Goal: Task Accomplishment & Management: Manage account settings

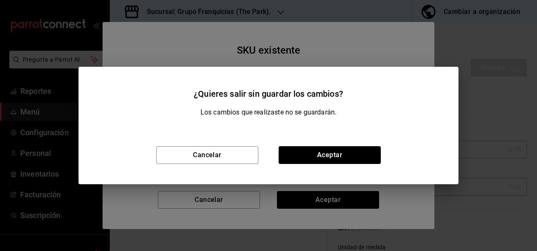
scroll to position [344, 0]
click at [219, 145] on div "Cancelar Aceptar" at bounding box center [269, 155] width 380 height 58
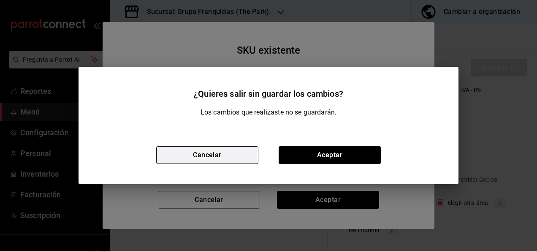
click at [232, 159] on button "Cancelar" at bounding box center [207, 155] width 102 height 18
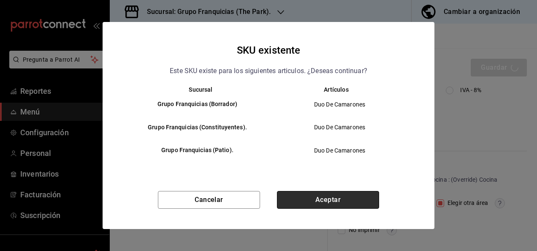
click at [349, 199] on button "Aceptar" at bounding box center [328, 200] width 102 height 18
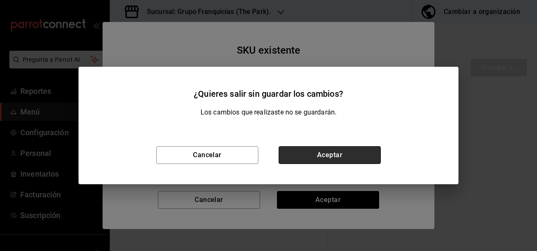
click at [342, 149] on button "Aceptar" at bounding box center [330, 155] width 102 height 18
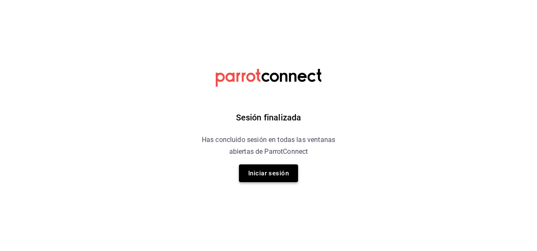
click at [277, 171] on button "Iniciar sesión" at bounding box center [268, 173] width 59 height 18
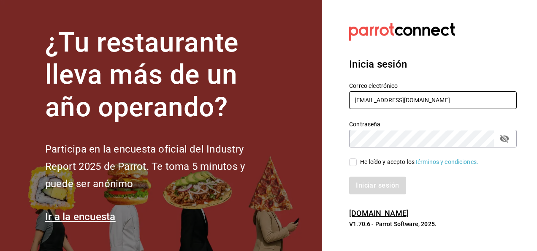
click at [403, 104] on input "silviacapitan@sodamconstituyentes.com" at bounding box center [433, 100] width 168 height 18
type input "Ivan.admi@gmail.com"
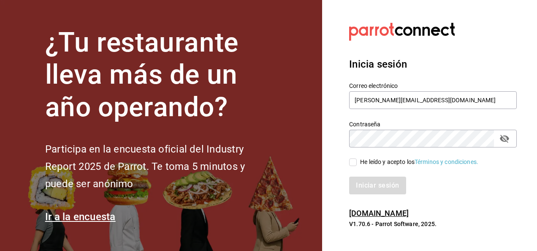
click at [355, 158] on input "He leído y acepto los Términos y condiciones." at bounding box center [353, 162] width 8 height 8
checkbox input "true"
click at [362, 178] on button "Iniciar sesión" at bounding box center [377, 185] width 57 height 18
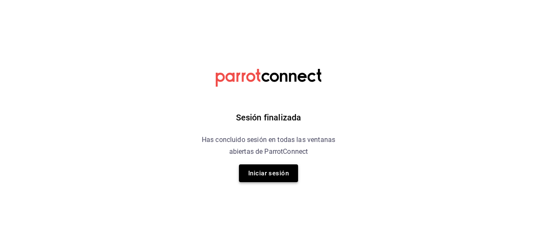
click at [271, 171] on button "Iniciar sesión" at bounding box center [268, 173] width 59 height 18
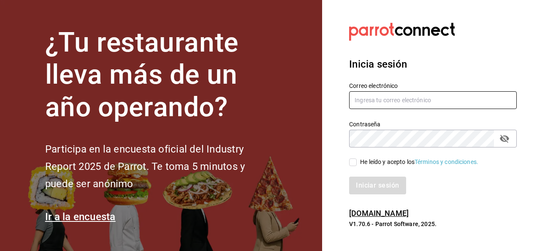
type input "[PERSON_NAME][EMAIL_ADDRESS][DOMAIN_NAME]"
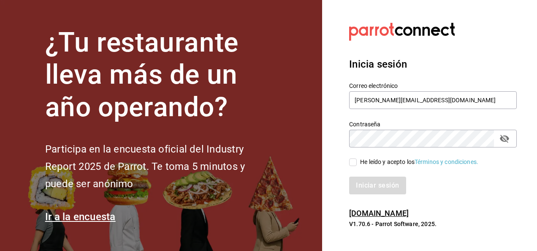
click at [355, 165] on input "He leído y acepto los Términos y condiciones." at bounding box center [353, 162] width 8 height 8
checkbox input "true"
click at [360, 188] on button "Iniciar sesión" at bounding box center [377, 185] width 57 height 18
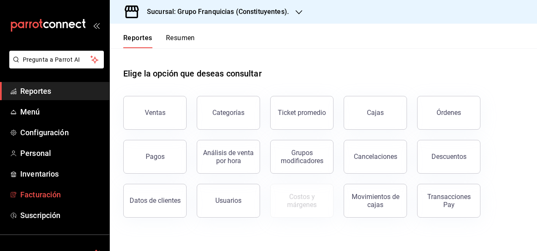
click at [41, 189] on span "Facturación" at bounding box center [61, 194] width 82 height 11
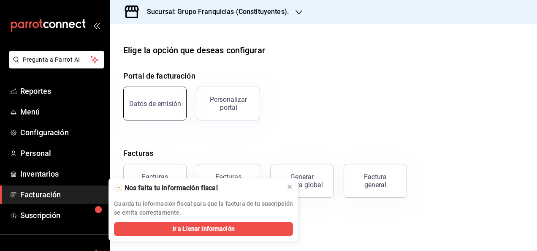
click at [182, 99] on button "Datos de emisión" at bounding box center [154, 104] width 63 height 34
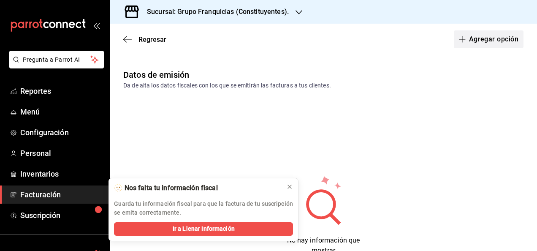
click at [470, 34] on button "Agregar opción" at bounding box center [489, 39] width 70 height 18
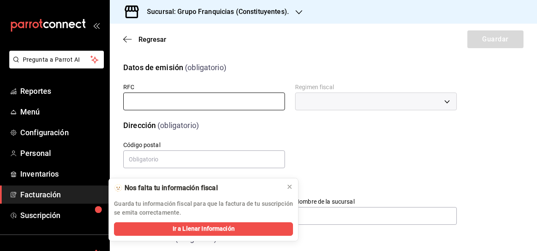
click at [220, 106] on input "text" at bounding box center [204, 101] width 162 height 18
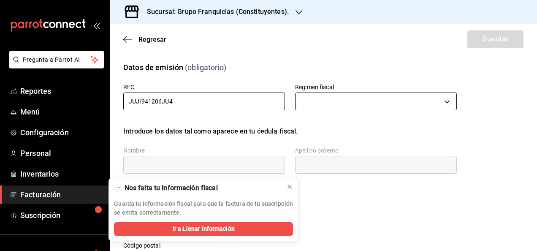
type input "JUJI941206JU4"
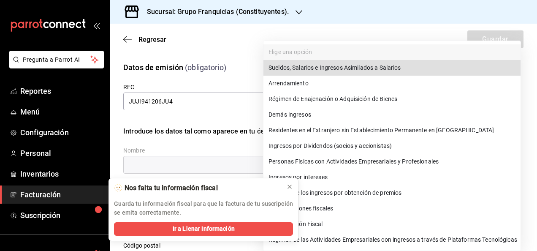
click at [320, 100] on body "Pregunta a Parrot AI Reportes Menú Configuración Personal Inventarios Facturaci…" at bounding box center [268, 125] width 537 height 251
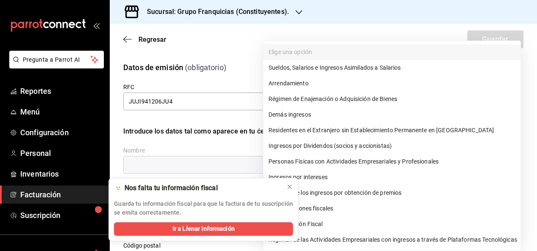
click at [342, 162] on li "Personas Físicas con Actividades Empresariales y Profesionales" at bounding box center [391, 162] width 257 height 16
type input "612"
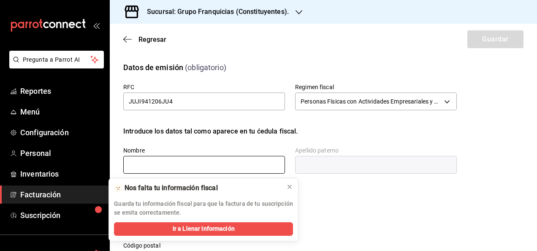
click at [210, 168] on input "text" at bounding box center [204, 165] width 162 height 18
type input "[PERSON_NAME]"
type input "[EMAIL_ADDRESS][DOMAIN_NAME]"
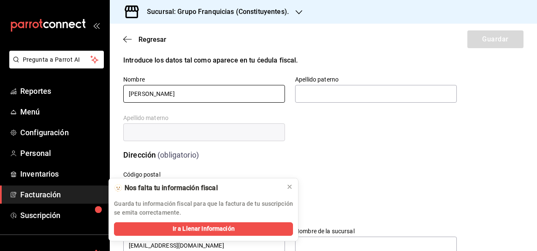
scroll to position [91, 0]
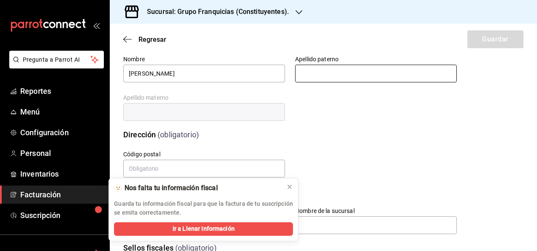
click at [303, 79] on input "text" at bounding box center [376, 74] width 162 height 18
type input "JUN"
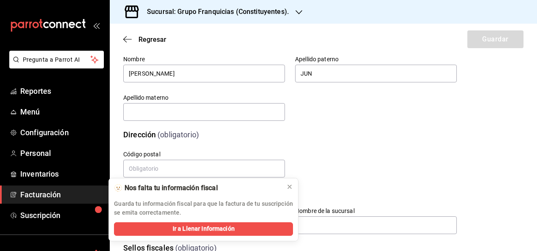
click at [334, 138] on div "Calle # exterior # interior Código postal Estado Elige una opción 0 Municipio E…" at bounding box center [280, 154] width 354 height 49
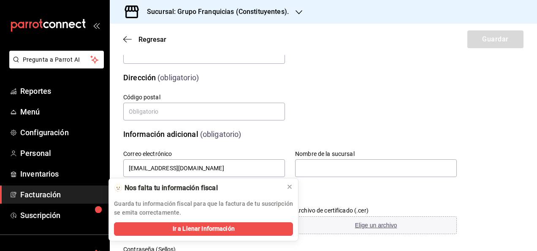
scroll to position [149, 0]
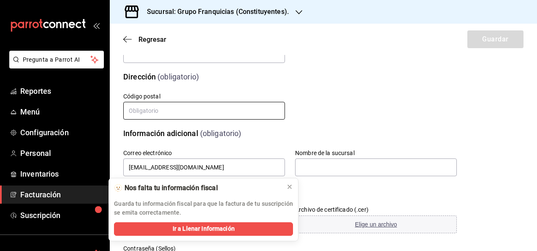
click at [223, 106] on input "text" at bounding box center [204, 111] width 162 height 18
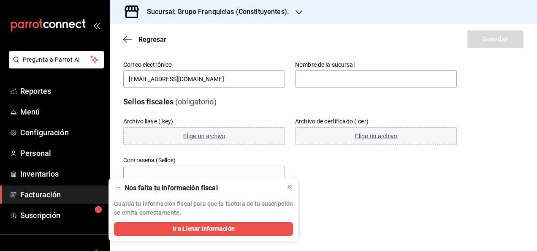
scroll to position [246, 0]
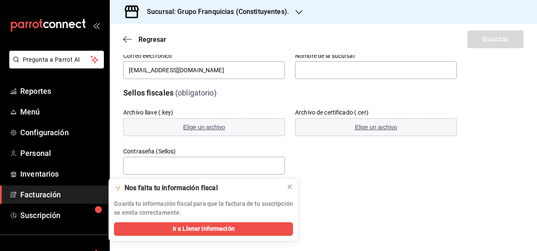
type input "76900"
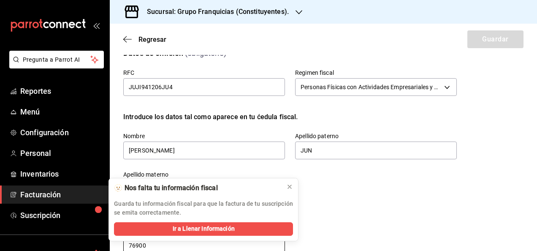
scroll to position [0, 0]
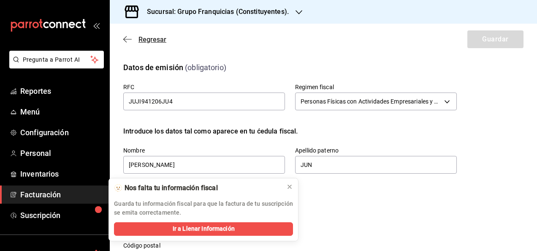
click at [149, 39] on span "Regresar" at bounding box center [152, 39] width 28 height 8
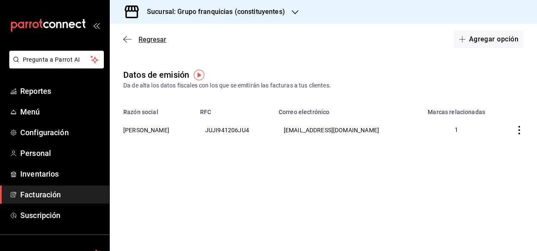
click at [148, 37] on span "Regresar" at bounding box center [152, 39] width 28 height 8
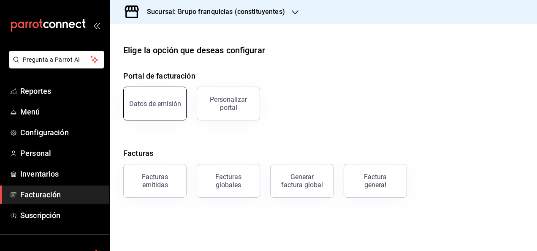
click at [165, 106] on div "Datos de emisión" at bounding box center [155, 104] width 52 height 8
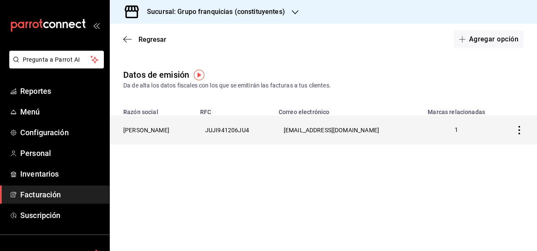
click at [260, 133] on th "JUJI941206JU4" at bounding box center [234, 129] width 79 height 29
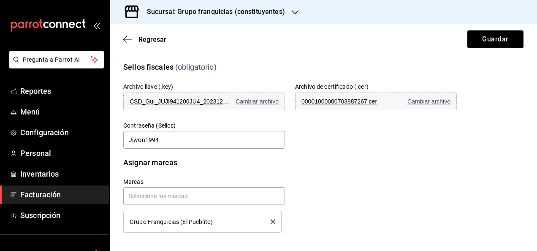
scroll to position [273, 0]
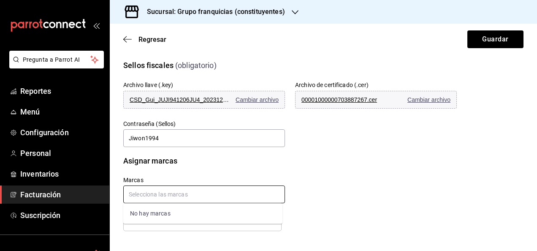
click at [243, 198] on input "text" at bounding box center [204, 194] width 162 height 18
click at [354, 156] on div "Marcas Grupo Franquicias (El Pueblito)" at bounding box center [280, 193] width 354 height 75
click at [224, 216] on div "Grupo Franquicias (El Pueblito)" at bounding box center [203, 219] width 146 height 9
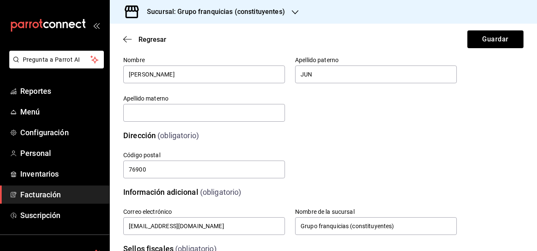
scroll to position [0, 0]
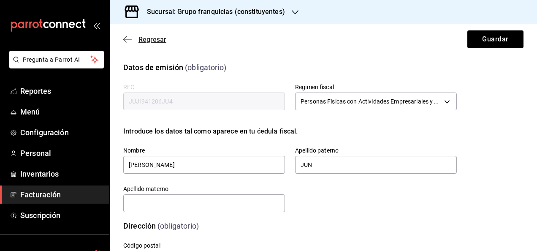
click at [157, 36] on span "Regresar" at bounding box center [152, 39] width 28 height 8
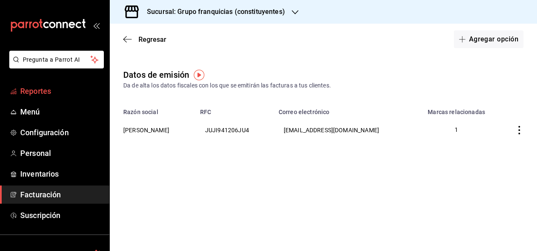
scroll to position [68, 0]
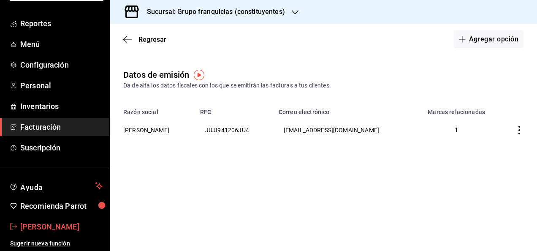
click at [43, 227] on span "Ricardo Lopez" at bounding box center [61, 226] width 82 height 11
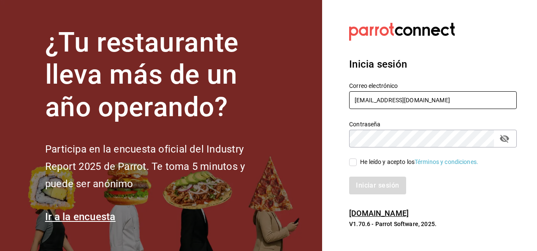
click at [387, 100] on input "ricardolopez.icc@hotmail.com" at bounding box center [433, 100] width 168 height 18
type input "Ivan.admi@gmail.com"
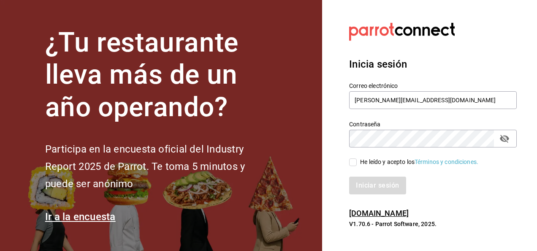
click at [349, 165] on div "He leído y acepto los Términos y condiciones." at bounding box center [428, 156] width 178 height 19
click at [353, 165] on input "He leído y acepto los Términos y condiciones." at bounding box center [353, 162] width 8 height 8
checkbox input "true"
click at [360, 187] on button "Iniciar sesión" at bounding box center [377, 185] width 57 height 18
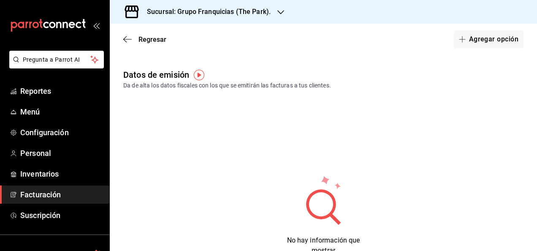
scroll to position [68, 0]
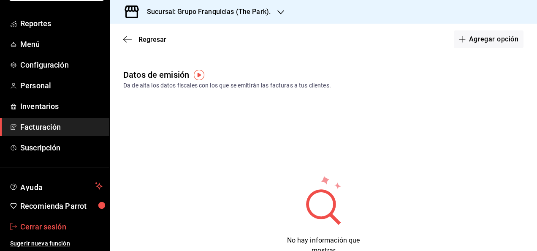
click at [43, 228] on span "Cerrar sesión" at bounding box center [61, 226] width 82 height 11
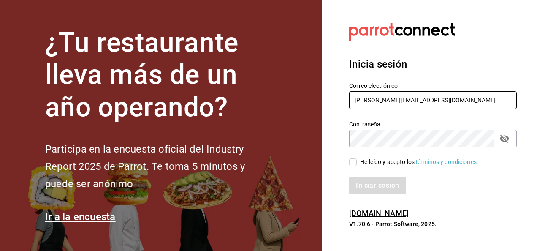
click at [419, 98] on input "Ivan.admi@gmail.com" at bounding box center [433, 100] width 168 height 18
type input "ricardolopez.icc@hotmail.com"
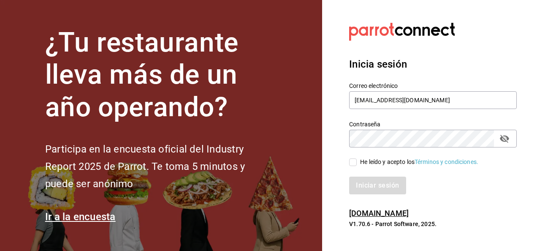
click at [355, 159] on input "He leído y acepto los Términos y condiciones." at bounding box center [353, 162] width 8 height 8
checkbox input "true"
click at [366, 185] on button "Iniciar sesión" at bounding box center [377, 185] width 57 height 18
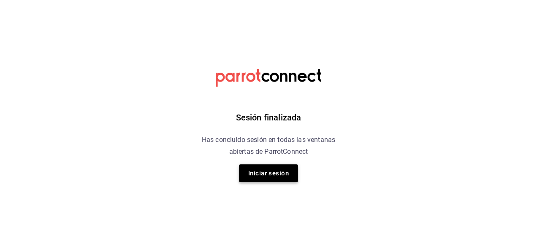
click at [271, 174] on button "Iniciar sesión" at bounding box center [268, 173] width 59 height 18
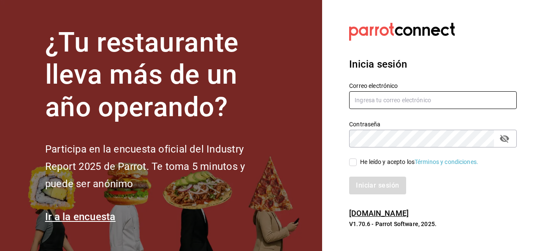
type input "[EMAIL_ADDRESS][DOMAIN_NAME]"
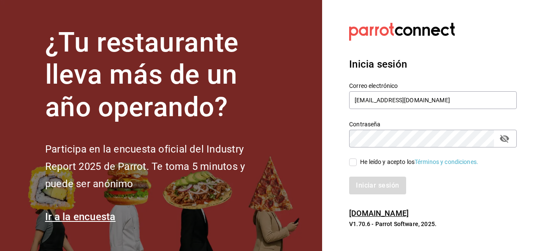
click at [353, 159] on input "He leído y acepto los Términos y condiciones." at bounding box center [353, 162] width 8 height 8
checkbox input "true"
click at [368, 175] on div "Iniciar sesión" at bounding box center [428, 180] width 178 height 28
click at [368, 182] on button "Iniciar sesión" at bounding box center [377, 185] width 57 height 18
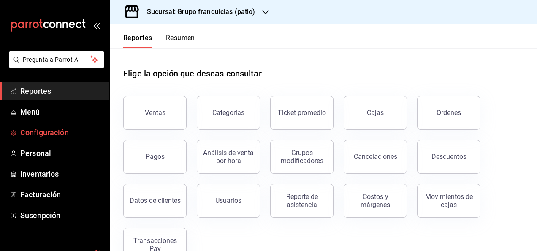
scroll to position [68, 0]
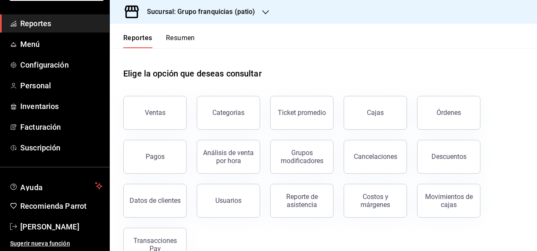
click at [132, 78] on h1 "Elige la opción que deseas consultar" at bounding box center [192, 73] width 138 height 13
click at [229, 13] on h3 "Sucursal: Grupo franquicias (patio)" at bounding box center [197, 12] width 115 height 10
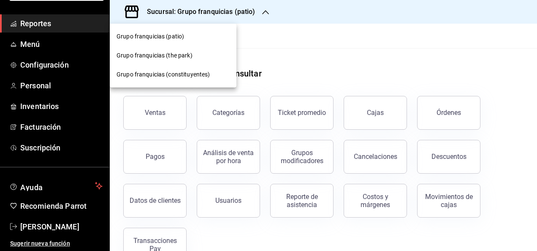
click at [171, 72] on span "Grupo franquicias (constituyentes)" at bounding box center [162, 74] width 93 height 9
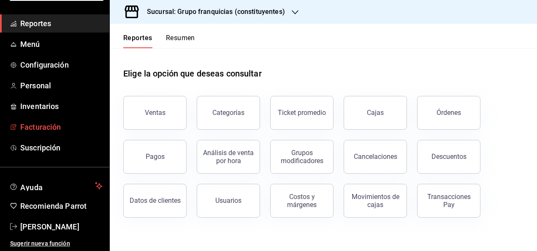
click at [39, 124] on span "Facturación" at bounding box center [61, 126] width 82 height 11
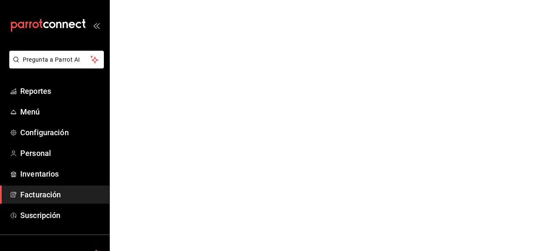
click at [46, 190] on span "Facturación" at bounding box center [61, 194] width 82 height 11
click at [261, 0] on html "Pregunta a Parrot AI Reportes Menú Configuración Personal Inventarios Facturaci…" at bounding box center [268, 0] width 537 height 0
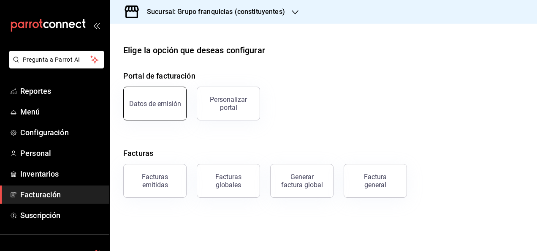
click at [169, 103] on div "Datos de emisión" at bounding box center [155, 104] width 52 height 8
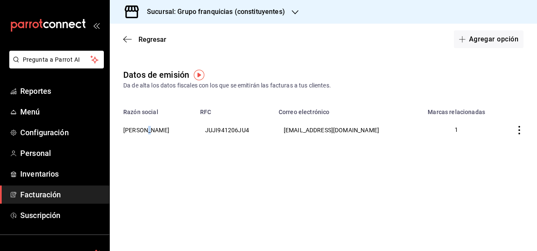
drag, startPoint x: 146, startPoint y: 130, endPoint x: 153, endPoint y: 133, distance: 7.5
click at [153, 133] on th "[PERSON_NAME]" at bounding box center [152, 129] width 85 height 29
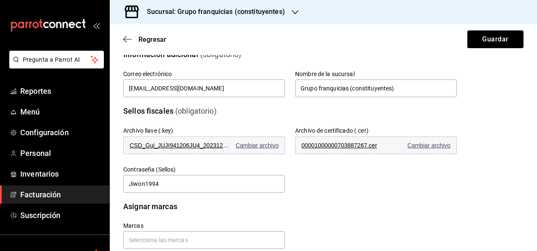
scroll to position [226, 0]
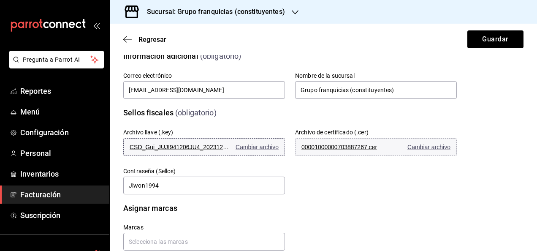
click at [182, 150] on button "CSD_Gui_JUJI941206JU4_20231207_114534.key Cambiar archivo" at bounding box center [204, 147] width 162 height 18
click at [257, 148] on span "Cambiar archivo" at bounding box center [257, 146] width 43 height 7
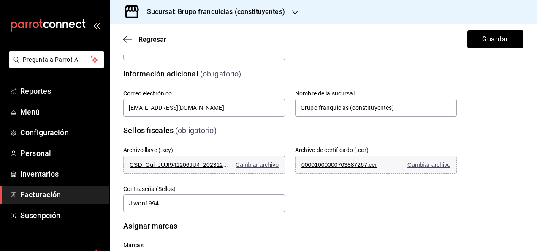
scroll to position [208, 0]
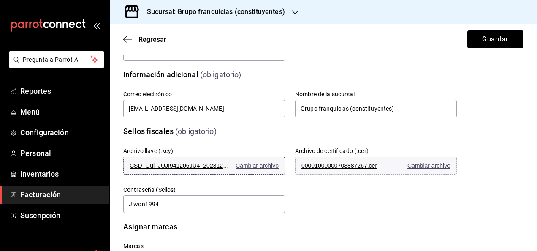
click at [135, 168] on span "CSD_Gui_JUJI941206JU4_20231207_114534.key" at bounding box center [180, 165] width 101 height 7
drag, startPoint x: 384, startPoint y: 167, endPoint x: 400, endPoint y: 160, distance: 17.6
click at [400, 160] on button "00001000000703887267.cer Cambiar archivo" at bounding box center [376, 166] width 162 height 18
drag, startPoint x: 385, startPoint y: 194, endPoint x: 316, endPoint y: 193, distance: 69.2
click at [316, 193] on div "Archivo llave (.key) CSD_Gui_JUJI941206JU4_20231207_114534.key Cambiar archivo …" at bounding box center [280, 170] width 354 height 87
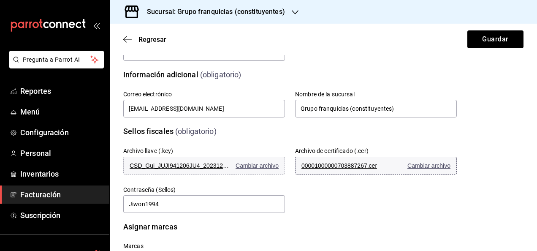
click at [336, 166] on span "00001000000703887267.cer" at bounding box center [351, 165] width 101 height 7
click at [424, 163] on span "Cambiar archivo" at bounding box center [428, 165] width 43 height 7
click at [131, 162] on span "CSD_Gui_JUJI941206JU4_20231207_114534.key" at bounding box center [180, 165] width 101 height 7
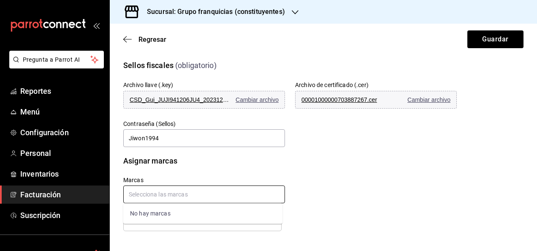
click at [199, 195] on input "text" at bounding box center [204, 194] width 162 height 18
click at [290, 153] on div "Asignar marcas" at bounding box center [285, 156] width 344 height 22
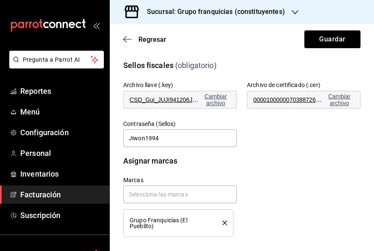
click at [279, 213] on div "Marcas Grupo Franquicias (El Pueblito)" at bounding box center [231, 196] width 257 height 81
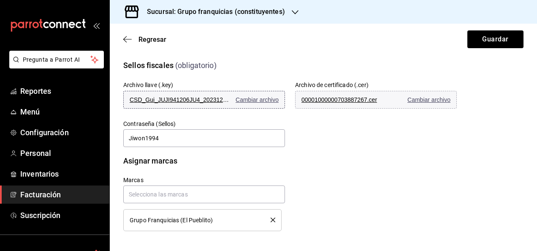
drag, startPoint x: 200, startPoint y: 99, endPoint x: 185, endPoint y: 100, distance: 15.2
click at [185, 100] on span "CSD_Gui_JUJI941206JU4_20231207_114534.key" at bounding box center [180, 99] width 101 height 7
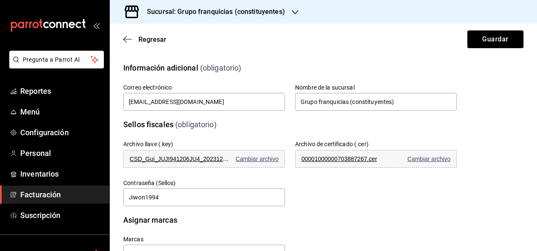
scroll to position [235, 0]
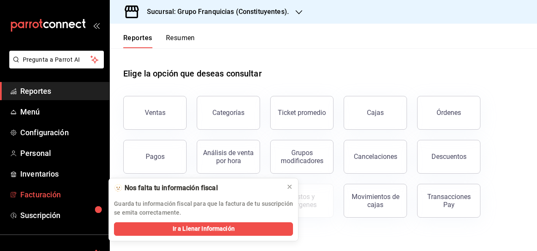
click at [56, 190] on span "Facturación" at bounding box center [61, 194] width 82 height 11
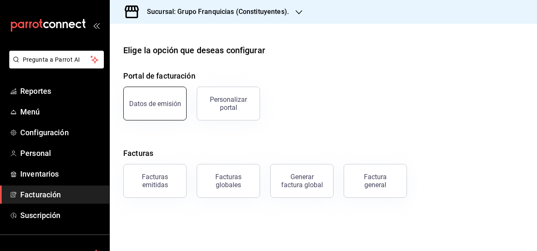
click at [155, 110] on button "Datos de emisión" at bounding box center [154, 104] width 63 height 34
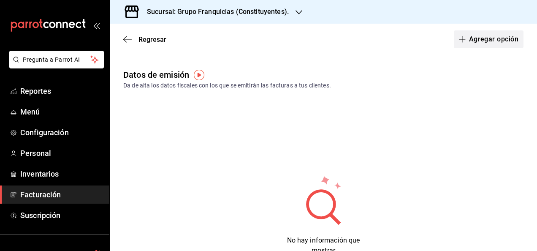
click at [481, 35] on button "Agregar opción" at bounding box center [489, 39] width 70 height 18
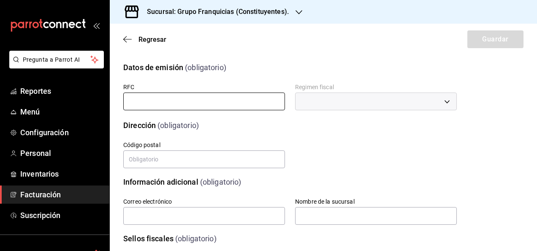
click at [203, 103] on input "text" at bounding box center [204, 101] width 162 height 18
type input "JUJI941206JU4"
type input "76900"
type input "[EMAIL_ADDRESS][DOMAIN_NAME]"
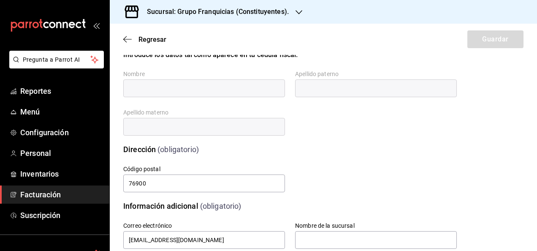
scroll to position [32, 0]
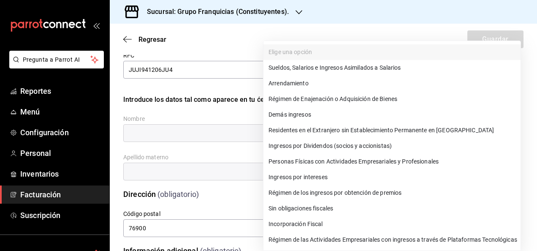
click at [331, 69] on body "Pregunta a Parrot AI Reportes Menú Configuración Personal Inventarios Facturaci…" at bounding box center [268, 125] width 537 height 251
click at [349, 155] on li "Personas Físicas con Actividades Empresariales y Profesionales" at bounding box center [391, 162] width 257 height 16
type input "612"
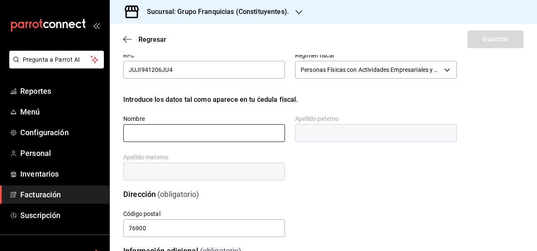
click at [218, 135] on input "text" at bounding box center [204, 133] width 162 height 18
type input "[PERSON_NAME]"
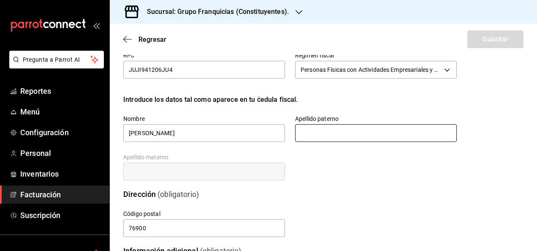
click at [353, 135] on input "text" at bounding box center [376, 133] width 162 height 18
type input "JUN"
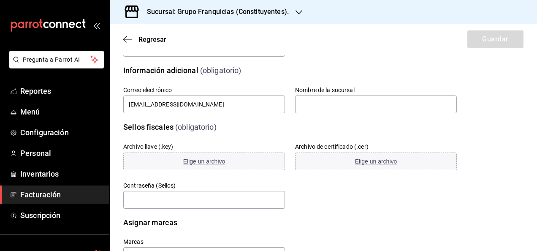
scroll to position [230, 0]
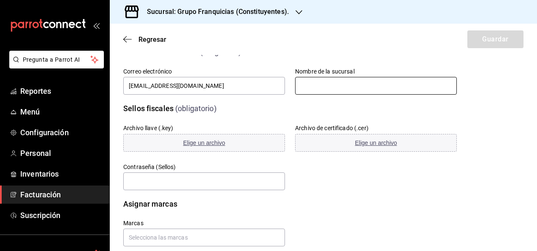
click at [321, 88] on input "text" at bounding box center [376, 86] width 162 height 18
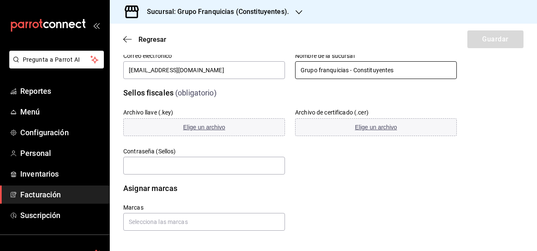
type input "Grupo franquicias - Constituyentes"
click at [342, 187] on div "Marcas" at bounding box center [280, 207] width 354 height 47
click at [230, 208] on h6 "Marcas" at bounding box center [204, 207] width 162 height 7
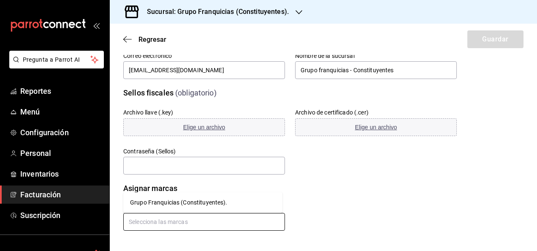
click at [213, 223] on input "text" at bounding box center [204, 222] width 162 height 18
click at [191, 203] on li "Grupo Franquicias (Constituyentes)." at bounding box center [202, 202] width 159 height 14
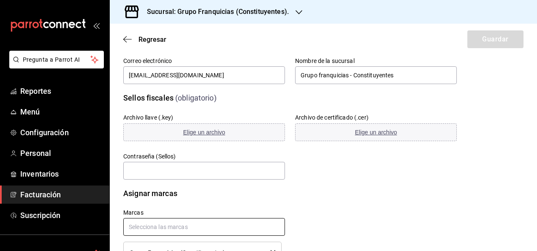
scroll to position [244, 0]
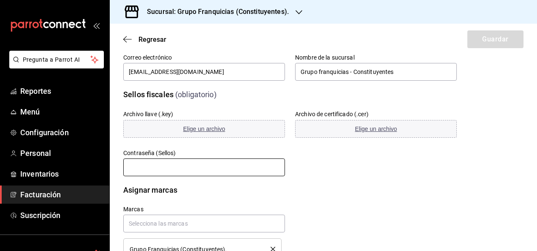
click at [210, 166] on input "text" at bounding box center [204, 167] width 162 height 18
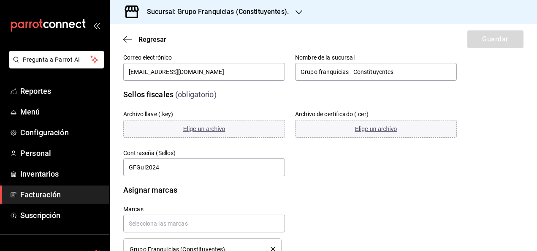
click at [297, 168] on div "Archivo llave (.key) Elige un archivo Archivo de certificado (.cer) Elige un ar…" at bounding box center [280, 133] width 354 height 87
click at [221, 167] on input "GFGui2024" at bounding box center [204, 167] width 162 height 18
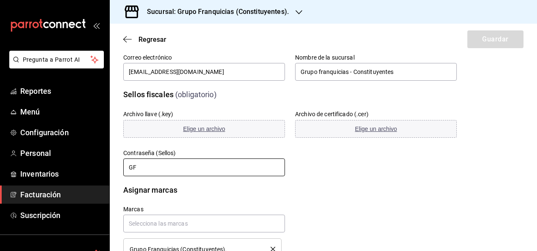
type input "G"
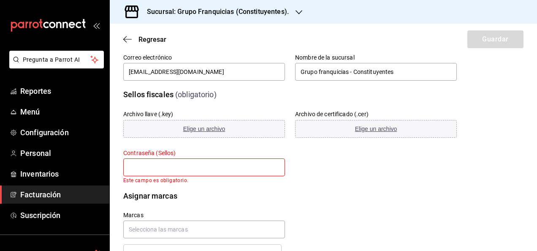
click at [387, 174] on div "Archivo llave (.key) Elige un archivo Archivo de certificado (.cer) Elige un ar…" at bounding box center [280, 136] width 354 height 93
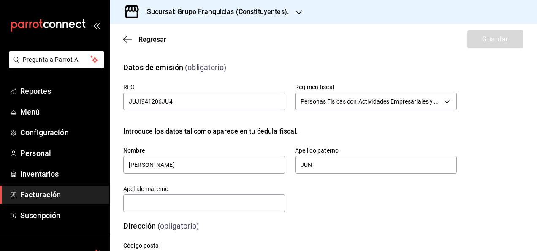
click at [148, 35] on div "Regresar Guardar" at bounding box center [323, 39] width 427 height 31
click at [143, 43] on span "Regresar" at bounding box center [152, 39] width 28 height 8
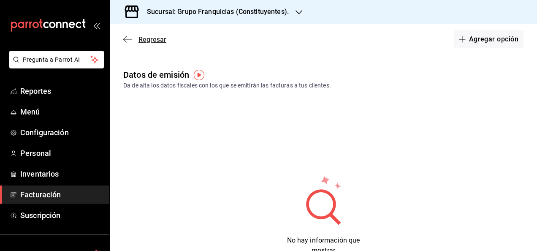
click at [153, 36] on span "Regresar" at bounding box center [152, 39] width 28 height 8
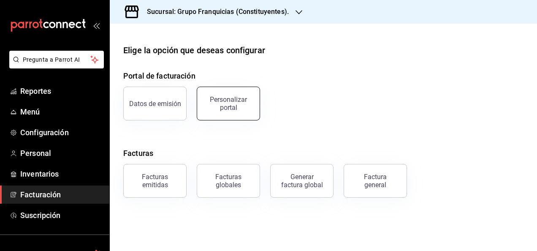
drag, startPoint x: 247, startPoint y: 82, endPoint x: 243, endPoint y: 100, distance: 18.3
click at [243, 100] on div "Personalizar portal" at bounding box center [223, 98] width 73 height 44
click at [243, 100] on div "Personalizar portal" at bounding box center [228, 103] width 52 height 16
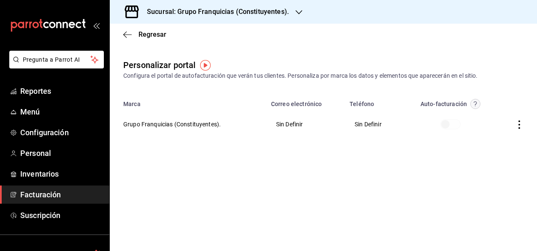
click at [447, 126] on span at bounding box center [450, 124] width 20 height 10
click at [203, 128] on th "Grupo Franquicias (Constituyentes)." at bounding box center [188, 124] width 156 height 30
click at [301, 125] on th "Sin Definir" at bounding box center [305, 124] width 79 height 30
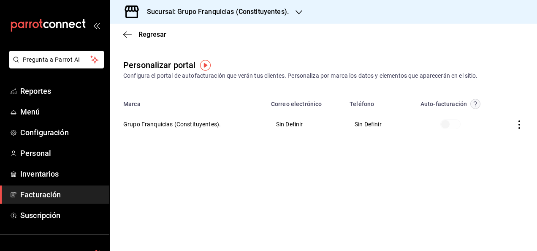
click at [522, 122] on icon "button" at bounding box center [519, 124] width 8 height 8
click at [488, 114] on li "Editar" at bounding box center [481, 114] width 84 height 22
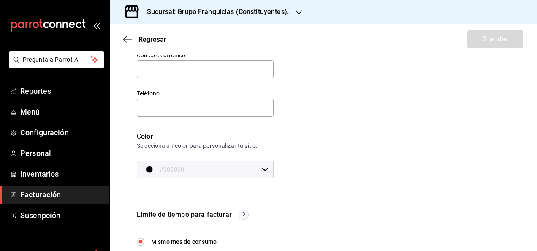
scroll to position [104, 0]
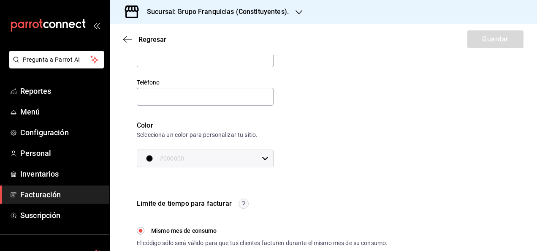
click at [260, 154] on div "#000000 ​" at bounding box center [205, 158] width 137 height 18
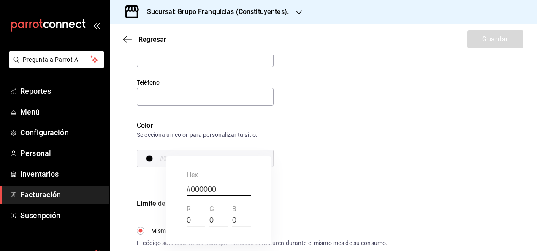
click at [261, 156] on div "#000000 hex 0 r 0 g 0 b" at bounding box center [218, 200] width 105 height 88
click at [311, 139] on div at bounding box center [268, 125] width 537 height 251
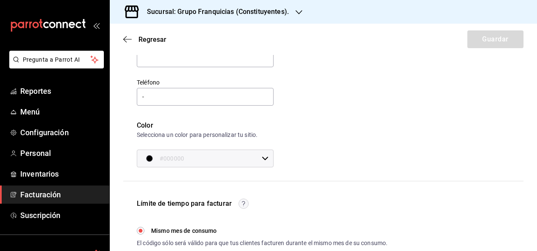
click at [311, 139] on div "Datos de contacto Estos datos se le proporcionarán a los clientes en caso de ne…" at bounding box center [223, 70] width 200 height 194
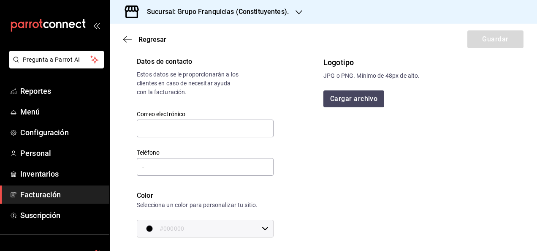
scroll to position [0, 0]
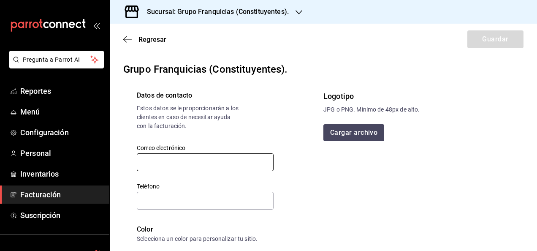
click at [191, 156] on input "text" at bounding box center [205, 162] width 137 height 18
type input "[EMAIL_ADDRESS][DOMAIN_NAME]"
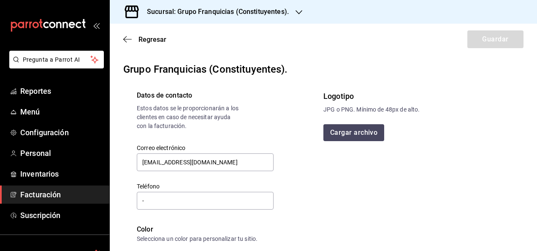
click at [184, 189] on div "Teléfono -" at bounding box center [205, 196] width 137 height 28
click at [182, 194] on input "-" at bounding box center [205, 201] width 137 height 18
click at [191, 198] on input "-" at bounding box center [205, 201] width 137 height 18
click at [236, 166] on input "[EMAIL_ADDRESS][DOMAIN_NAME]" at bounding box center [205, 162] width 137 height 18
click at [331, 163] on div "Logotipo JPG o PNG. Mínimo de 48px de alto. Cargar archivo" at bounding box center [416, 180] width 187 height 181
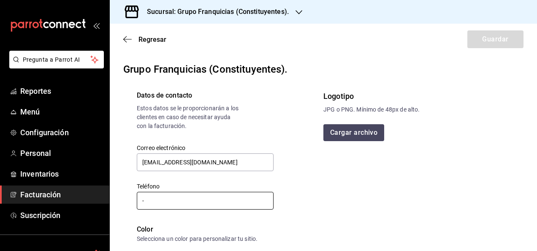
click at [208, 198] on input "-" at bounding box center [205, 201] width 137 height 18
click at [153, 38] on span "Regresar" at bounding box center [152, 39] width 28 height 8
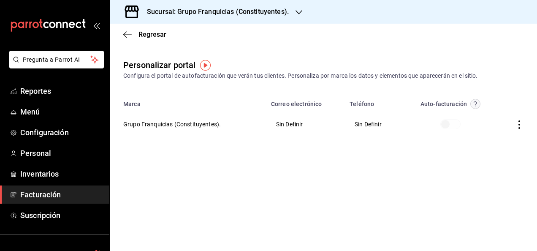
click at [162, 126] on th "Grupo Franquicias (Constituyentes)." at bounding box center [188, 124] width 156 height 30
click at [514, 128] on th at bounding box center [515, 124] width 41 height 30
click at [519, 124] on icon "button" at bounding box center [519, 124] width 2 height 8
click at [488, 119] on li "Editar" at bounding box center [481, 114] width 84 height 22
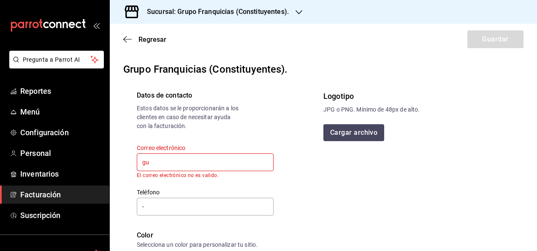
type input "[EMAIL_ADDRESS][DOMAIN_NAME]"
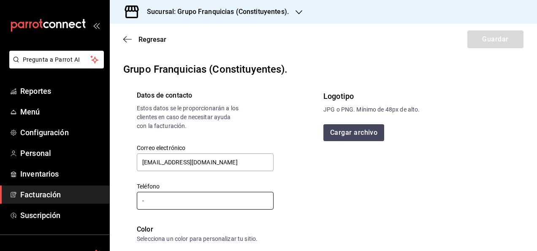
click at [203, 204] on input "-" at bounding box center [205, 201] width 137 height 18
type input "[PHONE_NUMBER]"
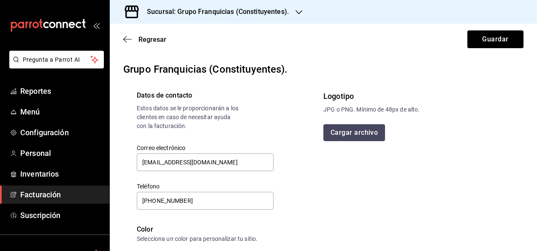
click at [349, 134] on button "Cargar archivo" at bounding box center [354, 132] width 62 height 17
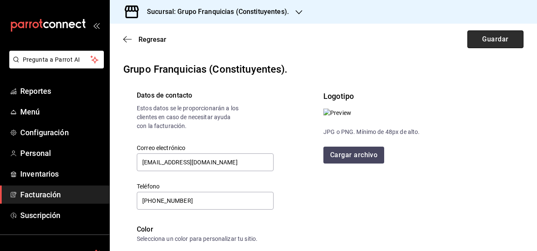
click at [482, 43] on button "Guardar" at bounding box center [495, 39] width 56 height 18
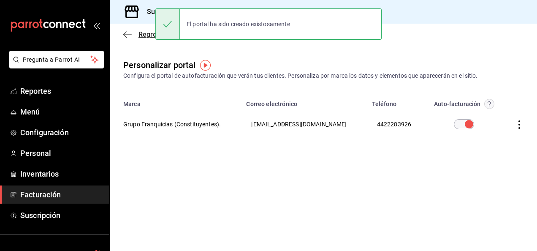
click at [138, 37] on span "Regresar" at bounding box center [144, 34] width 43 height 8
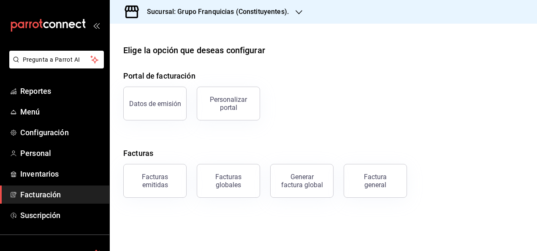
click at [205, 19] on div "Sucursal: Grupo Franquicias (Constituyentes)." at bounding box center [210, 12] width 189 height 24
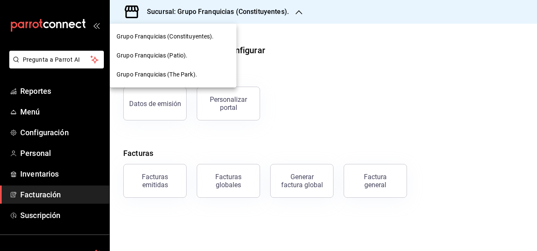
click at [331, 94] on div at bounding box center [268, 125] width 537 height 251
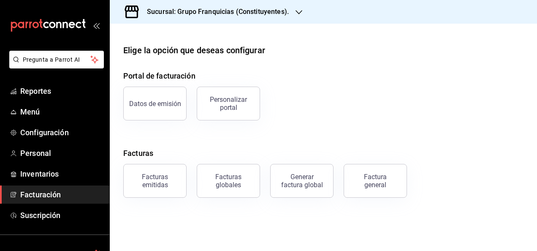
click at [220, 13] on h3 "Sucursal: Grupo Franquicias (Constituyentes)." at bounding box center [214, 12] width 149 height 10
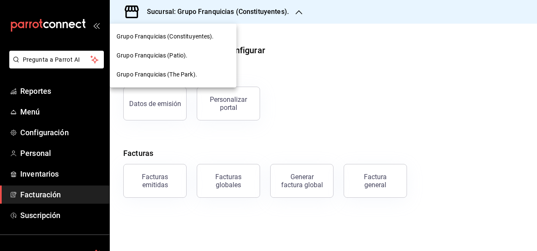
click at [183, 76] on span "Grupo Franquicias (The Park)." at bounding box center [156, 74] width 81 height 9
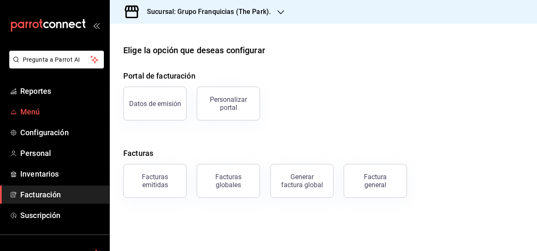
click at [30, 116] on span "Menú" at bounding box center [61, 111] width 82 height 11
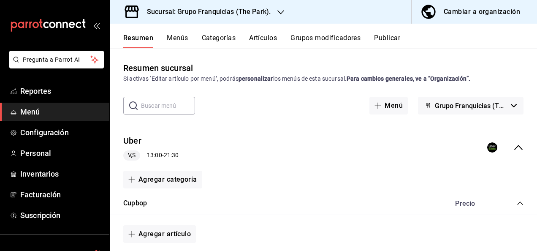
click at [263, 35] on button "Artículos" at bounding box center [263, 41] width 28 height 14
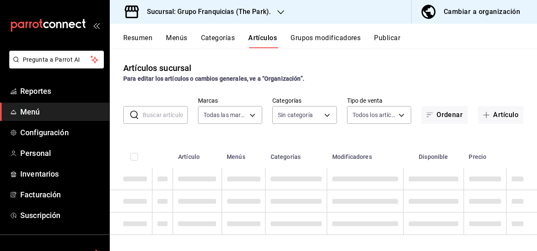
type input "a2d26314-9387-4ed7-8ce3-b9919735310c"
type input "9732530c-e61e-4d5d-8801-075aaf6f3336,dfb5426d-d7cc-4ced-abbe-6026f4472549,acb88…"
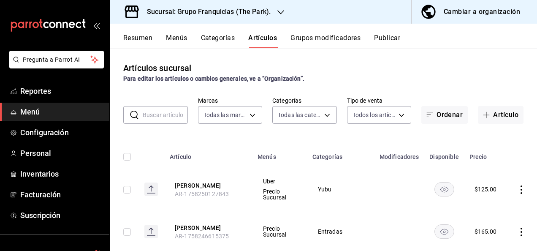
click at [154, 121] on input "text" at bounding box center [165, 114] width 45 height 17
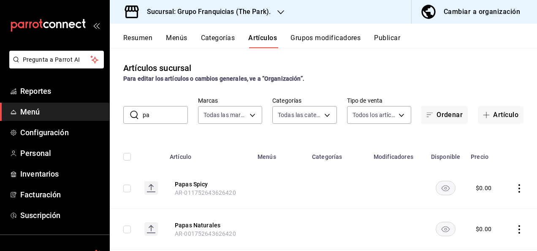
type input "p"
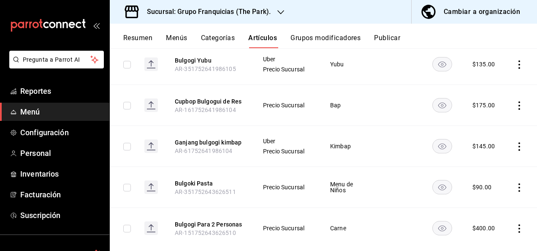
scroll to position [222, 0]
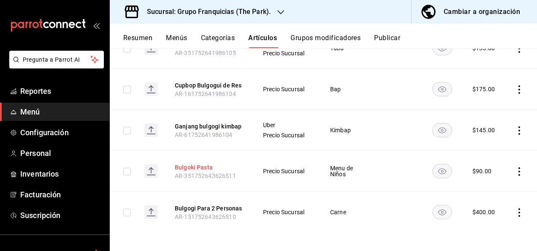
type input "bul"
click at [201, 171] on button "Bulgoki Pasta" at bounding box center [209, 167] width 68 height 8
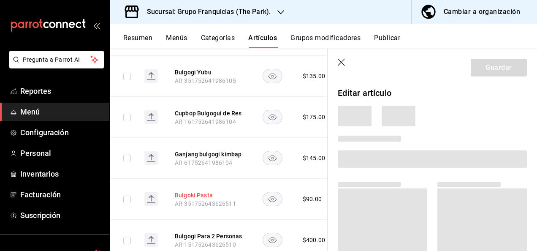
scroll to position [220, 0]
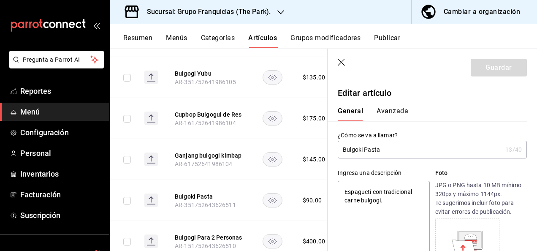
type textarea "x"
type input "$90.00"
type textarea "x"
click at [409, 152] on input "Bulgoki Pasta" at bounding box center [420, 149] width 164 height 17
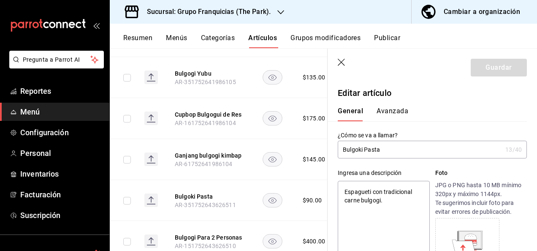
click at [409, 152] on input "Bulgoki Pasta" at bounding box center [420, 149] width 164 height 17
type input "P"
type textarea "x"
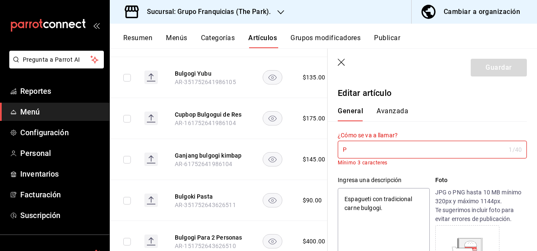
type input "Pa"
type textarea "x"
type input "Pas"
type textarea "x"
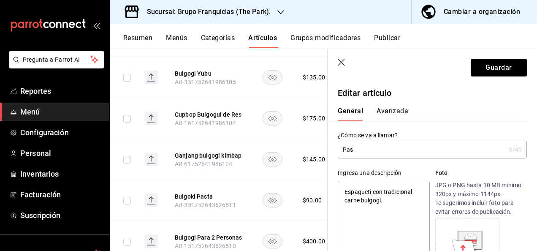
type input "Past"
type textarea "x"
type input "Pasta"
type textarea "x"
type input "Pasta"
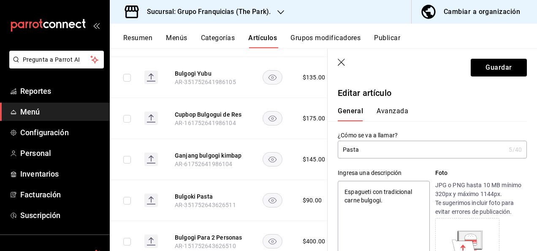
type textarea "x"
type input "Pasta b"
type textarea "x"
type input "Pasta bu"
type textarea "x"
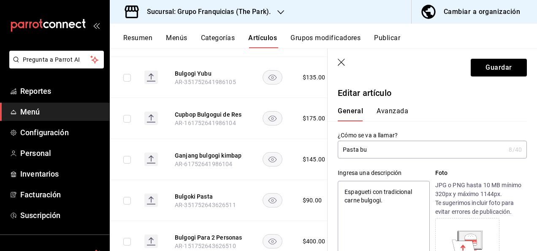
type input "Pasta bul"
type textarea "x"
type input "Pasta bulg"
type textarea "x"
type input "Pasta bulgo"
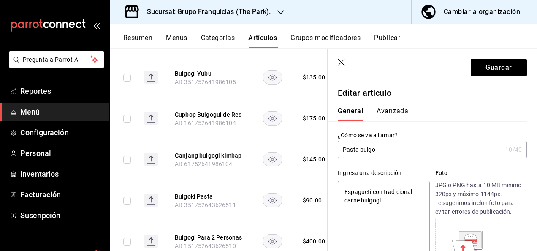
type textarea "x"
type input "Pasta bulgog"
type textarea "x"
type input "Pasta bulgogi"
type textarea "x"
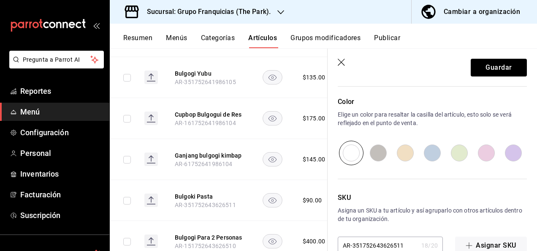
scroll to position [0, 0]
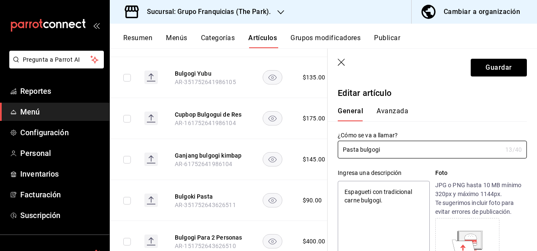
type input "Pasta bulgogi"
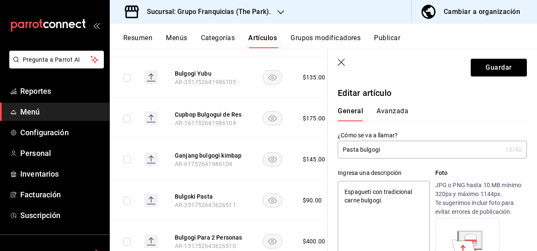
click at [393, 118] on button "Avanzada" at bounding box center [392, 114] width 32 height 14
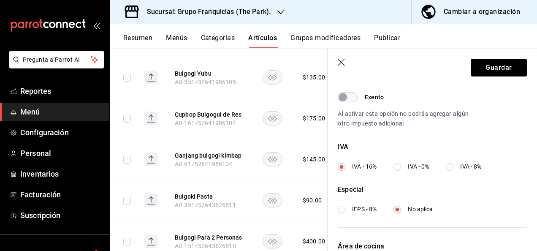
scroll to position [344, 0]
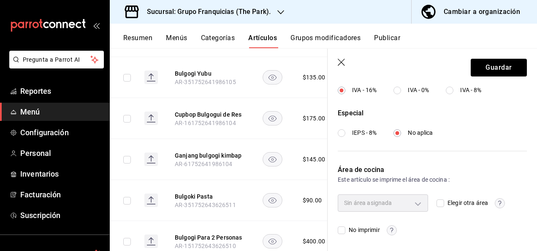
click at [439, 203] on input "Elegir otra área" at bounding box center [440, 203] width 8 height 8
checkbox input "true"
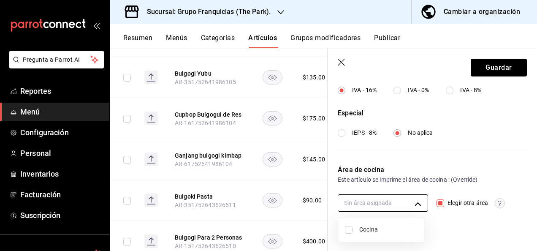
click at [393, 198] on body "Pregunta a Parrot AI Reportes Menú Configuración Personal Inventarios Facturaci…" at bounding box center [268, 125] width 537 height 251
click at [350, 231] on input "checkbox" at bounding box center [349, 230] width 8 height 8
checkbox input "true"
type input "c31bbd17-8014-44d3-8ea5-26da84d2fd56"
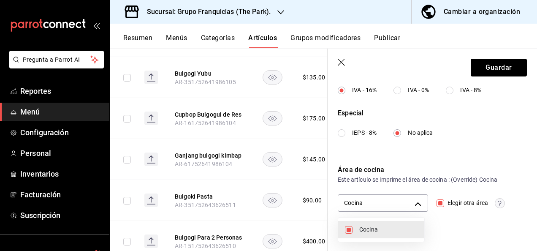
click at [480, 70] on div at bounding box center [268, 125] width 537 height 251
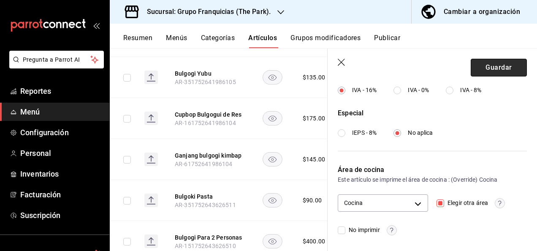
click at [478, 68] on button "Guardar" at bounding box center [499, 68] width 56 height 18
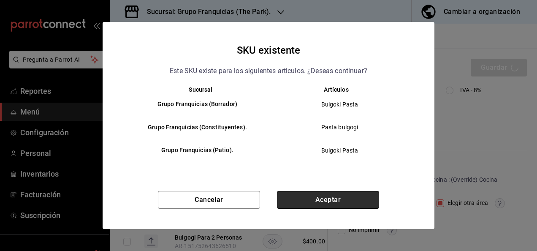
click at [303, 200] on button "Aceptar" at bounding box center [328, 200] width 102 height 18
checkbox input "false"
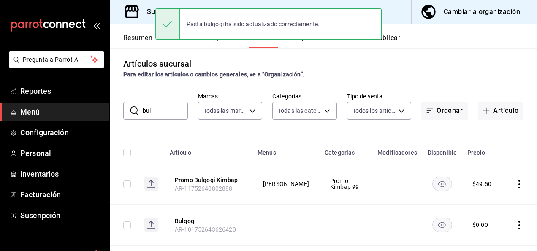
click at [173, 112] on input "bul" at bounding box center [165, 110] width 45 height 17
type input "b"
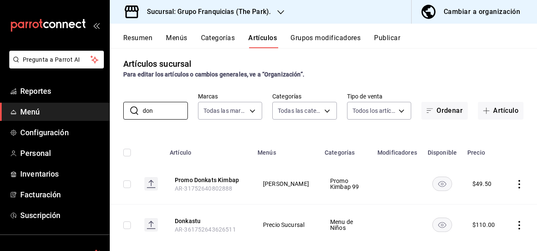
scroll to position [19, 0]
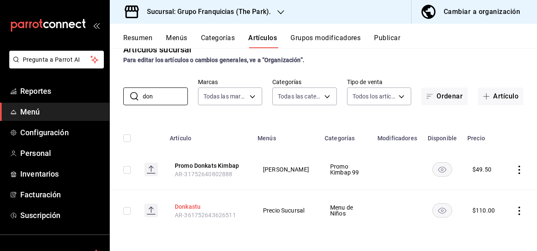
type input "don"
click at [189, 203] on button "Donkastu" at bounding box center [209, 206] width 68 height 8
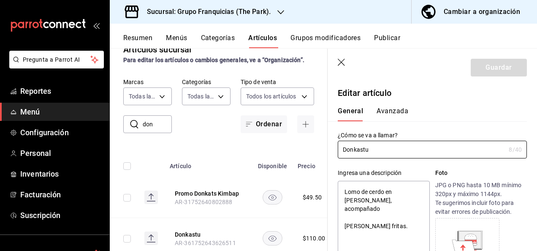
type textarea "x"
type input "$110.00"
type input "E48"
type input "90101500"
radio input "true"
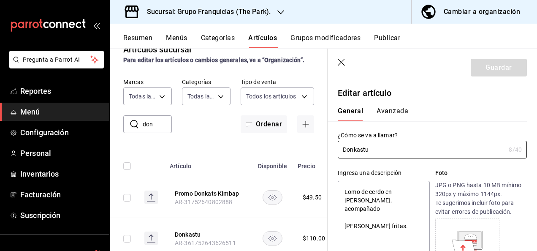
radio input "true"
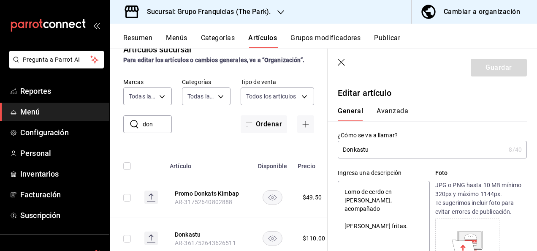
click at [409, 112] on div "General [PERSON_NAME]" at bounding box center [427, 114] width 179 height 14
click at [396, 110] on button "Avanzada" at bounding box center [392, 114] width 32 height 14
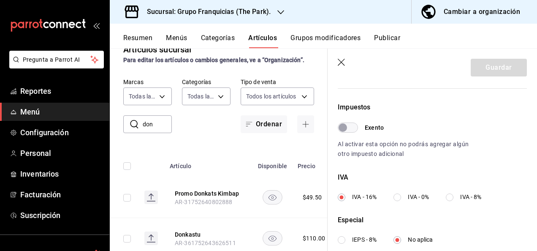
scroll to position [344, 0]
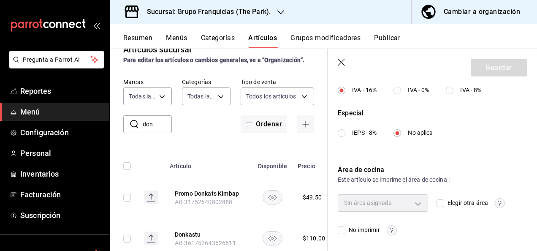
click at [439, 200] on input "Elegir otra área" at bounding box center [440, 203] width 8 height 8
checkbox input "true"
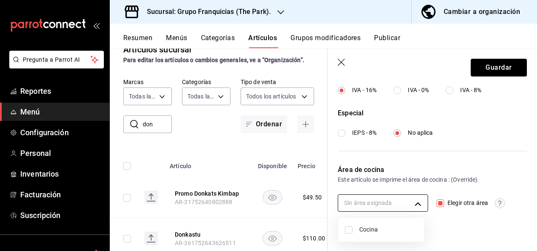
click at [376, 200] on body "Pregunta a Parrot AI Reportes Menú Configuración Personal Inventarios Facturaci…" at bounding box center [268, 125] width 537 height 251
click at [346, 228] on input "checkbox" at bounding box center [349, 230] width 8 height 8
checkbox input "true"
type input "c31bbd17-8014-44d3-8ea5-26da84d2fd56"
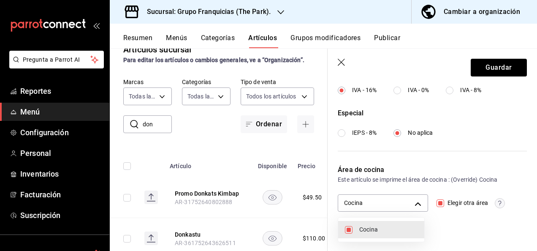
click at [479, 69] on div at bounding box center [268, 125] width 537 height 251
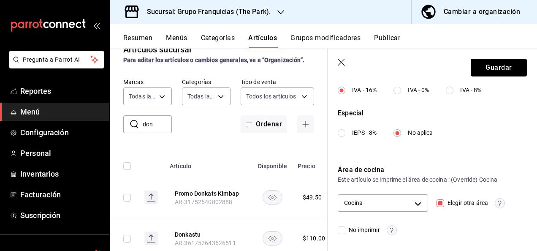
click at [479, 69] on button "Guardar" at bounding box center [499, 68] width 56 height 18
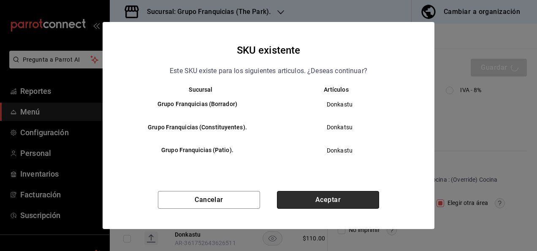
click at [312, 194] on button "Aceptar" at bounding box center [328, 200] width 102 height 18
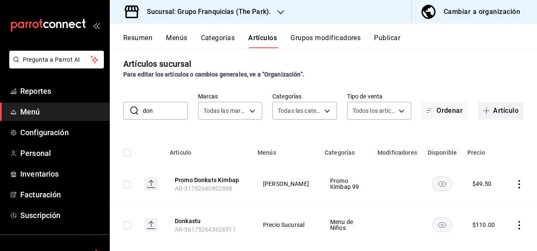
click at [501, 114] on button "Artículo" at bounding box center [501, 111] width 46 height 18
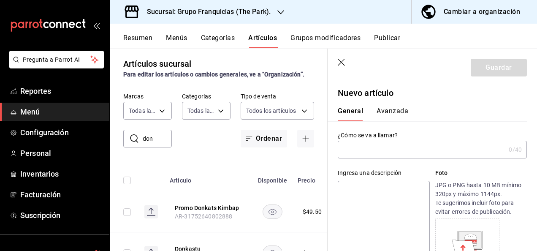
click at [150, 140] on input "don" at bounding box center [157, 138] width 29 height 17
type input "n"
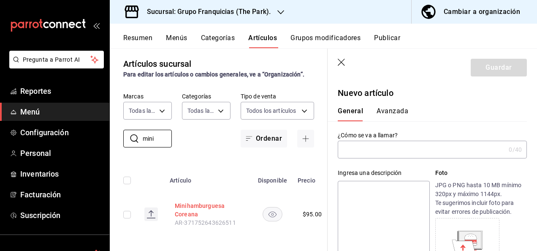
type input "mini"
click at [189, 214] on button "Minihamburguesa Coreana" at bounding box center [209, 209] width 68 height 17
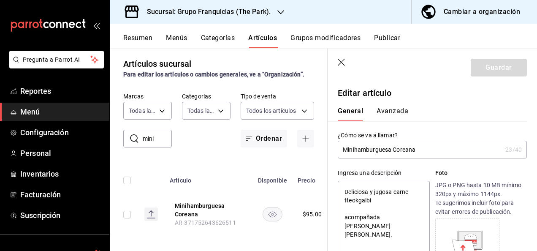
click at [425, 152] on input "Minihamburguesa Coreana" at bounding box center [420, 149] width 164 height 17
type input "Minihamburguesa Corean"
type textarea "x"
type input "Minihamburguesa [GEOGRAPHIC_DATA]"
type textarea "x"
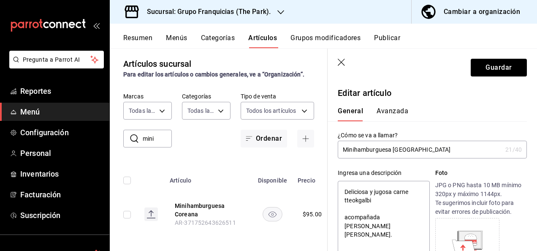
type input "Minihamburguesa Core"
type textarea "x"
type input "Minihamburguesa Cor"
type textarea "x"
type input "Minihamburguesa Co"
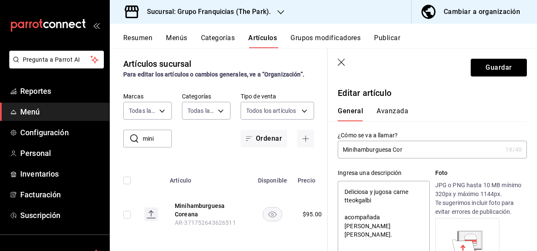
type textarea "x"
type input "Minihamburguesa C"
type textarea "x"
type input "Minihamburguesa"
type textarea "x"
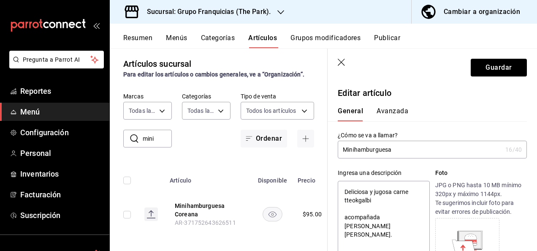
type input "Minihamburguesa"
type textarea "x"
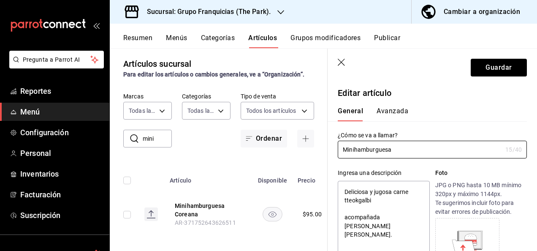
type input "Minihamburguesa"
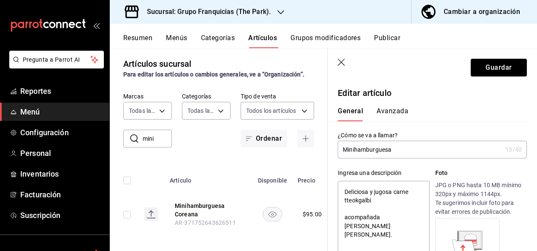
click at [383, 113] on button "Avanzada" at bounding box center [392, 114] width 32 height 14
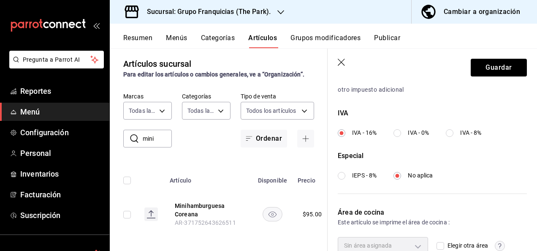
scroll to position [344, 0]
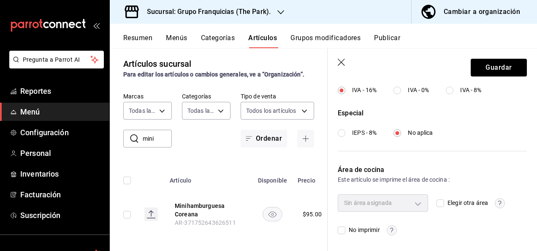
click at [436, 198] on label "Elegir otra área" at bounding box center [461, 202] width 51 height 9
click at [436, 199] on input "Elegir otra área" at bounding box center [440, 203] width 8 height 8
checkbox input "true"
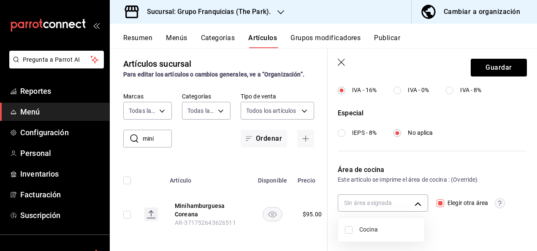
drag, startPoint x: 373, startPoint y: 203, endPoint x: 341, endPoint y: 234, distance: 43.9
click at [341, 234] on body "Pregunta a Parrot AI Reportes Menú Configuración Personal Inventarios Facturaci…" at bounding box center [268, 125] width 537 height 251
click at [345, 232] on input "checkbox" at bounding box center [349, 230] width 8 height 8
checkbox input "true"
type input "c31bbd17-8014-44d3-8ea5-26da84d2fd56"
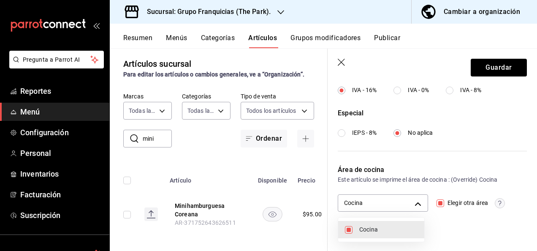
click at [481, 74] on div at bounding box center [268, 125] width 537 height 251
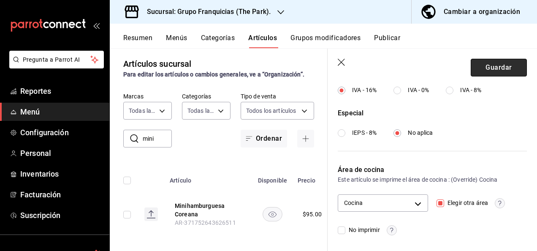
click at [501, 62] on button "Guardar" at bounding box center [499, 68] width 56 height 18
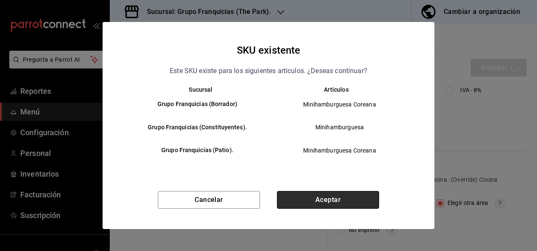
click at [360, 195] on button "Aceptar" at bounding box center [328, 200] width 102 height 18
checkbox input "false"
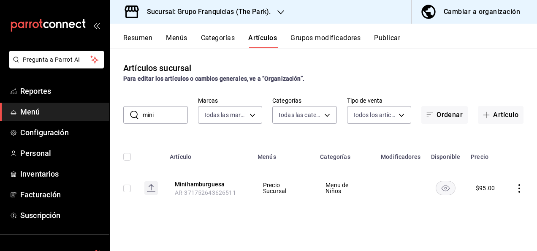
click at [160, 112] on input "mini" at bounding box center [165, 114] width 45 height 17
type input "m"
type input "a"
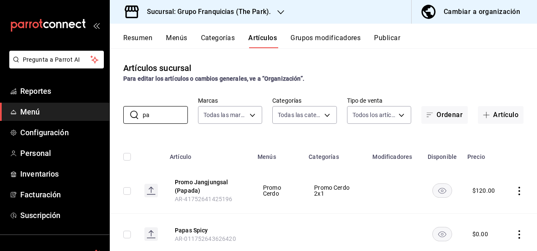
type input "p"
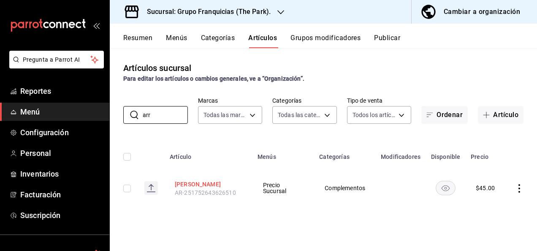
type input "arr"
click at [188, 180] on button "[PERSON_NAME]" at bounding box center [209, 184] width 68 height 8
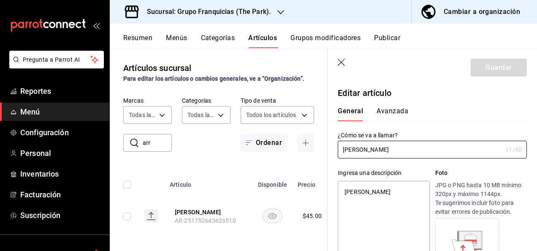
type textarea "x"
type input "$45.00"
click at [430, 177] on div "Ingresa una descripción [PERSON_NAME] x 11 /125 ​ Foto JPG o PNG hasta 10 MB mí…" at bounding box center [432, 225] width 189 height 114
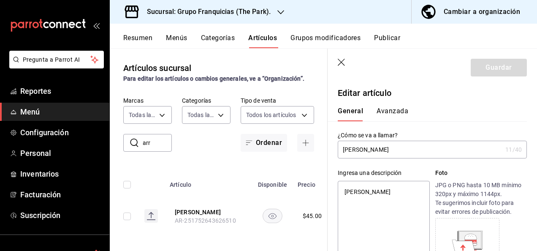
click at [393, 107] on button "Avanzada" at bounding box center [392, 114] width 32 height 14
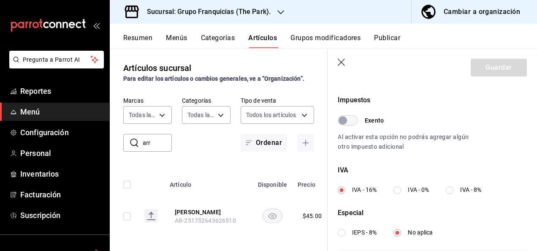
scroll to position [344, 0]
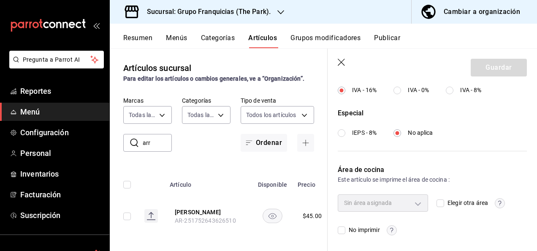
click at [436, 201] on input "Elegir otra área" at bounding box center [440, 203] width 8 height 8
checkbox input "true"
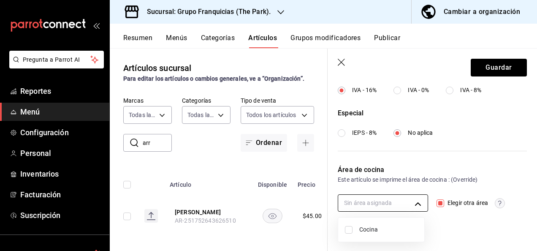
click at [395, 201] on body "Pregunta a Parrot AI Reportes Menú Configuración Personal Inventarios Facturaci…" at bounding box center [268, 125] width 537 height 251
click at [349, 232] on input "checkbox" at bounding box center [349, 230] width 8 height 8
checkbox input "true"
type input "c31bbd17-8014-44d3-8ea5-26da84d2fd56"
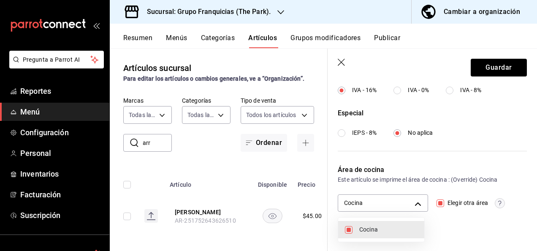
click at [479, 66] on div at bounding box center [268, 125] width 537 height 251
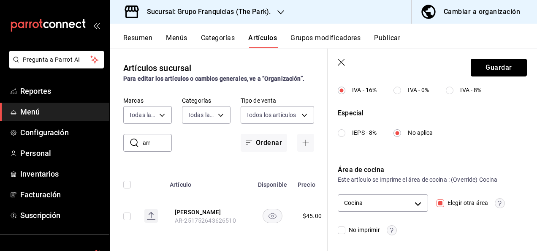
click at [479, 66] on button "Guardar" at bounding box center [499, 68] width 56 height 18
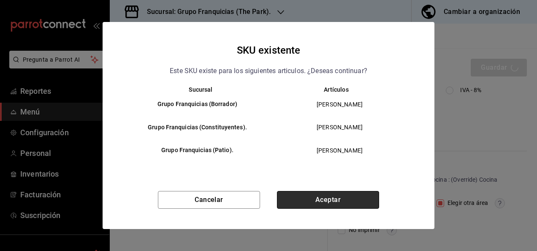
click at [325, 194] on button "Aceptar" at bounding box center [328, 200] width 102 height 18
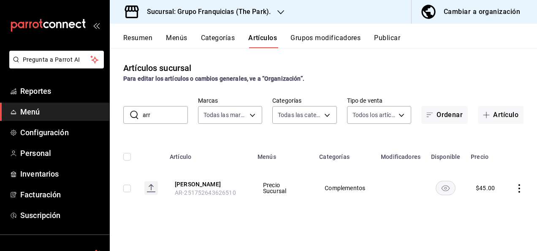
click at [167, 118] on input "arr" at bounding box center [165, 114] width 45 height 17
type input "a"
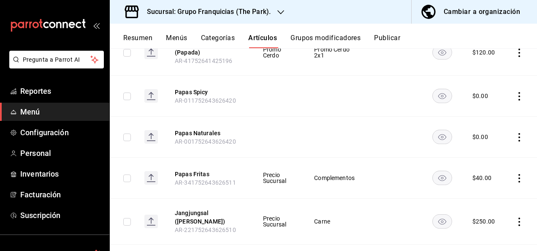
scroll to position [145, 0]
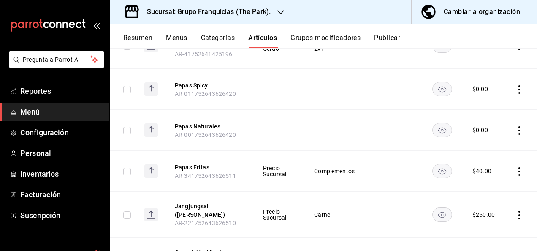
type input "pap"
drag, startPoint x: 192, startPoint y: 171, endPoint x: 192, endPoint y: 164, distance: 7.6
click at [192, 164] on th "Papas Fritas AR-341752643626511" at bounding box center [209, 171] width 88 height 41
click at [192, 164] on button "Papas Fritas" at bounding box center [209, 167] width 68 height 8
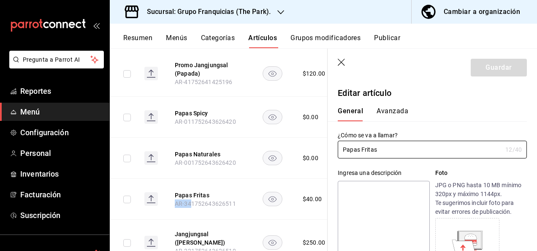
type input "$40.00"
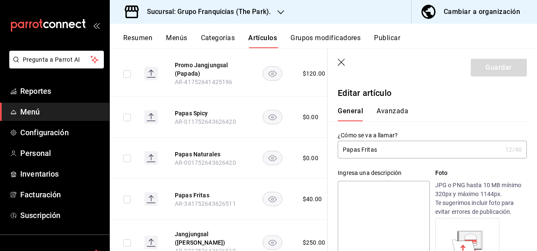
click at [387, 116] on button "Avanzada" at bounding box center [392, 114] width 32 height 14
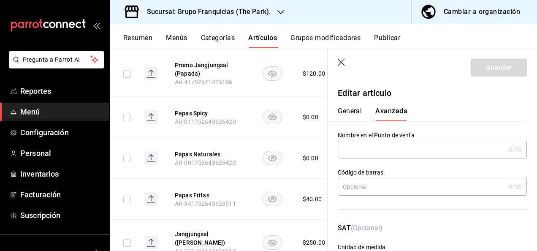
scroll to position [344, 0]
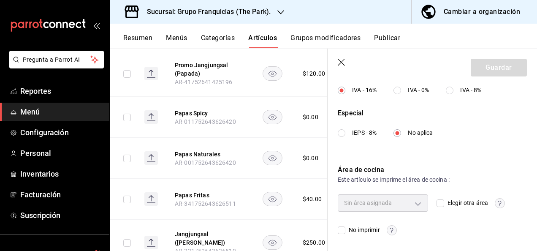
click at [444, 206] on span "Elegir otra área" at bounding box center [466, 202] width 44 height 9
click at [442, 206] on input "Elegir otra área" at bounding box center [440, 203] width 8 height 8
checkbox input "true"
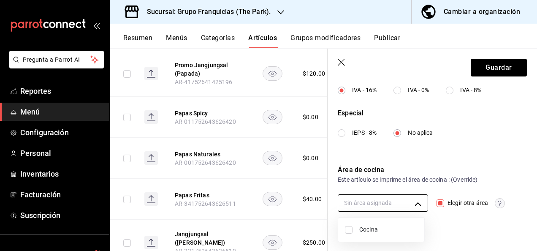
click at [345, 203] on body "Pregunta a Parrot AI Reportes Menú Configuración Personal Inventarios Facturaci…" at bounding box center [268, 125] width 537 height 251
click at [349, 227] on input "checkbox" at bounding box center [349, 230] width 8 height 8
checkbox input "true"
type input "c31bbd17-8014-44d3-8ea5-26da84d2fd56"
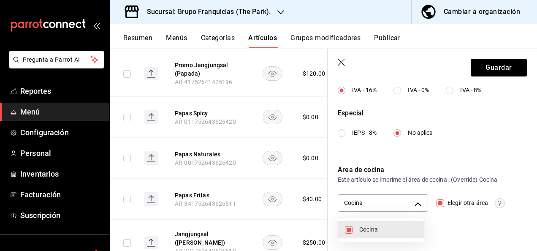
click at [485, 69] on div at bounding box center [268, 125] width 537 height 251
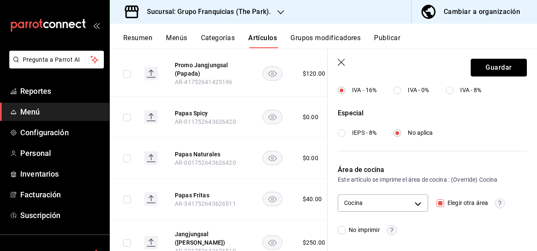
click at [485, 69] on button "Guardar" at bounding box center [499, 68] width 56 height 18
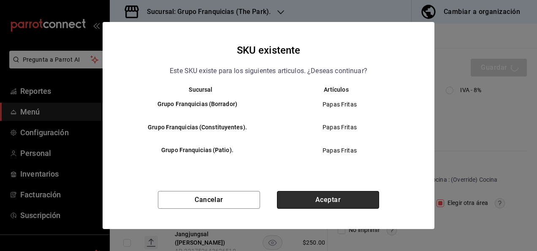
click at [322, 198] on button "Aceptar" at bounding box center [328, 200] width 102 height 18
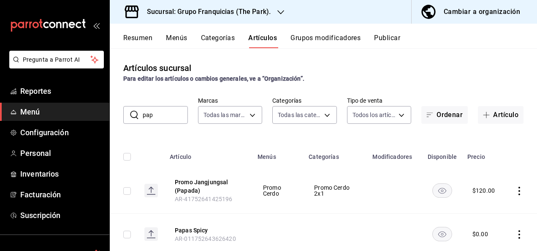
click at [152, 108] on input "pap" at bounding box center [165, 114] width 45 height 17
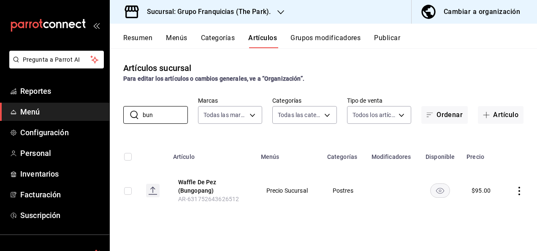
type input "bun"
click at [203, 173] on th "Waffle De Pez (Bungopang) AR-631752643626512" at bounding box center [212, 191] width 88 height 46
click at [204, 181] on button "Waffle De Pez (Bungopang)" at bounding box center [212, 186] width 68 height 17
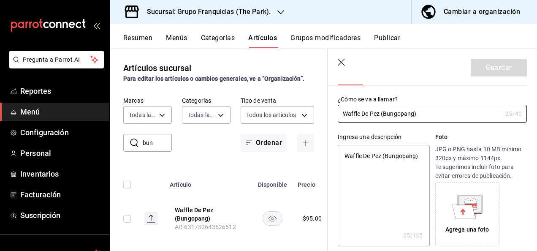
scroll to position [18, 0]
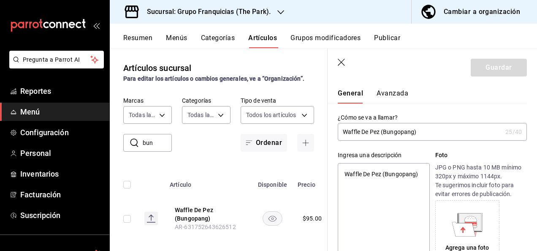
click at [401, 96] on button "Avanzada" at bounding box center [392, 96] width 32 height 14
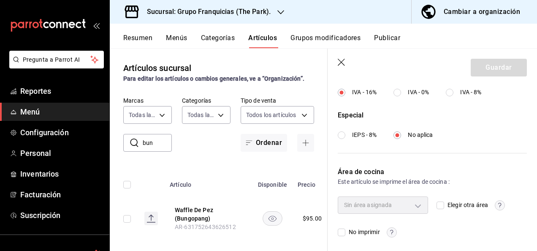
scroll to position [344, 0]
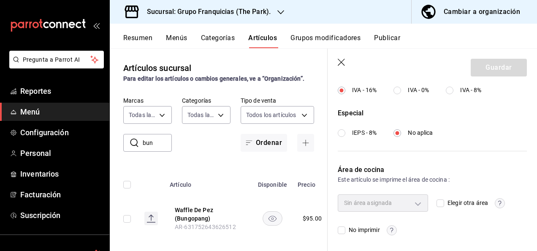
click at [440, 206] on input "Elegir otra área" at bounding box center [440, 203] width 8 height 8
checkbox input "true"
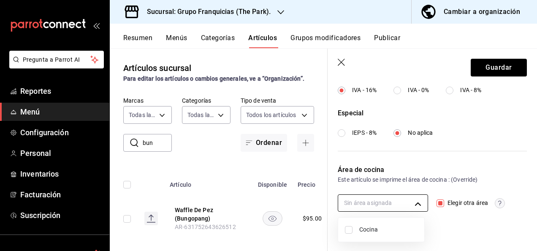
click at [392, 198] on body "Pregunta a Parrot AI Reportes Menú Configuración Personal Inventarios Facturaci…" at bounding box center [268, 125] width 537 height 251
click at [349, 231] on input "checkbox" at bounding box center [349, 230] width 8 height 8
checkbox input "true"
type input "c31bbd17-8014-44d3-8ea5-26da84d2fd56"
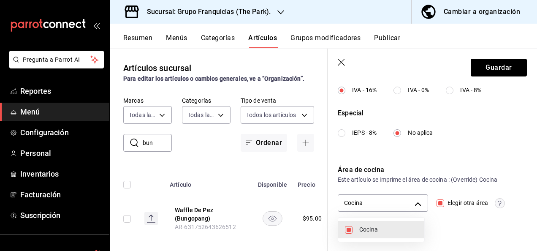
click at [495, 62] on div at bounding box center [268, 125] width 537 height 251
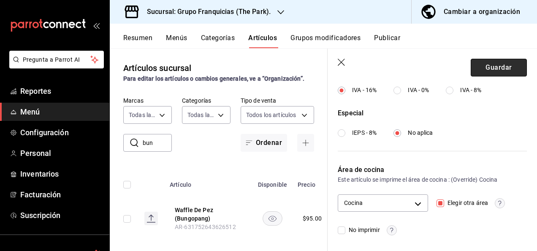
click at [490, 65] on button "Guardar" at bounding box center [499, 68] width 56 height 18
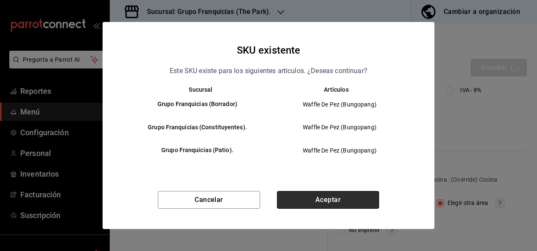
click at [325, 201] on button "Aceptar" at bounding box center [328, 200] width 102 height 18
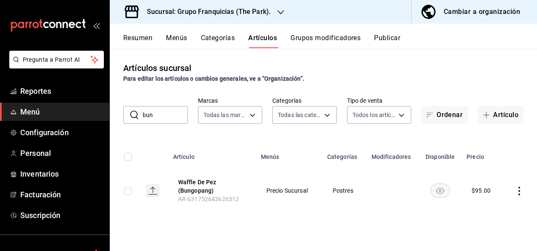
click at [174, 122] on input "bun" at bounding box center [165, 114] width 45 height 17
click at [197, 185] on button "Waffle De Pez (Bungopang)" at bounding box center [212, 186] width 68 height 17
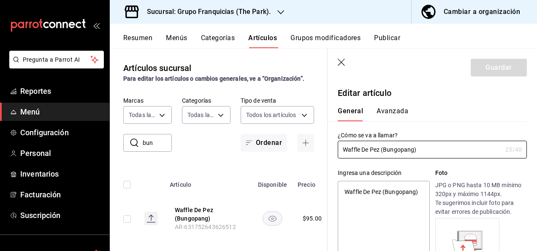
type textarea "x"
type input "$95.00"
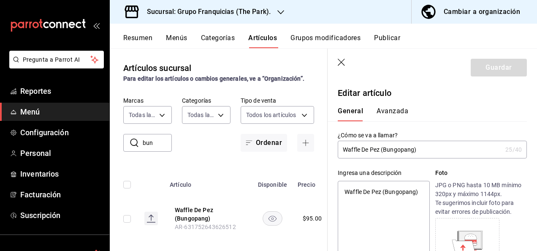
click at [390, 114] on button "Avanzada" at bounding box center [392, 114] width 32 height 14
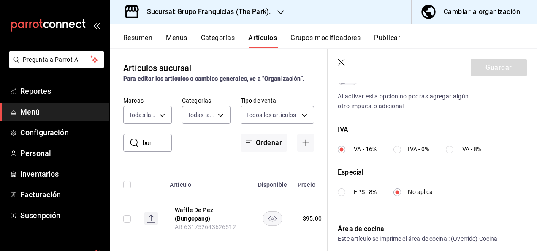
scroll to position [344, 0]
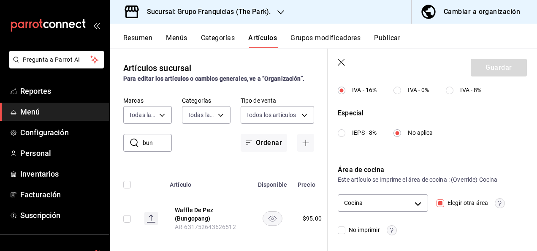
click at [339, 62] on icon "button" at bounding box center [342, 63] width 8 height 8
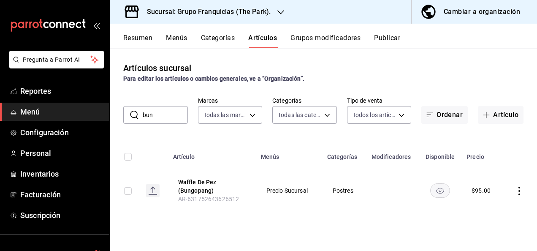
click at [168, 111] on input "bun" at bounding box center [165, 114] width 45 height 17
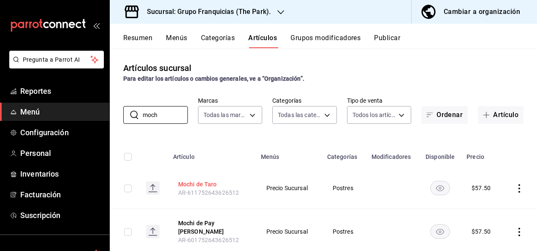
type input "moch"
click at [189, 182] on button "Mochi de Taro" at bounding box center [212, 184] width 68 height 8
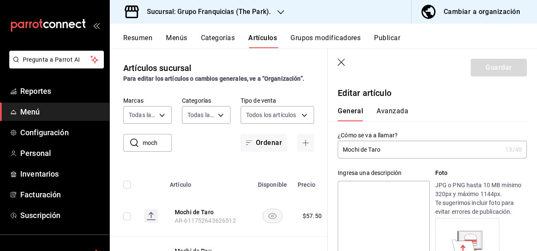
click at [393, 111] on button "Avanzada" at bounding box center [392, 114] width 32 height 14
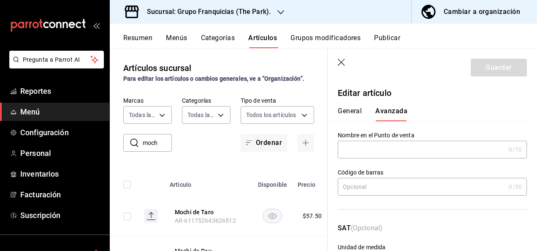
scroll to position [344, 0]
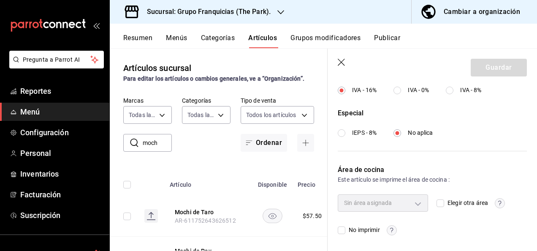
click at [444, 200] on span "Elegir otra área" at bounding box center [466, 202] width 44 height 9
click at [441, 200] on input "Elegir otra área" at bounding box center [440, 203] width 8 height 8
checkbox input "true"
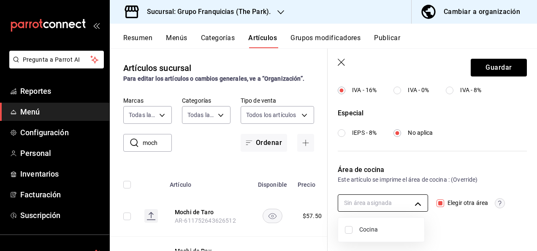
click at [364, 201] on body "Pregunta a Parrot AI Reportes Menú Configuración Personal Inventarios Facturaci…" at bounding box center [268, 125] width 537 height 251
click at [347, 229] on input "checkbox" at bounding box center [349, 230] width 8 height 8
checkbox input "true"
type input "c31bbd17-8014-44d3-8ea5-26da84d2fd56"
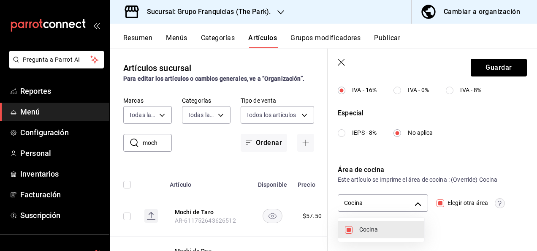
click at [445, 133] on div at bounding box center [268, 125] width 537 height 251
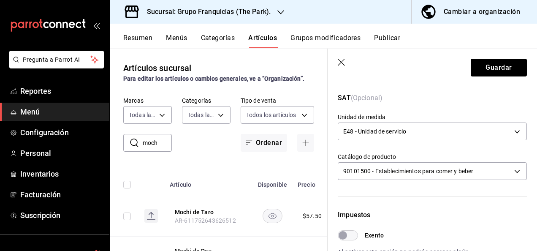
scroll to position [0, 0]
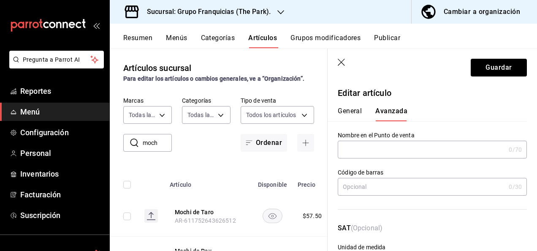
click at [353, 104] on div "General [PERSON_NAME]" at bounding box center [427, 110] width 199 height 22
click at [352, 105] on div "General [PERSON_NAME]" at bounding box center [427, 110] width 199 height 22
click at [351, 107] on button "General" at bounding box center [350, 114] width 24 height 14
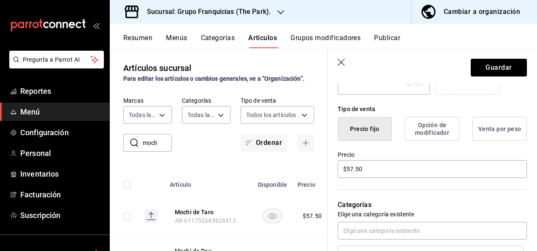
scroll to position [188, 0]
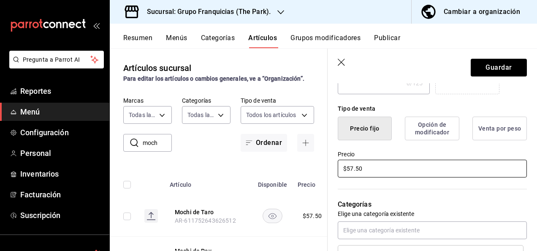
click at [394, 171] on input "$57.50" at bounding box center [432, 169] width 189 height 18
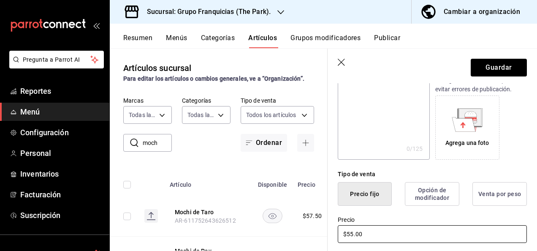
scroll to position [0, 0]
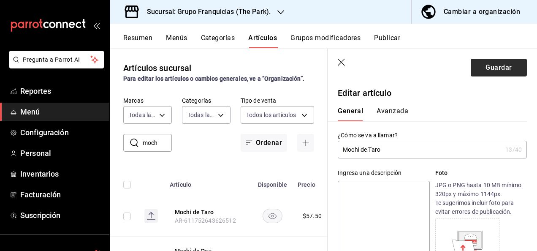
type input "$55.00"
click at [484, 68] on button "Guardar" at bounding box center [499, 68] width 56 height 18
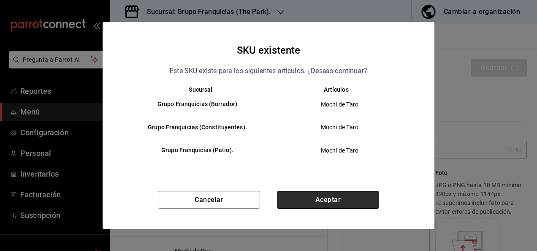
click at [312, 197] on button "Aceptar" at bounding box center [328, 200] width 102 height 18
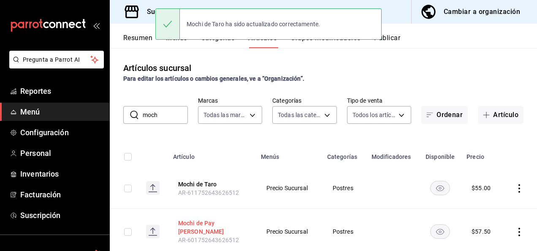
click at [202, 221] on button "Mochi de Pay [PERSON_NAME]" at bounding box center [212, 227] width 68 height 17
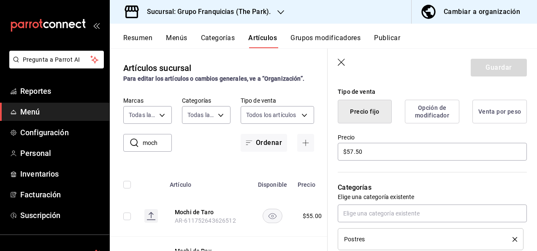
scroll to position [205, 0]
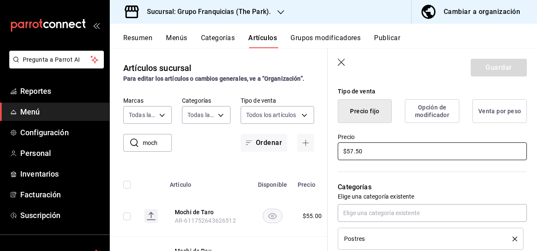
click at [372, 158] on input "$57.50" at bounding box center [432, 151] width 189 height 18
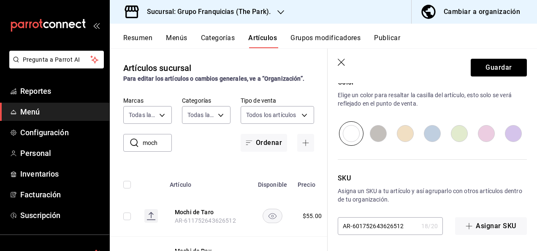
scroll to position [0, 0]
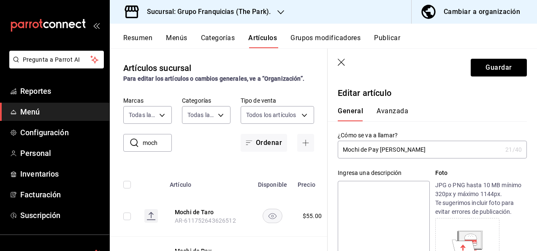
type input "$55.00"
click at [383, 108] on button "Avanzada" at bounding box center [392, 114] width 32 height 14
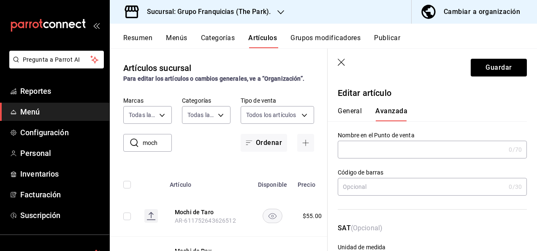
scroll to position [344, 0]
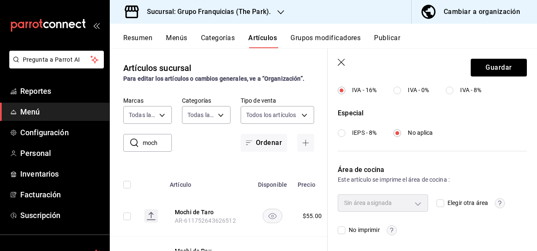
click at [438, 202] on input "Elegir otra área" at bounding box center [440, 203] width 8 height 8
checkbox input "true"
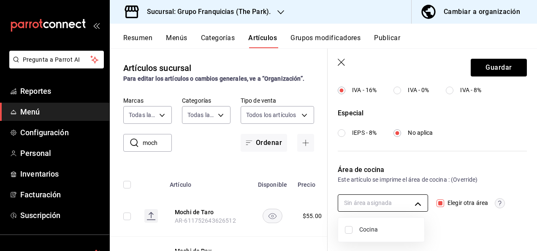
click at [389, 197] on body "Pregunta a Parrot AI Reportes Menú Configuración Personal Inventarios Facturaci…" at bounding box center [268, 125] width 537 height 251
click at [351, 229] on input "checkbox" at bounding box center [349, 230] width 8 height 8
checkbox input "true"
type input "c31bbd17-8014-44d3-8ea5-26da84d2fd56"
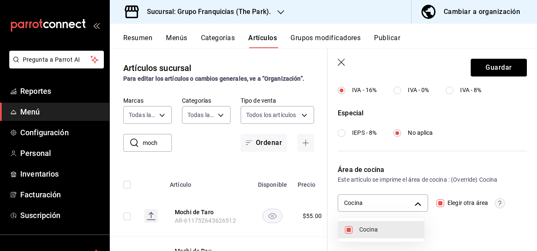
click at [479, 69] on div at bounding box center [268, 125] width 537 height 251
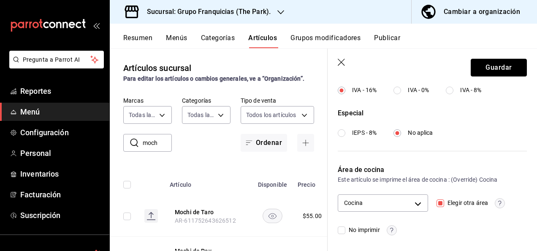
click at [479, 69] on button "Guardar" at bounding box center [499, 68] width 56 height 18
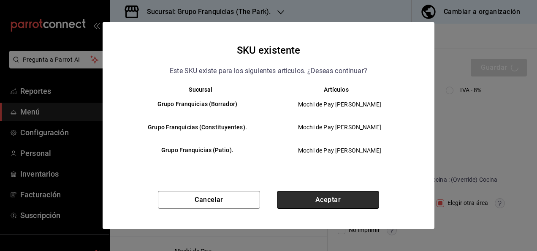
click at [341, 204] on button "Aceptar" at bounding box center [328, 200] width 102 height 18
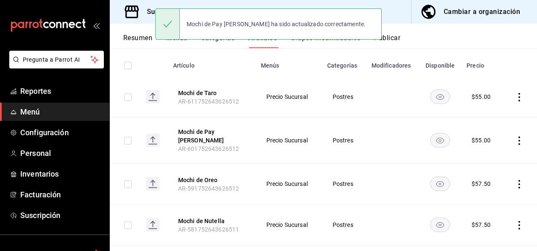
scroll to position [92, 0]
click at [212, 177] on button "Mochi de Oreo" at bounding box center [212, 179] width 68 height 8
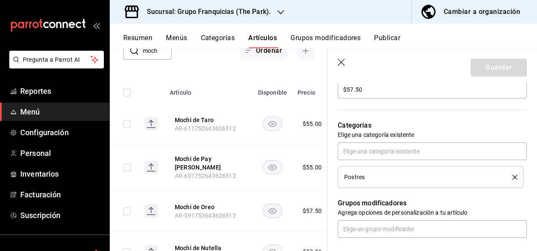
scroll to position [267, 0]
click at [376, 91] on input "$57.50" at bounding box center [432, 89] width 189 height 18
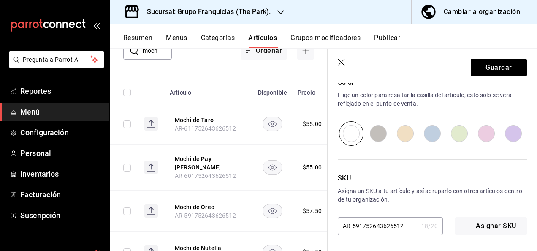
scroll to position [0, 0]
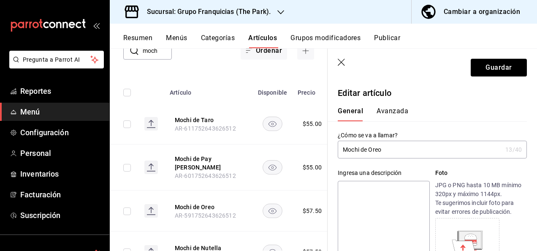
type input "$55.00"
click at [395, 116] on button "Avanzada" at bounding box center [392, 114] width 32 height 14
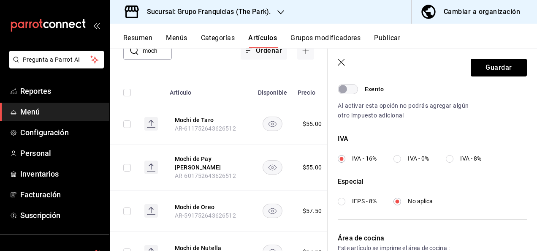
scroll to position [344, 0]
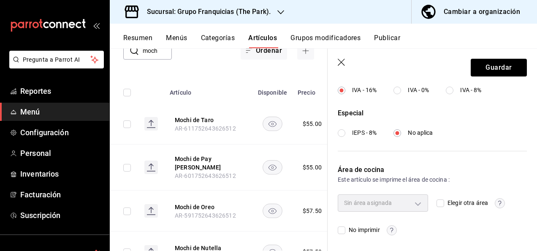
click at [438, 203] on input "Elegir otra área" at bounding box center [440, 203] width 8 height 8
checkbox input "true"
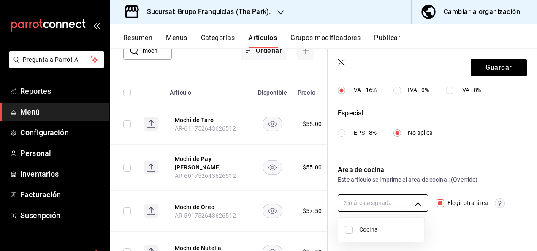
click at [398, 205] on body "Pregunta a Parrot AI Reportes Menú Configuración Personal Inventarios Facturaci…" at bounding box center [268, 125] width 537 height 251
click at [348, 235] on li "Cocina" at bounding box center [381, 229] width 86 height 17
type input "c31bbd17-8014-44d3-8ea5-26da84d2fd56"
checkbox input "true"
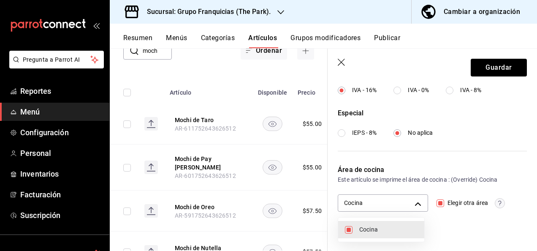
click at [469, 75] on div at bounding box center [268, 125] width 537 height 251
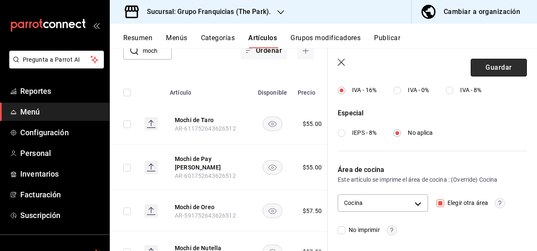
click at [477, 69] on button "Guardar" at bounding box center [499, 68] width 56 height 18
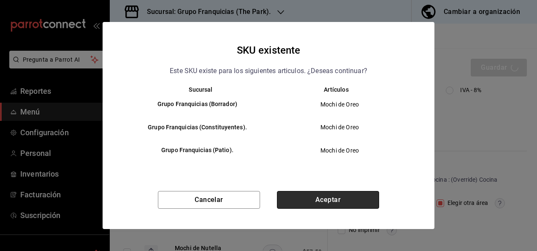
click at [327, 201] on button "Aceptar" at bounding box center [328, 200] width 102 height 18
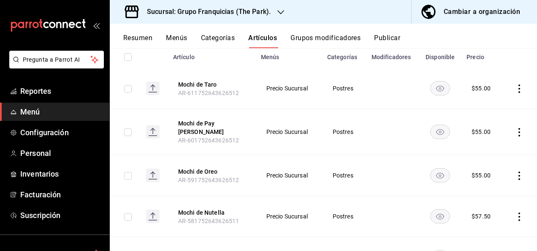
scroll to position [104, 0]
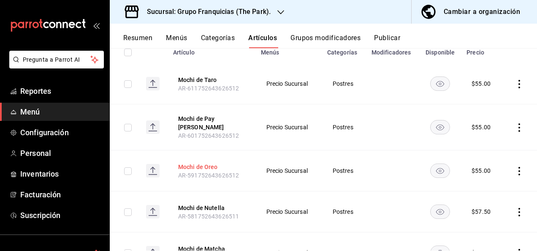
click at [196, 164] on button "Mochi de Oreo" at bounding box center [212, 166] width 68 height 8
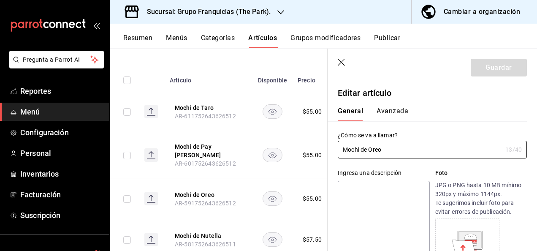
type input "$55.00"
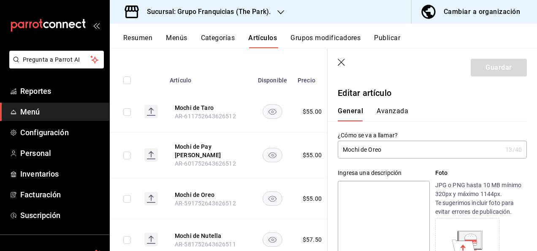
click at [341, 64] on icon "button" at bounding box center [342, 63] width 8 height 8
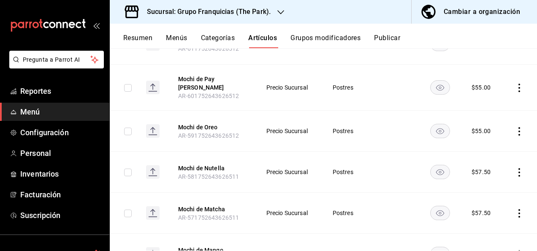
scroll to position [146, 0]
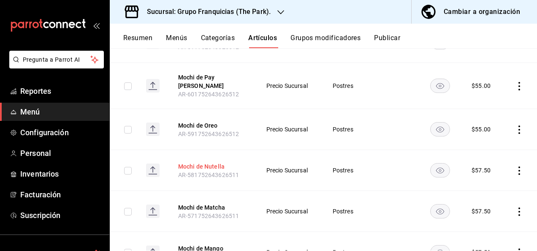
click at [219, 162] on button "Mochi de Nutella" at bounding box center [212, 166] width 68 height 8
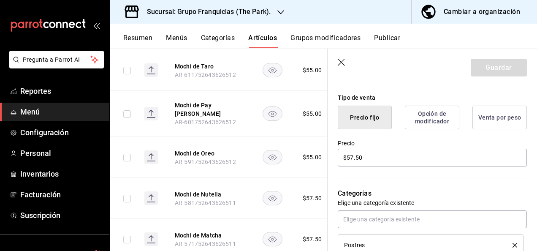
scroll to position [199, 0]
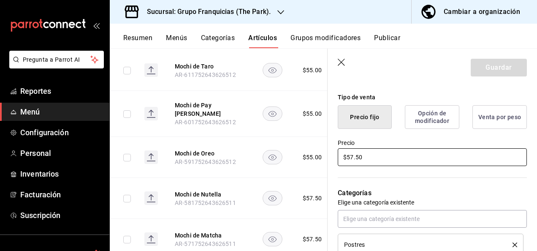
click at [386, 153] on input "$57.50" at bounding box center [432, 157] width 189 height 18
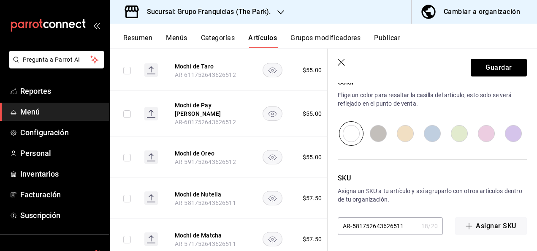
scroll to position [0, 0]
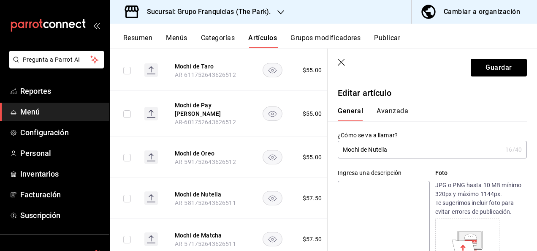
type input "$55.00"
click at [392, 114] on button "Avanzada" at bounding box center [392, 114] width 32 height 14
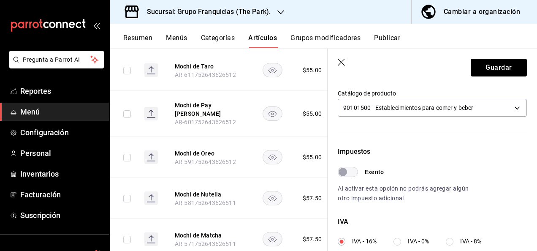
scroll to position [344, 0]
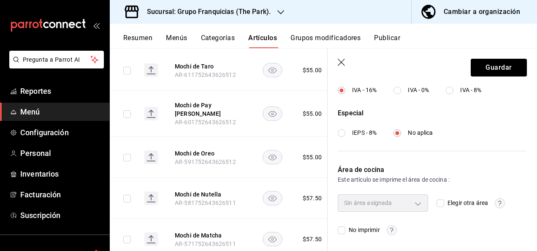
click at [436, 201] on input "Elegir otra área" at bounding box center [440, 203] width 8 height 8
checkbox input "true"
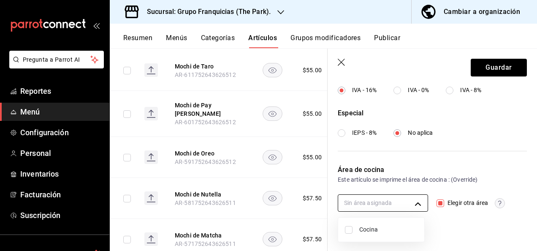
click at [406, 198] on body "Pregunta a Parrot AI Reportes Menú Configuración Personal Inventarios Facturaci…" at bounding box center [268, 125] width 537 height 251
click at [353, 233] on li "Cocina" at bounding box center [381, 229] width 86 height 17
type input "c31bbd17-8014-44d3-8ea5-26da84d2fd56"
checkbox input "true"
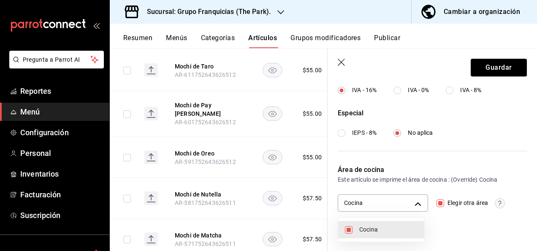
click at [485, 73] on div at bounding box center [268, 125] width 537 height 251
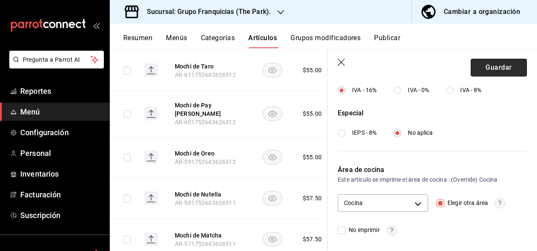
click at [486, 73] on button "Guardar" at bounding box center [499, 68] width 56 height 18
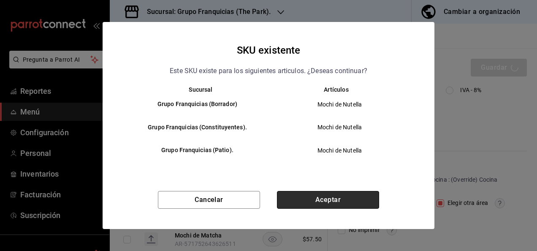
click at [311, 199] on button "Aceptar" at bounding box center [328, 200] width 102 height 18
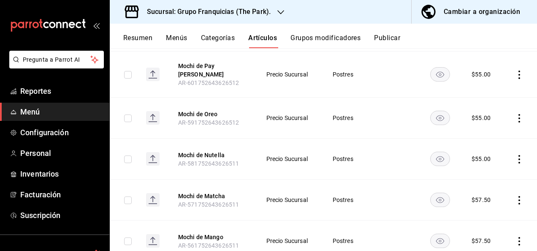
scroll to position [172, 0]
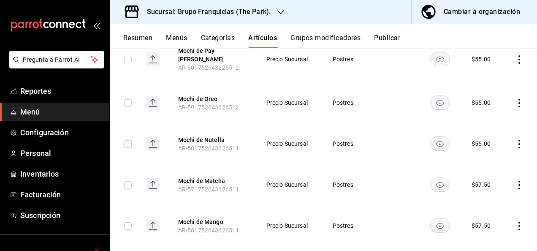
click at [211, 128] on th "Mochi de Nutella AR-581752643626511" at bounding box center [212, 143] width 88 height 41
click at [204, 176] on button "Mochi de Matcha" at bounding box center [212, 180] width 68 height 8
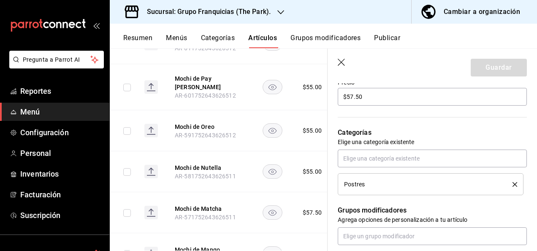
scroll to position [260, 0]
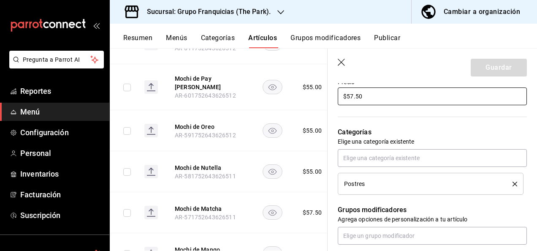
click at [384, 98] on input "$57.50" at bounding box center [432, 96] width 189 height 18
click at [384, 96] on input "$57.50" at bounding box center [432, 96] width 189 height 18
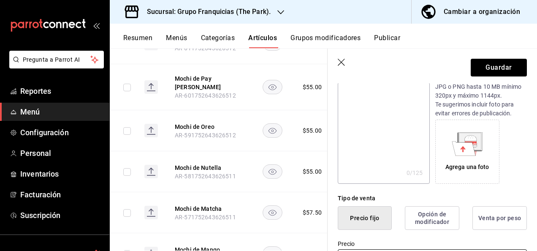
scroll to position [0, 0]
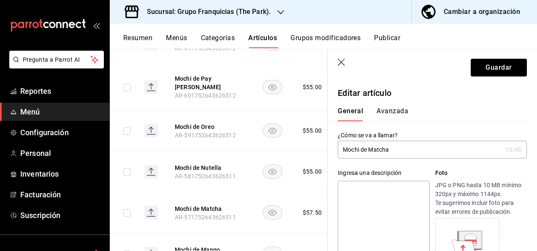
type input "$55.00"
click at [384, 114] on button "Avanzada" at bounding box center [392, 114] width 32 height 14
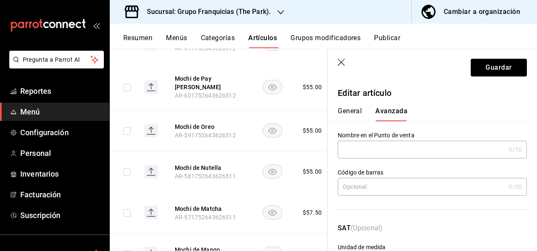
scroll to position [344, 0]
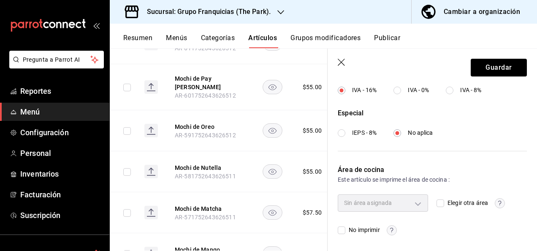
click at [437, 203] on input "Elegir otra área" at bounding box center [440, 203] width 8 height 8
checkbox input "true"
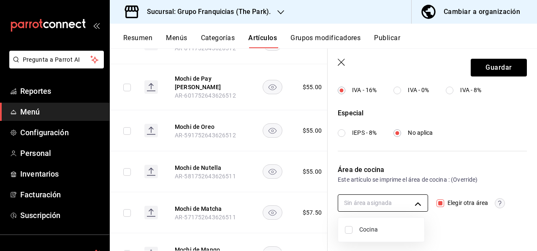
click at [355, 201] on body "Pregunta a Parrot AI Reportes Menú Configuración Personal Inventarios Facturaci…" at bounding box center [268, 125] width 537 height 251
click at [350, 230] on input "checkbox" at bounding box center [349, 230] width 8 height 8
checkbox input "true"
type input "c31bbd17-8014-44d3-8ea5-26da84d2fd56"
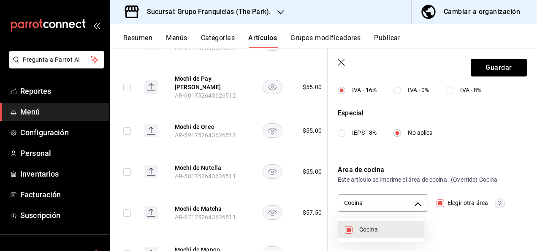
click at [494, 56] on div at bounding box center [268, 125] width 537 height 251
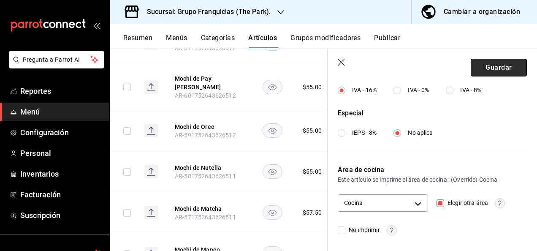
click at [485, 64] on button "Guardar" at bounding box center [499, 68] width 56 height 18
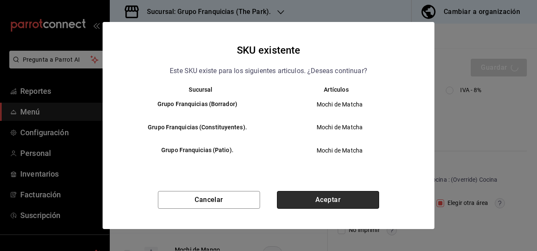
click at [344, 194] on button "Aceptar" at bounding box center [328, 200] width 102 height 18
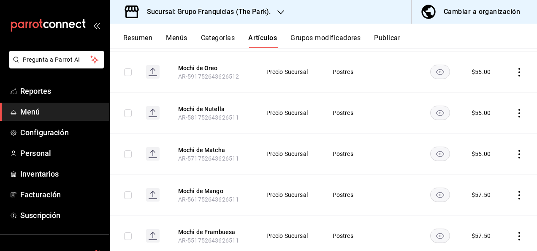
scroll to position [205, 0]
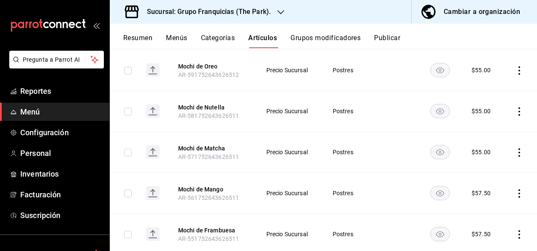
click at [206, 187] on th "Mochi de Mango AR-561752643626511" at bounding box center [212, 193] width 88 height 41
click at [210, 185] on button "Mochi de Mango" at bounding box center [212, 189] width 68 height 8
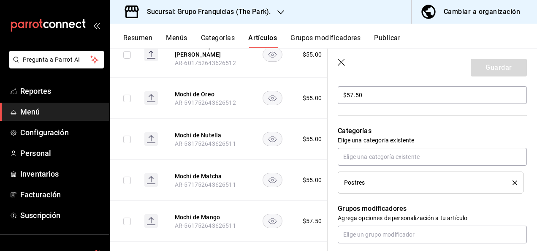
scroll to position [207, 0]
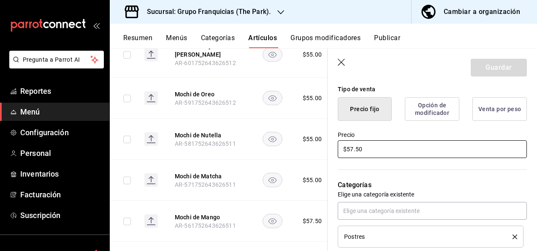
click at [390, 146] on input "$57.50" at bounding box center [432, 149] width 189 height 18
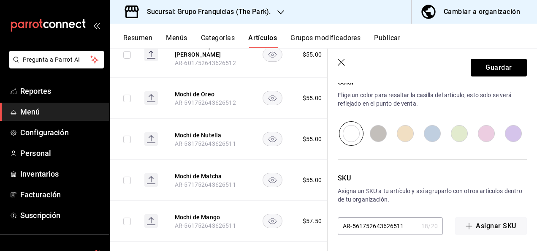
scroll to position [0, 0]
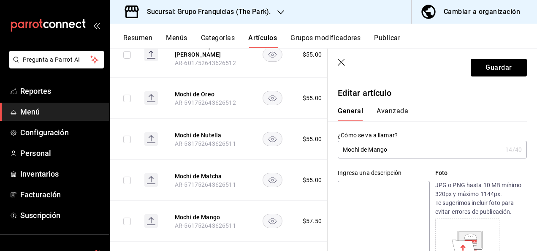
type input "$55.00"
click at [395, 113] on button "Avanzada" at bounding box center [392, 114] width 32 height 14
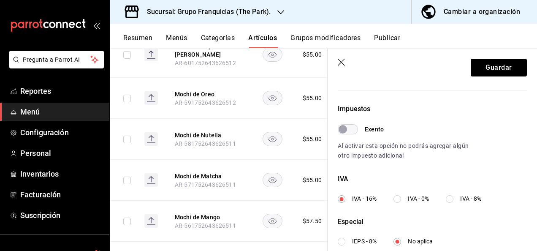
scroll to position [344, 0]
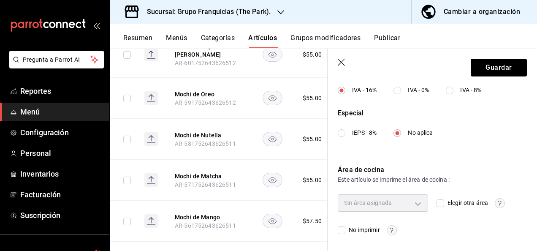
click at [436, 202] on input "Elegir otra área" at bounding box center [440, 203] width 8 height 8
checkbox input "true"
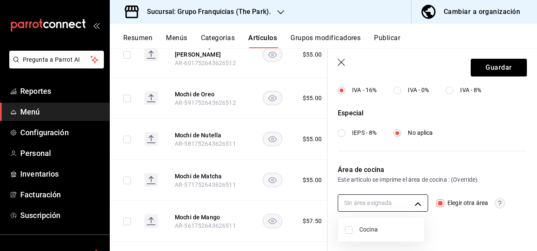
click at [393, 201] on body "Pregunta a Parrot AI Reportes Menú Configuración Personal Inventarios Facturaci…" at bounding box center [268, 125] width 537 height 251
click at [349, 230] on input "checkbox" at bounding box center [349, 230] width 8 height 8
checkbox input "true"
type input "c31bbd17-8014-44d3-8ea5-26da84d2fd56"
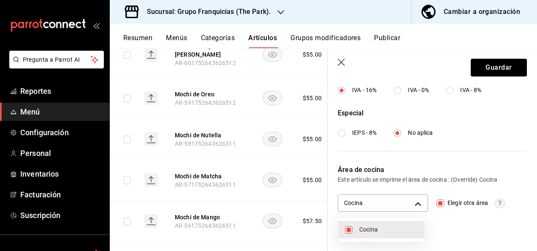
click at [486, 70] on div at bounding box center [268, 125] width 537 height 251
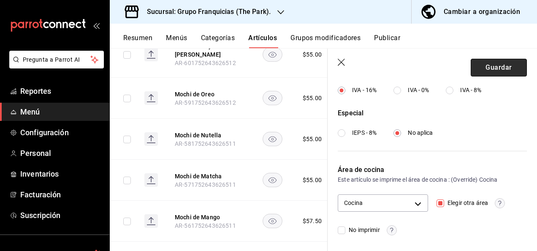
click at [484, 69] on button "Guardar" at bounding box center [499, 68] width 56 height 18
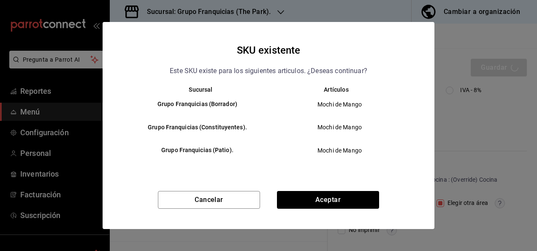
click at [342, 189] on div "SKU existente Este SKU existe para los siguientes articulos. ¿Deseas continuar?…" at bounding box center [269, 125] width 332 height 206
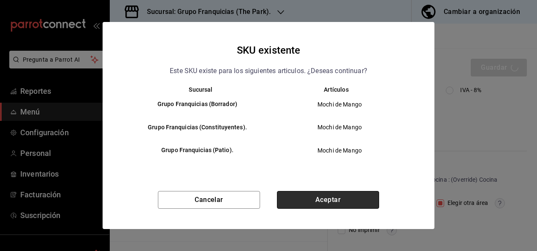
click at [336, 192] on button "Aceptar" at bounding box center [328, 200] width 102 height 18
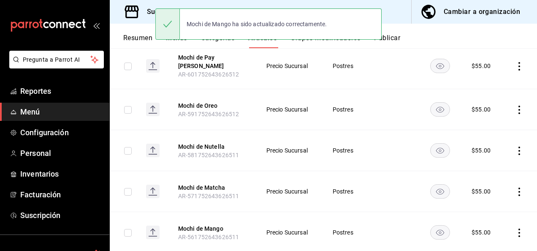
scroll to position [175, 0]
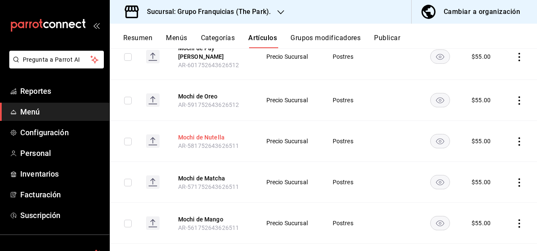
click at [215, 133] on button "Mochi de Nutella" at bounding box center [212, 137] width 68 height 8
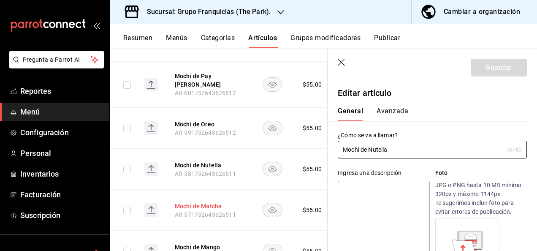
click at [209, 202] on button "Mochi de Matcha" at bounding box center [209, 206] width 68 height 8
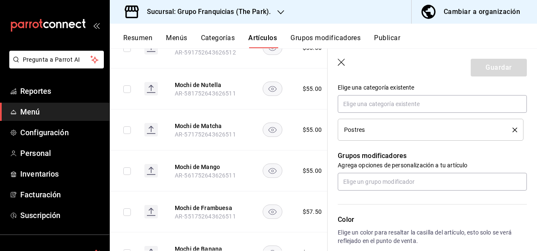
scroll to position [255, 0]
click at [213, 165] on button "Mochi de Mango" at bounding box center [209, 166] width 68 height 8
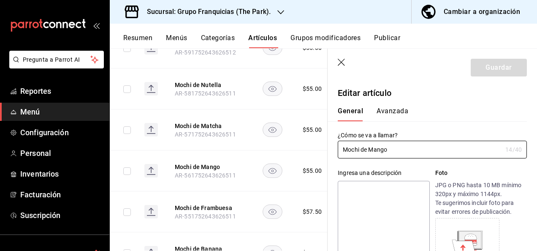
type input "$55.00"
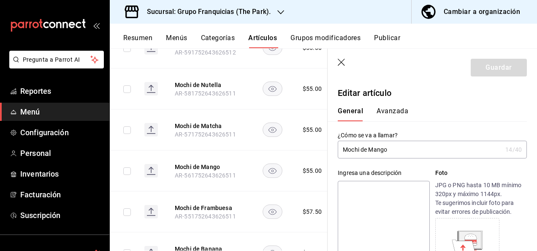
click at [382, 110] on button "Avanzada" at bounding box center [392, 114] width 32 height 14
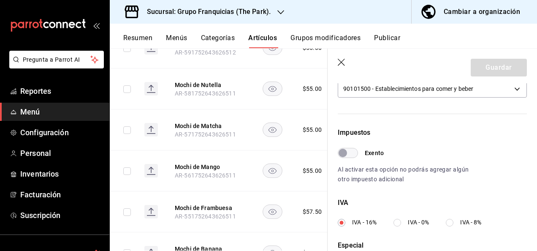
scroll to position [344, 0]
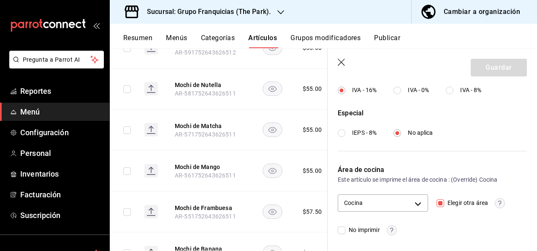
click at [342, 64] on icon "button" at bounding box center [342, 63] width 8 height 8
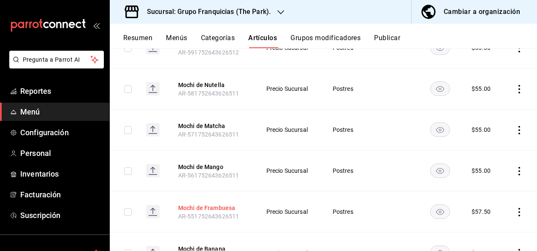
click at [224, 203] on button "Mochi de Frambuesa" at bounding box center [212, 207] width 68 height 8
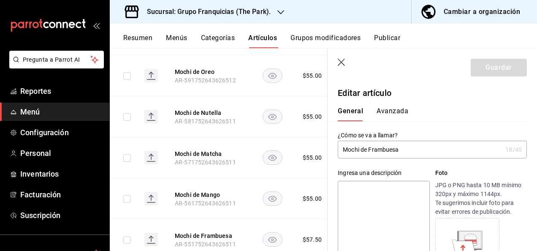
click at [385, 107] on button "Avanzada" at bounding box center [392, 114] width 32 height 14
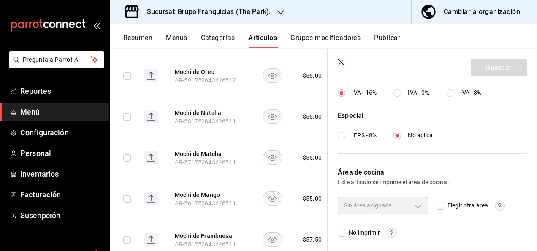
scroll to position [344, 0]
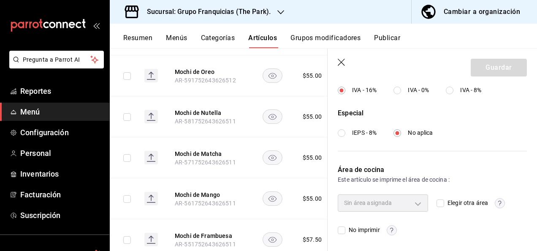
click at [436, 204] on input "Elegir otra área" at bounding box center [440, 203] width 8 height 8
checkbox input "true"
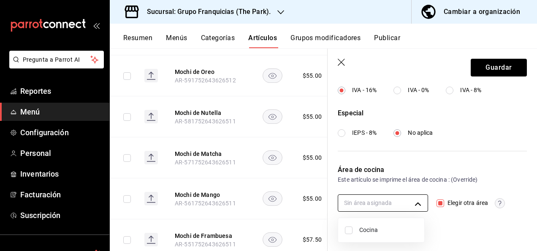
click at [390, 201] on body "Pregunta a Parrot AI Reportes Menú Configuración Personal Inventarios Facturaci…" at bounding box center [268, 125] width 537 height 251
click at [347, 231] on input "checkbox" at bounding box center [349, 230] width 8 height 8
checkbox input "true"
type input "c31bbd17-8014-44d3-8ea5-26da84d2fd56"
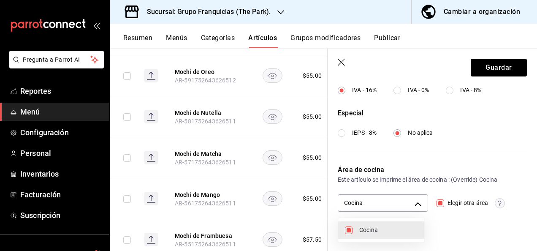
click at [468, 168] on div at bounding box center [268, 125] width 537 height 251
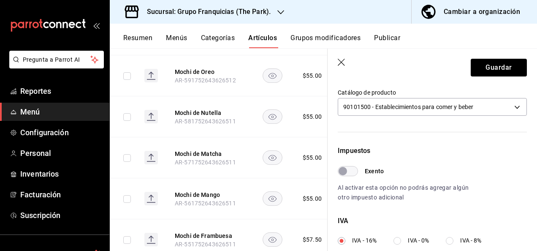
scroll to position [0, 0]
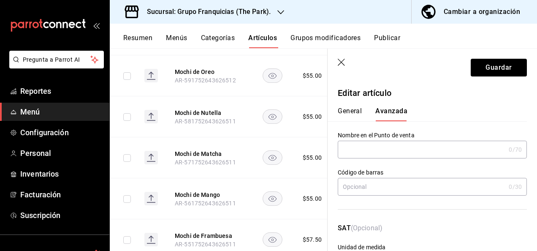
click at [358, 109] on button "General" at bounding box center [350, 114] width 24 height 14
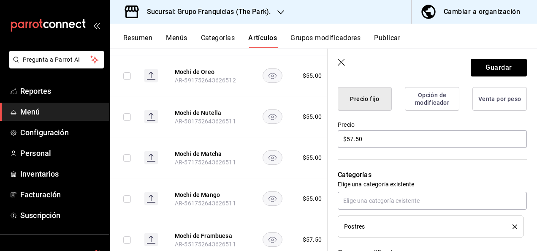
scroll to position [216, 0]
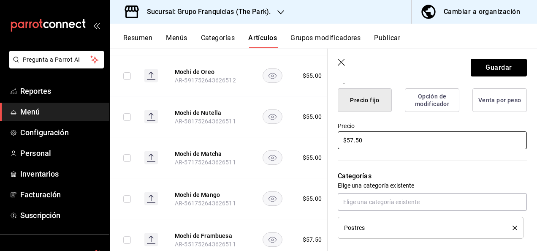
click at [382, 138] on input "$57.50" at bounding box center [432, 140] width 189 height 18
type input "$55.00"
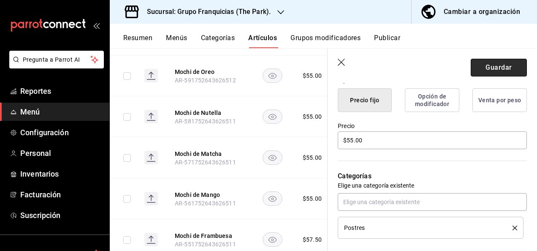
click at [483, 66] on button "Guardar" at bounding box center [499, 68] width 56 height 18
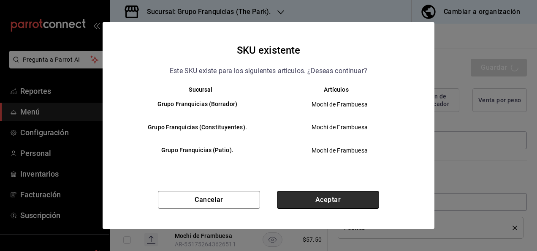
click at [317, 198] on button "Aceptar" at bounding box center [328, 200] width 102 height 18
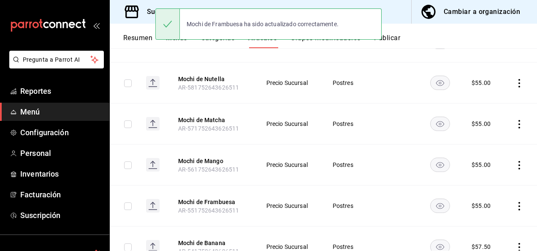
scroll to position [244, 0]
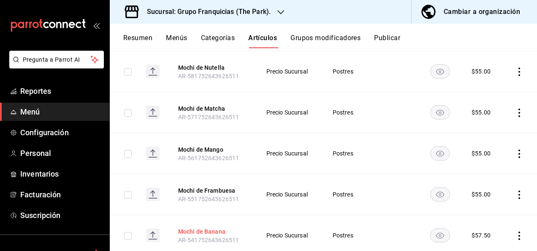
click at [213, 227] on button "Mochi de Banana" at bounding box center [212, 231] width 68 height 8
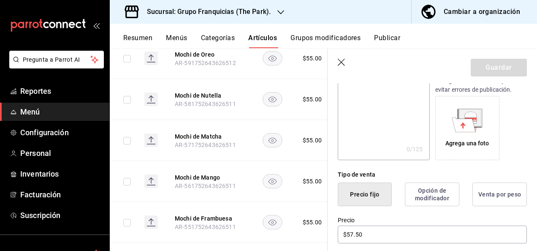
scroll to position [123, 0]
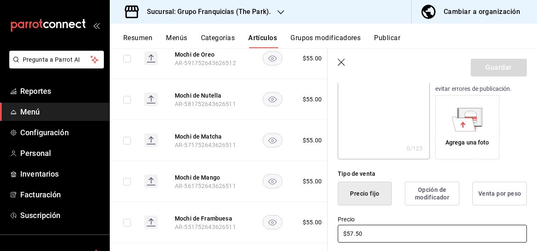
click at [374, 233] on input "$57.50" at bounding box center [432, 234] width 189 height 18
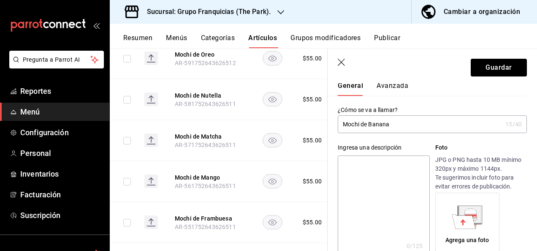
scroll to position [0, 0]
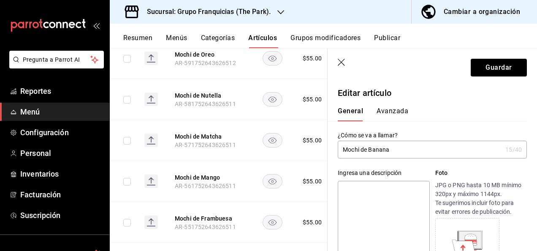
type input "$55.00"
click at [392, 113] on button "Avanzada" at bounding box center [392, 114] width 32 height 14
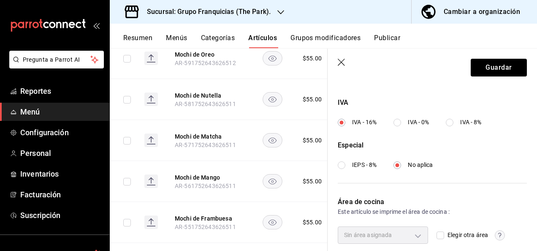
scroll to position [344, 0]
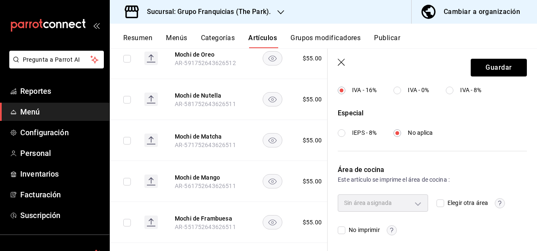
click at [439, 203] on input "Elegir otra área" at bounding box center [440, 203] width 8 height 8
checkbox input "true"
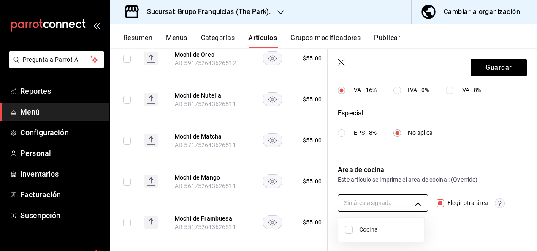
click at [396, 207] on body "Pregunta a Parrot AI Reportes Menú Configuración Personal Inventarios Facturaci…" at bounding box center [268, 125] width 537 height 251
click at [350, 234] on li "Cocina" at bounding box center [381, 229] width 86 height 17
type input "c31bbd17-8014-44d3-8ea5-26da84d2fd56"
checkbox input "true"
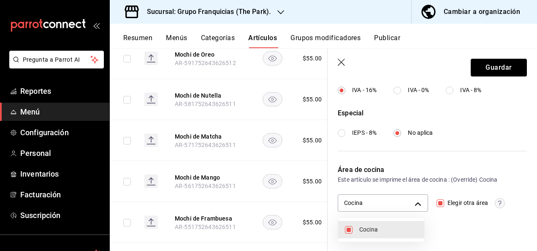
click at [489, 68] on div at bounding box center [268, 125] width 537 height 251
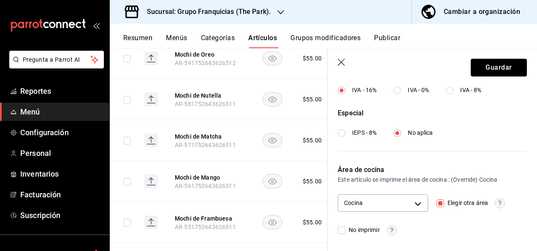
click at [489, 68] on button "Guardar" at bounding box center [499, 68] width 56 height 18
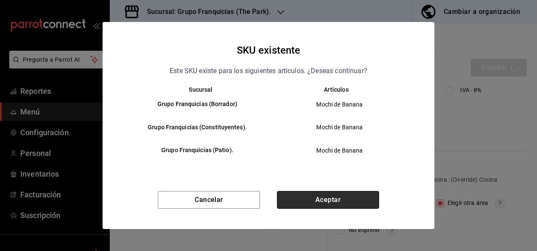
click at [308, 197] on button "Aceptar" at bounding box center [328, 200] width 102 height 18
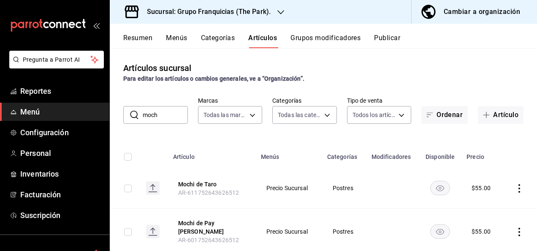
click at [161, 117] on input "moch" at bounding box center [165, 114] width 45 height 17
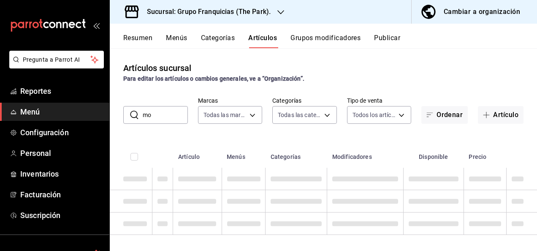
type input "m"
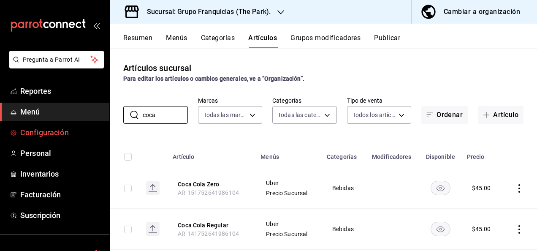
type input "coca"
click at [57, 129] on span "Configuración" at bounding box center [61, 132] width 82 height 11
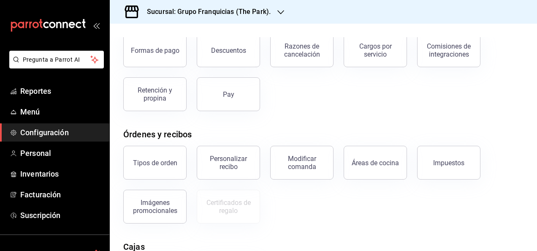
scroll to position [53, 0]
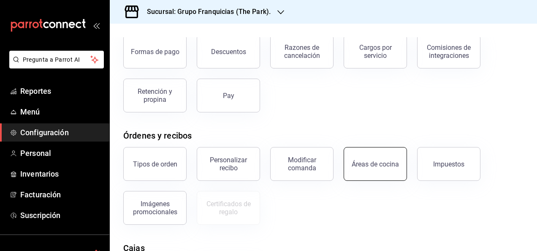
click at [351, 176] on button "Áreas de cocina" at bounding box center [375, 164] width 63 height 34
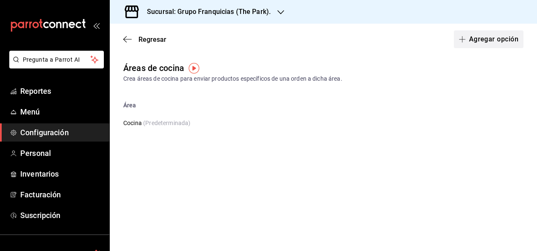
click at [468, 39] on span "button" at bounding box center [464, 39] width 10 height 7
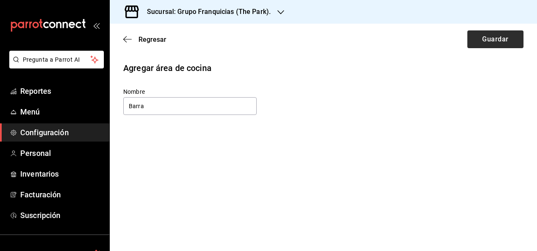
type input "Barra"
click at [472, 39] on button "Guardar" at bounding box center [495, 39] width 56 height 18
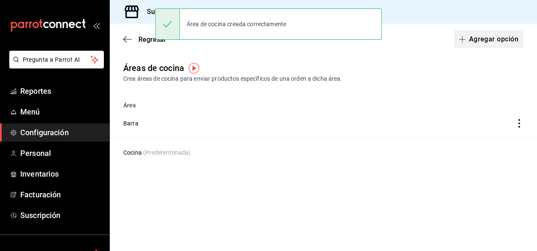
click at [483, 35] on button "Agregar opción" at bounding box center [489, 39] width 70 height 18
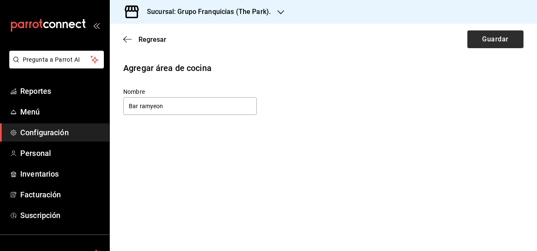
type input "Bar ramyeon"
click at [479, 35] on button "Guardar" at bounding box center [495, 39] width 56 height 18
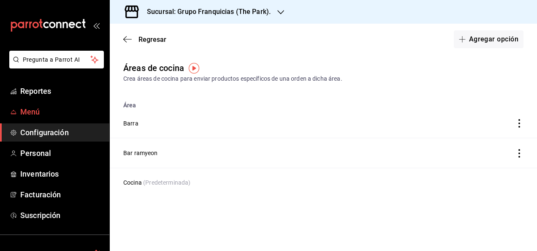
click at [39, 108] on span "Menú" at bounding box center [61, 111] width 82 height 11
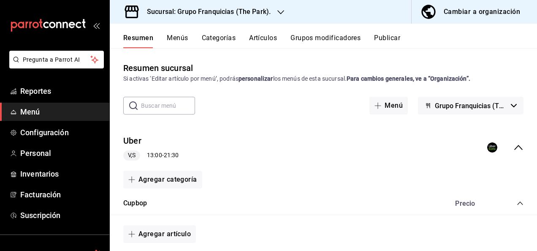
click at [185, 38] on button "Menús" at bounding box center [177, 41] width 21 height 14
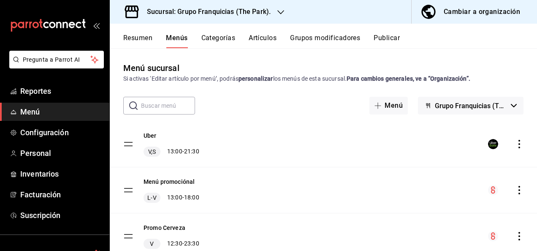
click at [176, 108] on input "text" at bounding box center [168, 105] width 54 height 17
click at [266, 39] on button "Artículos" at bounding box center [263, 41] width 28 height 14
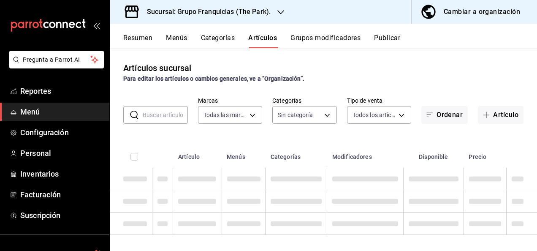
type input "a2d26314-9387-4ed7-8ce3-b9919735310c"
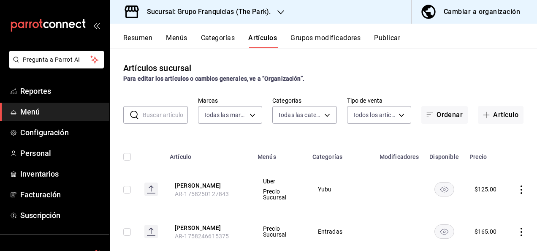
type input "9732530c-e61e-4d5d-8801-075aaf6f3336,dfb5426d-d7cc-4ced-abbe-6026f4472549,acb88…"
click at [170, 119] on input "text" at bounding box center [165, 114] width 45 height 17
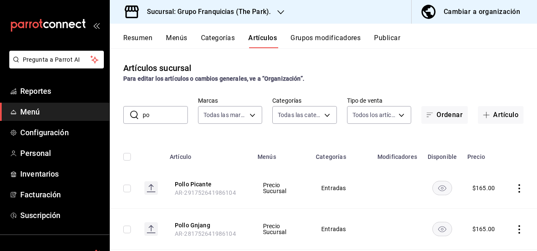
type input "p"
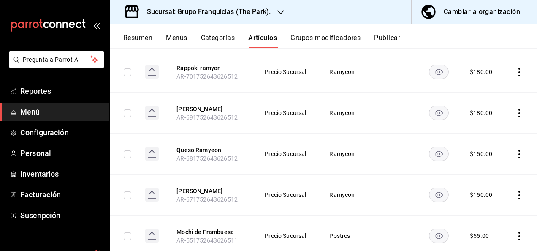
scroll to position [116, 0]
type input "ram"
click at [195, 190] on button "[PERSON_NAME]" at bounding box center [210, 190] width 68 height 8
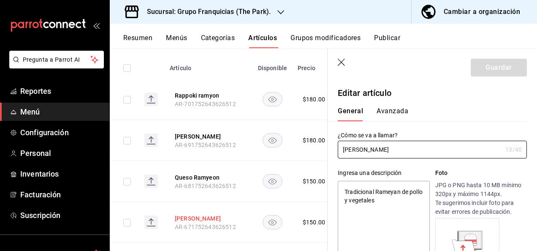
type textarea "x"
type input "$150.00"
type input "E48"
type input "90101500"
radio input "true"
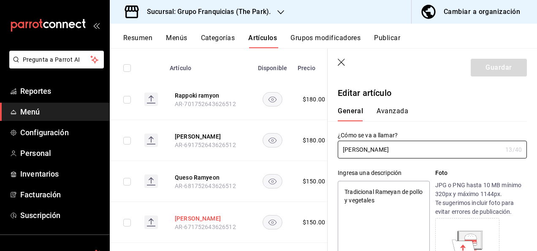
radio input "true"
type input "c31bbd17-8014-44d3-8ea5-26da84d2fd56"
type textarea "x"
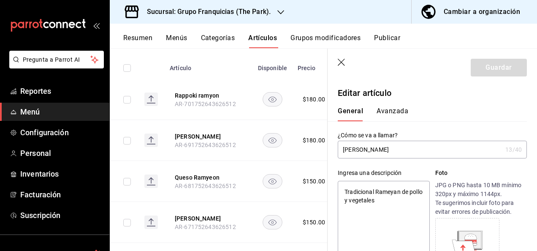
click at [391, 108] on button "Avanzada" at bounding box center [392, 114] width 32 height 14
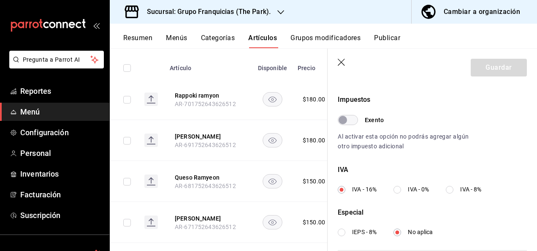
scroll to position [344, 0]
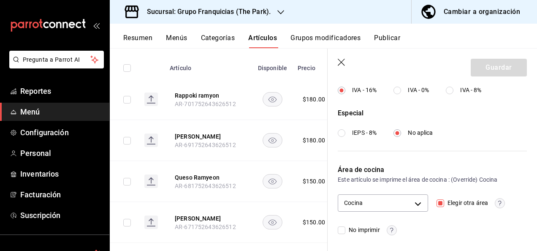
click at [436, 203] on input "Elegir otra área" at bounding box center [440, 203] width 8 height 8
checkbox input "false"
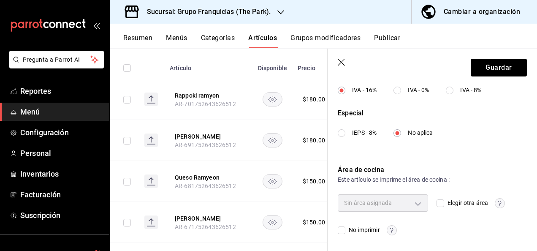
click at [417, 199] on div "Sin área asignada" at bounding box center [383, 202] width 90 height 17
click at [436, 199] on input "Elegir otra área" at bounding box center [440, 203] width 8 height 8
checkbox input "true"
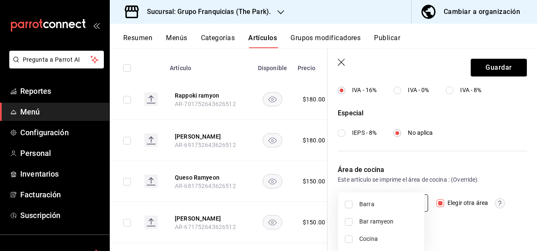
click at [410, 200] on body "Pregunta a Parrot AI Reportes Menú Configuración Personal Inventarios Facturaci…" at bounding box center [268, 125] width 537 height 251
click at [349, 219] on input "checkbox" at bounding box center [349, 222] width 8 height 8
checkbox input "true"
type input "99dff1c0-4e45-420d-a728-271004438ac6"
click at [490, 68] on div at bounding box center [268, 125] width 537 height 251
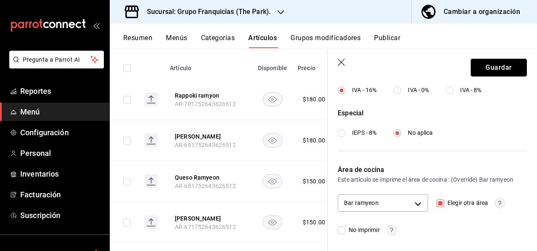
click at [490, 68] on button "Guardar" at bounding box center [499, 68] width 56 height 18
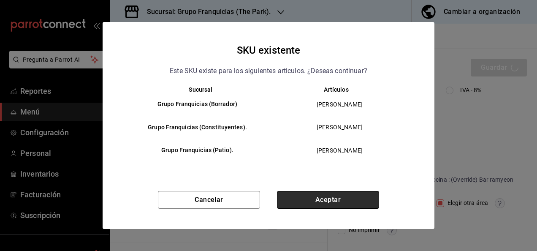
click at [299, 202] on button "Aceptar" at bounding box center [328, 200] width 102 height 18
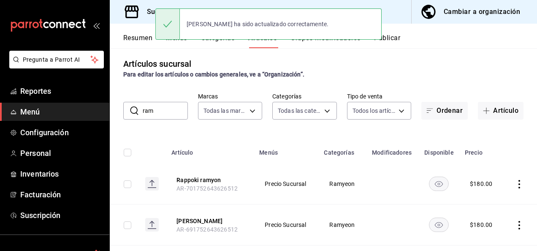
click at [170, 114] on input "ram" at bounding box center [165, 110] width 45 height 17
type input "r"
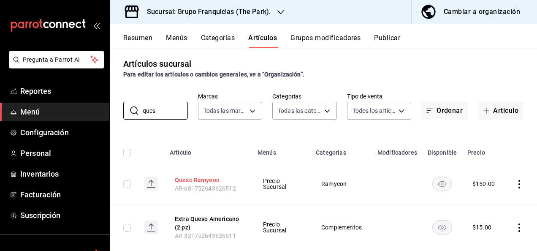
type input "ques"
click at [200, 177] on button "Queso Ramyeon" at bounding box center [209, 180] width 68 height 8
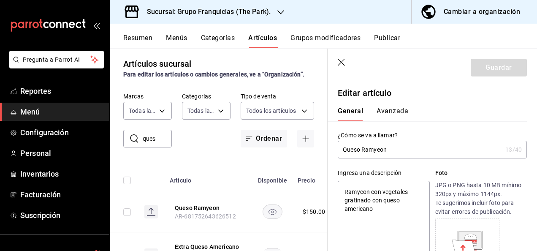
click at [390, 112] on button "Avanzada" at bounding box center [392, 114] width 32 height 14
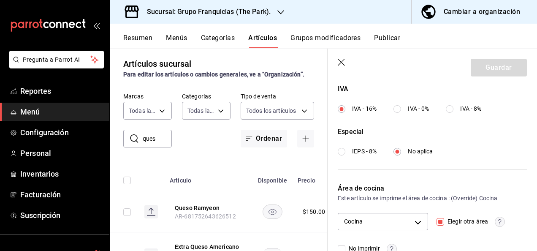
scroll to position [344, 0]
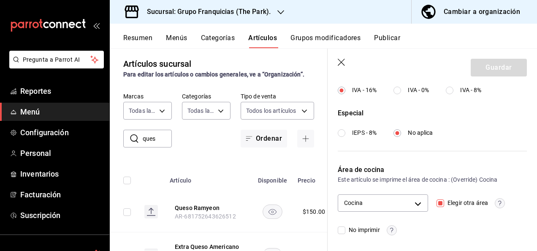
click at [436, 200] on input "Elegir otra área" at bounding box center [440, 203] width 8 height 8
checkbox input "false"
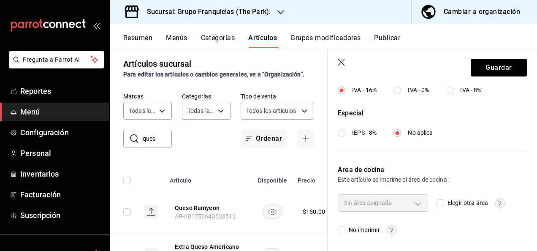
click at [413, 201] on div "Sin área asignada" at bounding box center [383, 202] width 90 height 17
click at [444, 199] on span "Elegir otra área" at bounding box center [466, 202] width 44 height 9
click at [442, 199] on input "Elegir otra área" at bounding box center [440, 203] width 8 height 8
click at [444, 199] on span "Elegir otra área" at bounding box center [466, 202] width 44 height 9
click at [442, 199] on input "Elegir otra área" at bounding box center [440, 203] width 8 height 8
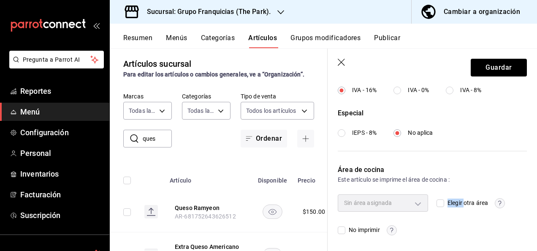
drag, startPoint x: 442, startPoint y: 199, endPoint x: 404, endPoint y: 205, distance: 38.1
click at [404, 205] on div "Sin área asignada" at bounding box center [383, 202] width 90 height 17
click at [436, 203] on input "Elegir otra área" at bounding box center [440, 203] width 8 height 8
checkbox input "true"
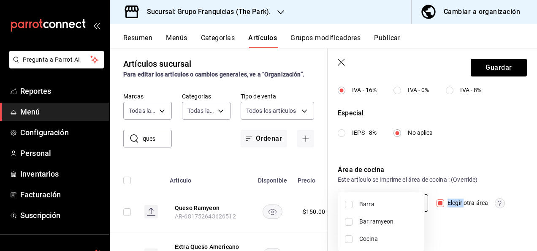
click at [417, 201] on body "Pregunta a Parrot AI Reportes Menú Configuración Personal Inventarios Facturaci…" at bounding box center [268, 125] width 537 height 251
click at [349, 223] on input "checkbox" at bounding box center [349, 222] width 8 height 8
checkbox input "true"
type input "99dff1c0-4e45-420d-a728-271004438ac6"
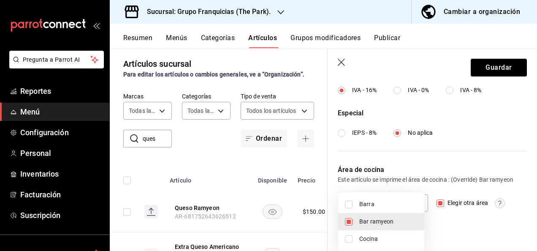
click at [479, 71] on div at bounding box center [268, 125] width 537 height 251
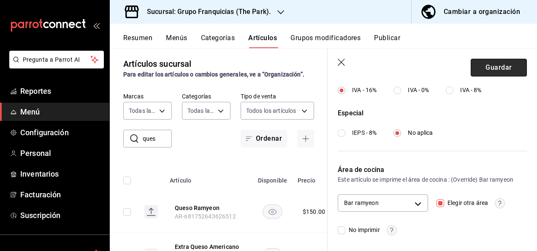
click at [483, 67] on button "Guardar" at bounding box center [499, 68] width 56 height 18
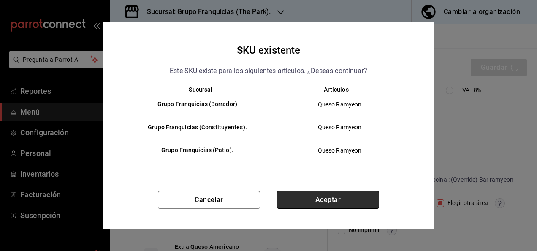
click at [301, 199] on button "Aceptar" at bounding box center [328, 200] width 102 height 18
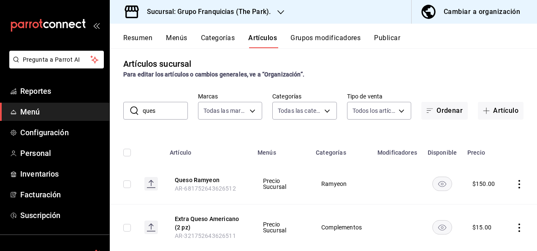
click at [260, 38] on button "Artículos" at bounding box center [262, 41] width 29 height 14
click at [171, 111] on input "ques" at bounding box center [165, 110] width 45 height 17
type input "q"
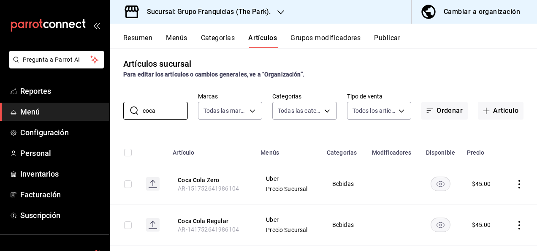
scroll to position [60, 0]
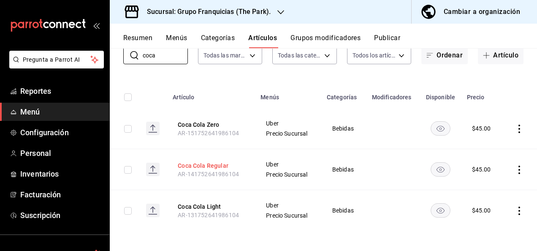
type input "coca"
click at [220, 166] on button "Coca Cola Regular" at bounding box center [212, 165] width 68 height 8
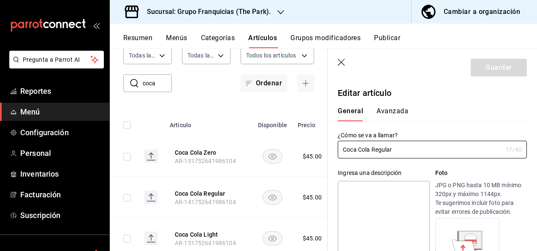
type input "$45.00"
type input "E48"
type input "90101500"
radio input "true"
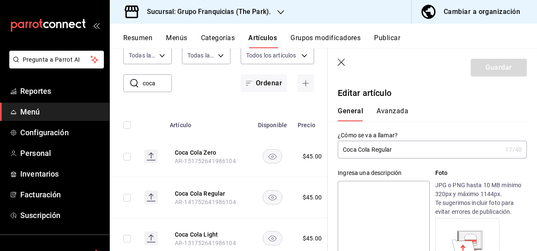
click at [384, 114] on button "Avanzada" at bounding box center [392, 114] width 32 height 14
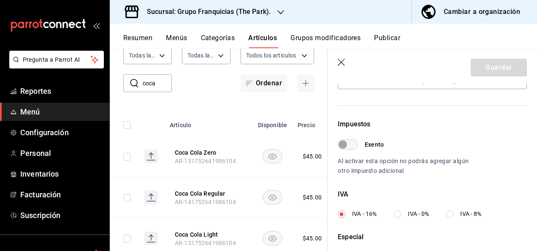
scroll to position [344, 0]
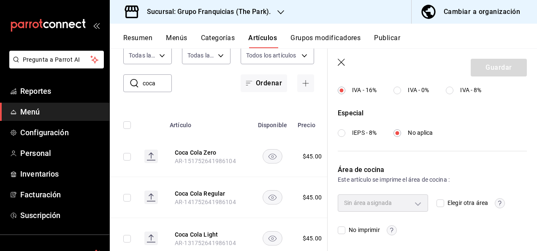
click at [436, 199] on input "Elegir otra área" at bounding box center [440, 203] width 8 height 8
checkbox input "true"
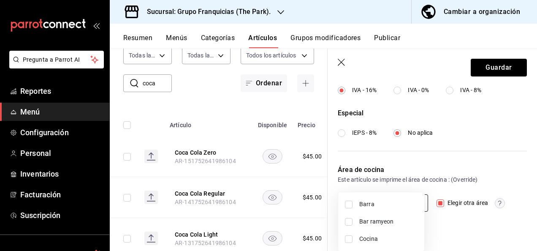
click at [413, 202] on body "Pregunta a Parrot AI Reportes Menú Configuración Personal Inventarios Facturaci…" at bounding box center [268, 125] width 537 height 251
click at [347, 206] on input "checkbox" at bounding box center [349, 204] width 8 height 8
checkbox input "true"
type input "c7c46575-8d90-4ccf-be54-ae546763dc7f"
click at [482, 70] on div at bounding box center [268, 125] width 537 height 251
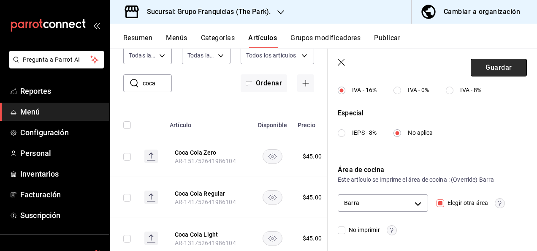
click at [480, 63] on button "Guardar" at bounding box center [499, 68] width 56 height 18
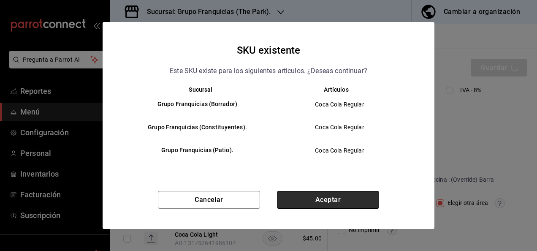
click at [329, 195] on button "Aceptar" at bounding box center [328, 200] width 102 height 18
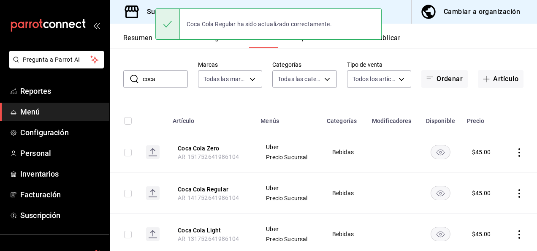
scroll to position [39, 0]
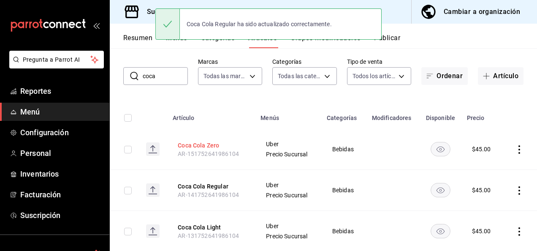
click at [208, 145] on button "Coca Cola Zero" at bounding box center [212, 145] width 68 height 8
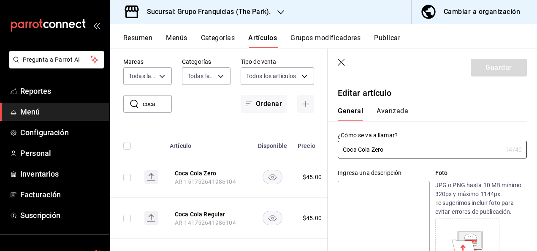
type input "$45.00"
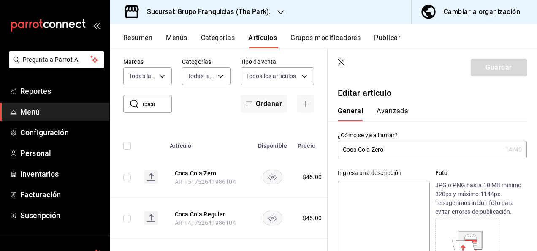
click at [382, 104] on div "General [PERSON_NAME]" at bounding box center [427, 110] width 199 height 22
click at [387, 112] on button "Avanzada" at bounding box center [392, 114] width 32 height 14
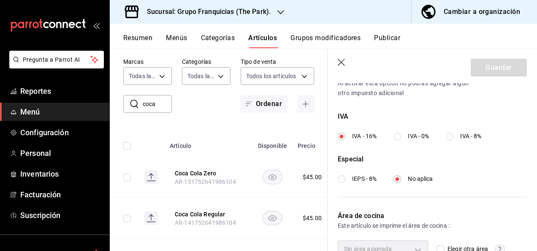
scroll to position [344, 0]
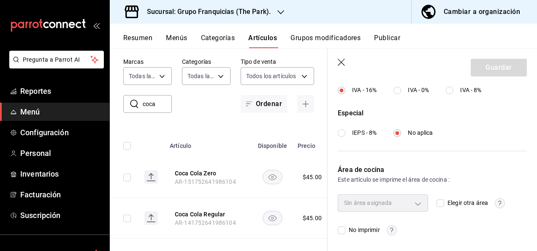
click at [440, 204] on input "Elegir otra área" at bounding box center [440, 203] width 8 height 8
checkbox input "true"
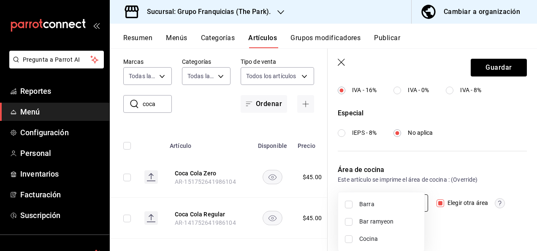
click at [406, 201] on body "Pregunta a Parrot AI Reportes Menú Configuración Personal Inventarios Facturaci…" at bounding box center [268, 125] width 537 height 251
click at [352, 207] on input "checkbox" at bounding box center [349, 204] width 8 height 8
checkbox input "true"
type input "c7c46575-8d90-4ccf-be54-ae546763dc7f"
click at [485, 73] on div at bounding box center [268, 125] width 537 height 251
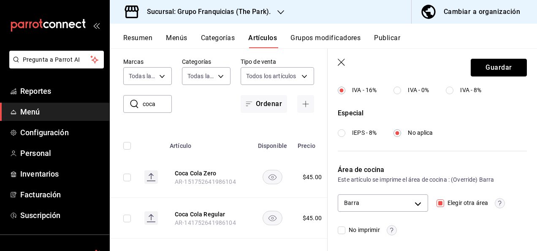
click at [488, 70] on button "Guardar" at bounding box center [499, 68] width 56 height 18
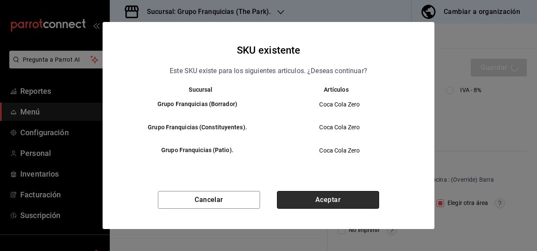
click at [319, 195] on button "Aceptar" at bounding box center [328, 200] width 102 height 18
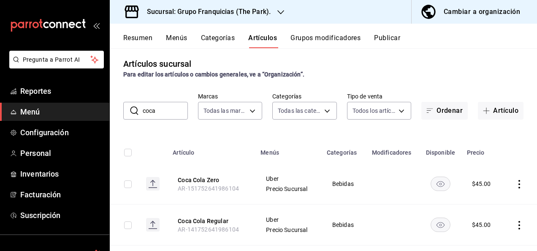
click at [170, 111] on input "coca" at bounding box center [165, 110] width 45 height 17
type input "c"
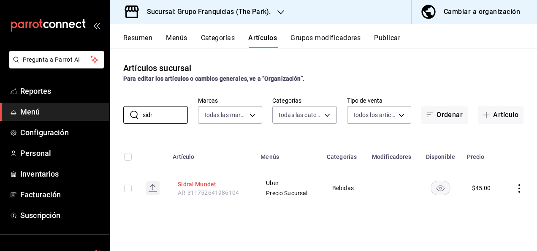
type input "sidr"
click at [190, 182] on button "Sidral Mundet" at bounding box center [212, 184] width 68 height 8
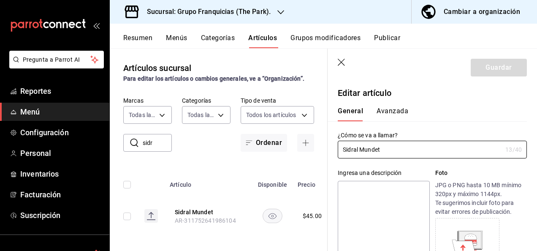
type input "$45.00"
type input "E48"
type input "90101500"
radio input "true"
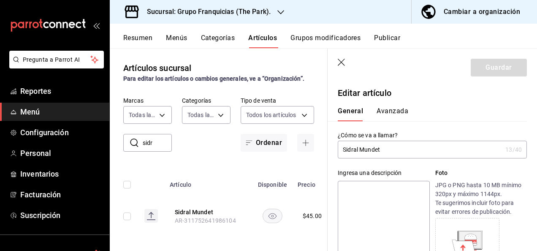
click at [398, 116] on button "Avanzada" at bounding box center [392, 114] width 32 height 14
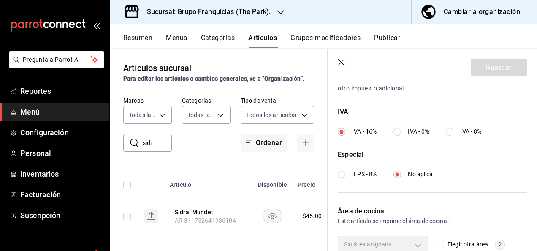
scroll to position [344, 0]
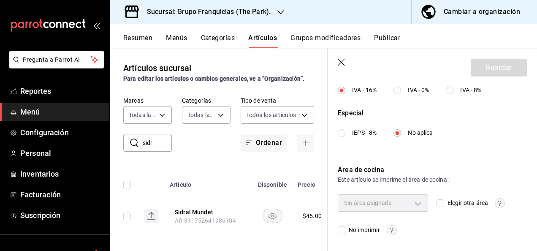
click at [441, 201] on input "Elegir otra área" at bounding box center [440, 203] width 8 height 8
checkbox input "true"
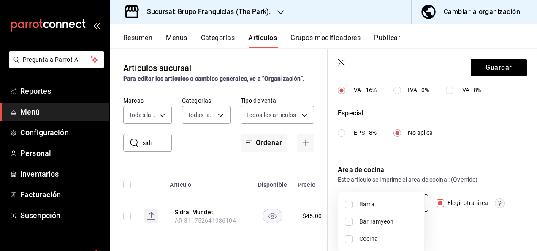
click at [412, 200] on body "Pregunta a Parrot AI Reportes Menú Configuración Personal Inventarios Facturaci…" at bounding box center [268, 125] width 537 height 251
click at [350, 205] on input "checkbox" at bounding box center [349, 204] width 8 height 8
checkbox input "true"
type input "c7c46575-8d90-4ccf-be54-ae546763dc7f"
click at [493, 71] on div at bounding box center [268, 125] width 537 height 251
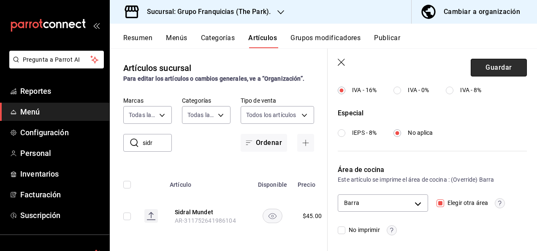
click at [490, 67] on button "Guardar" at bounding box center [499, 68] width 56 height 18
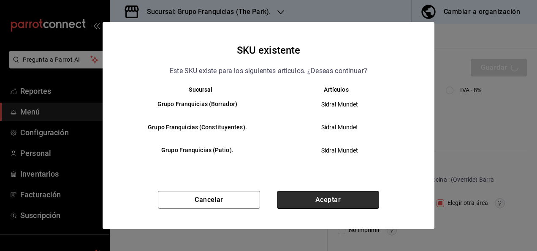
click at [353, 195] on button "Aceptar" at bounding box center [328, 200] width 102 height 18
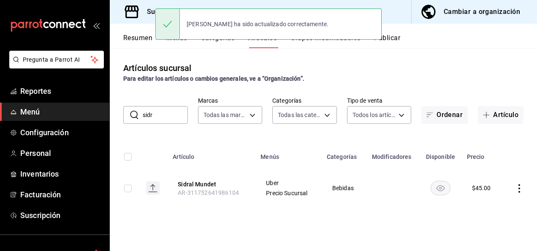
click at [166, 122] on input "sidr" at bounding box center [165, 114] width 45 height 17
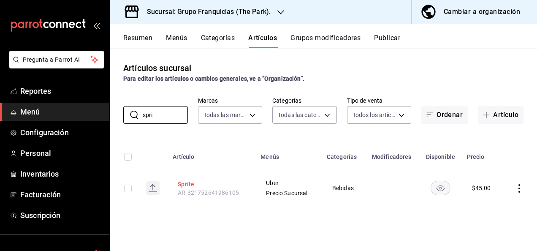
type input "spri"
click at [190, 184] on button "Sprite" at bounding box center [212, 184] width 68 height 8
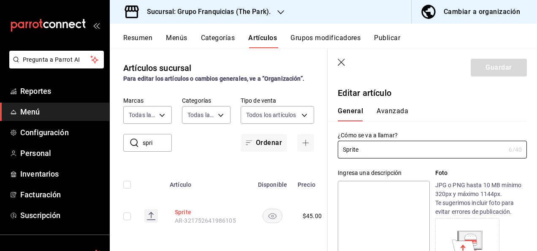
type input "$45.00"
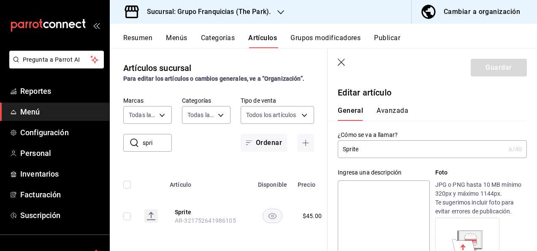
click at [387, 111] on button "Avanzada" at bounding box center [392, 113] width 32 height 14
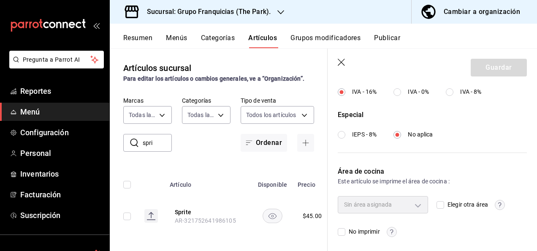
scroll to position [343, 0]
click at [444, 200] on span "Elegir otra área" at bounding box center [466, 204] width 44 height 9
click at [442, 200] on input "Elegir otra área" at bounding box center [440, 204] width 8 height 8
checkbox input "true"
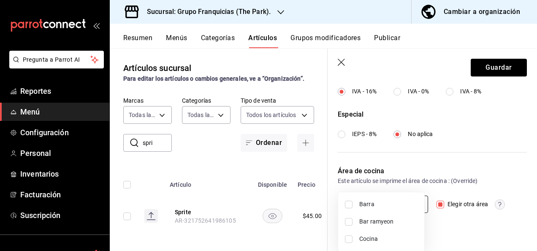
click at [409, 206] on body "Pregunta a Parrot AI Reportes Menú Configuración Personal Inventarios Facturaci…" at bounding box center [268, 125] width 537 height 251
click at [350, 208] on li "Barra" at bounding box center [381, 203] width 86 height 17
type input "c7c46575-8d90-4ccf-be54-ae546763dc7f"
checkbox input "true"
click at [479, 66] on div at bounding box center [268, 125] width 537 height 251
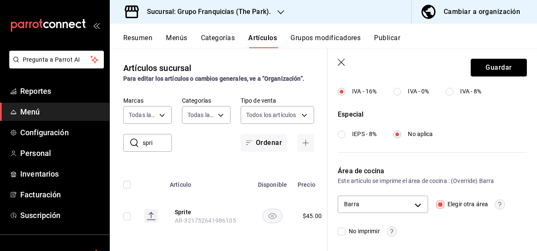
click at [479, 66] on button "Guardar" at bounding box center [499, 68] width 56 height 18
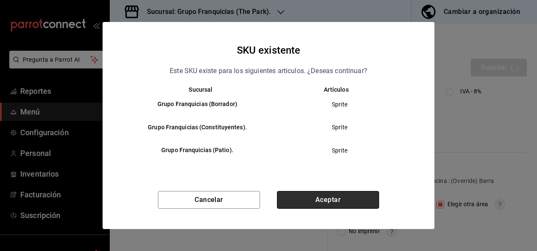
click at [326, 203] on button "Aceptar" at bounding box center [328, 200] width 102 height 18
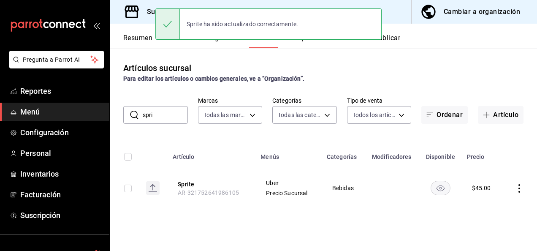
click at [167, 116] on input "spri" at bounding box center [165, 114] width 45 height 17
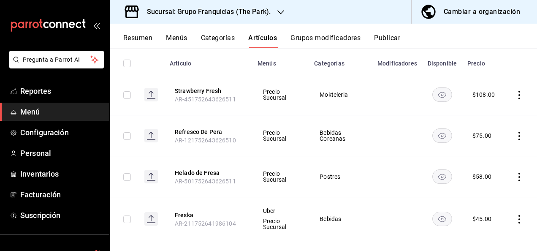
scroll to position [94, 0]
type input "fre"
click at [184, 211] on button "Freska" at bounding box center [209, 214] width 68 height 8
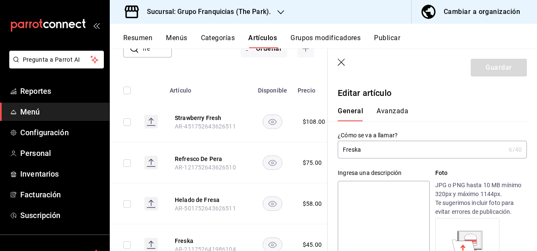
click at [393, 111] on button "Avanzada" at bounding box center [392, 114] width 32 height 14
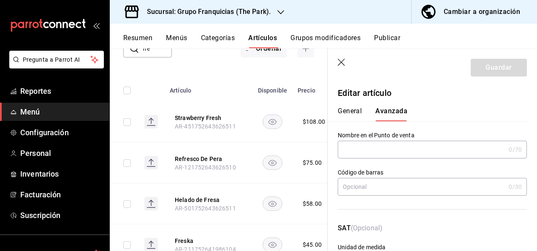
scroll to position [344, 0]
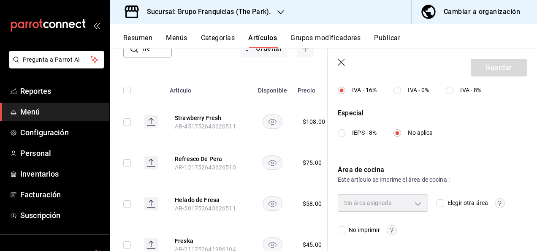
click at [436, 203] on input "Elegir otra área" at bounding box center [440, 203] width 8 height 8
checkbox input "true"
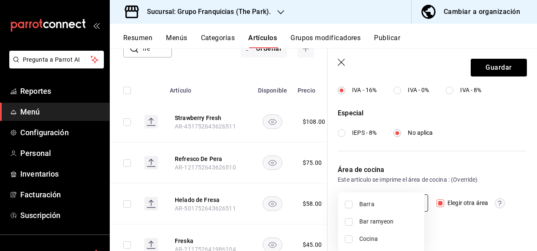
click at [409, 195] on body "Pregunta a Parrot AI Reportes Menú Configuración Personal Inventarios Facturaci…" at bounding box center [268, 125] width 537 height 251
click at [347, 208] on li "Barra" at bounding box center [381, 203] width 86 height 17
type input "c7c46575-8d90-4ccf-be54-ae546763dc7f"
click at [482, 67] on div at bounding box center [268, 125] width 537 height 251
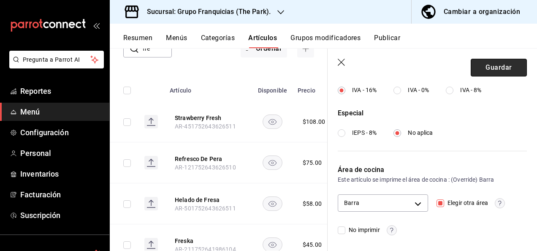
click at [479, 70] on button "Guardar" at bounding box center [499, 68] width 56 height 18
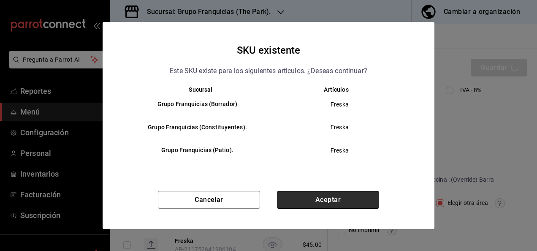
click at [323, 203] on button "Aceptar" at bounding box center [328, 200] width 102 height 18
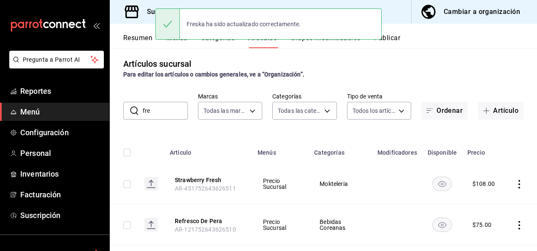
click at [177, 114] on input "fre" at bounding box center [165, 110] width 45 height 17
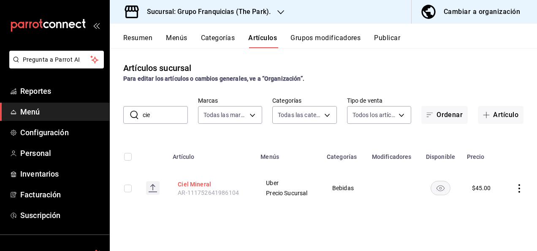
click at [198, 182] on button "Ciel Mineral" at bounding box center [212, 184] width 68 height 8
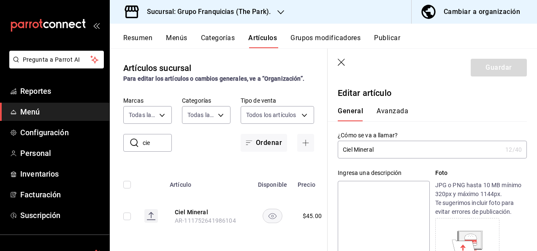
click at [394, 106] on div "General [PERSON_NAME]" at bounding box center [427, 110] width 199 height 22
click at [394, 111] on button "Avanzada" at bounding box center [392, 114] width 32 height 14
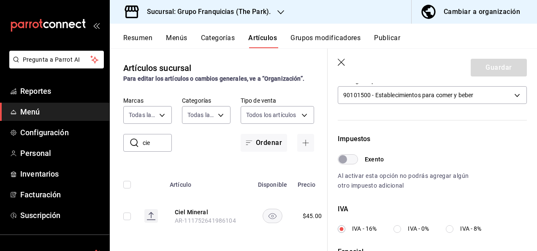
scroll to position [344, 0]
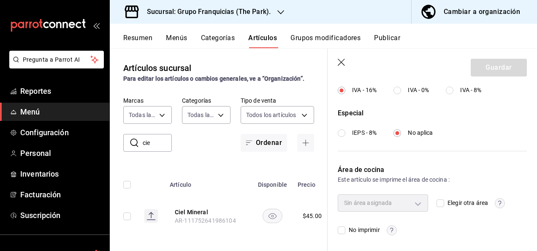
click at [436, 203] on input "Elegir otra área" at bounding box center [440, 203] width 8 height 8
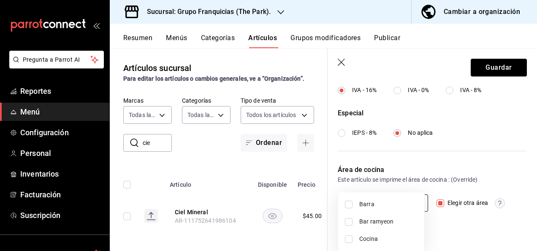
click at [412, 203] on body "Pregunta a Parrot AI Reportes Menú Configuración Personal Inventarios Facturaci…" at bounding box center [268, 125] width 537 height 251
click at [347, 202] on input "checkbox" at bounding box center [349, 204] width 8 height 8
click at [483, 67] on div at bounding box center [268, 125] width 537 height 251
click at [483, 67] on button "Guardar" at bounding box center [499, 68] width 56 height 18
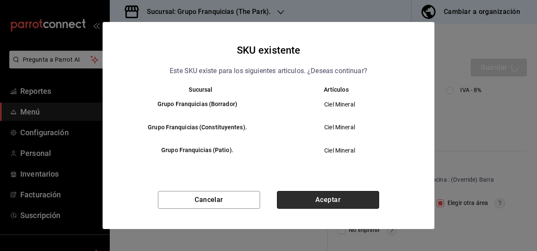
click at [349, 199] on button "Aceptar" at bounding box center [328, 200] width 102 height 18
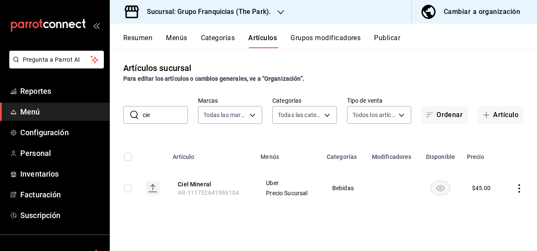
click at [315, 183] on td "[PERSON_NAME]" at bounding box center [288, 188] width 66 height 41
click at [313, 186] on td "[PERSON_NAME]" at bounding box center [288, 188] width 66 height 41
click at [168, 120] on input "cie" at bounding box center [165, 114] width 45 height 17
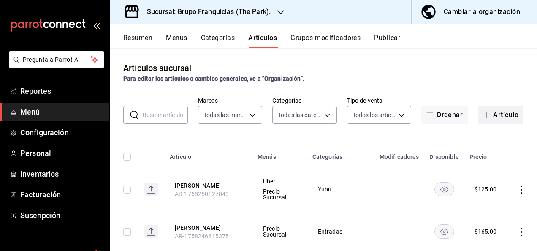
click at [486, 118] on button "Artículo" at bounding box center [501, 115] width 46 height 18
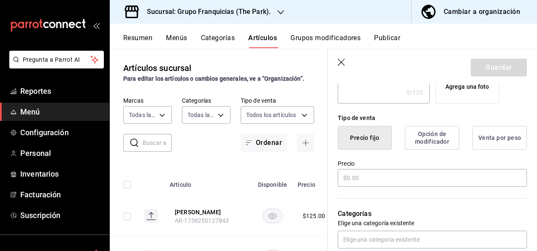
scroll to position [182, 0]
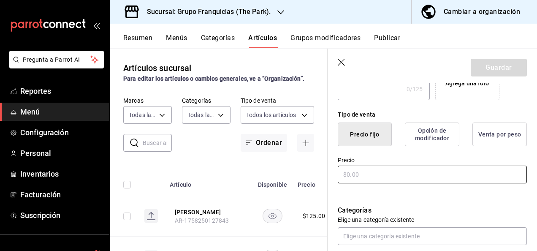
click at [397, 179] on input "text" at bounding box center [432, 174] width 189 height 18
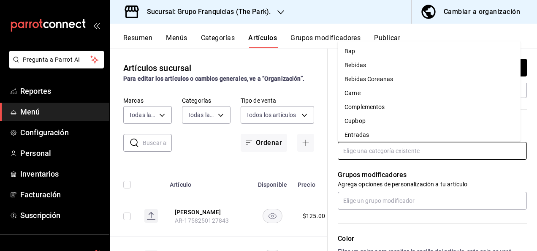
click at [407, 158] on input "text" at bounding box center [432, 151] width 189 height 18
click at [395, 65] on li "Bebidas" at bounding box center [429, 66] width 183 height 14
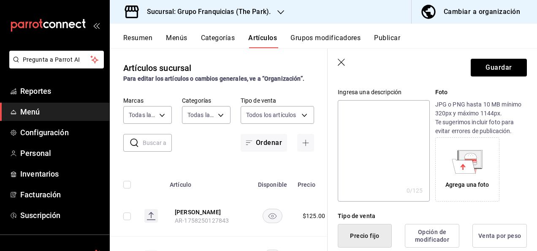
scroll to position [0, 0]
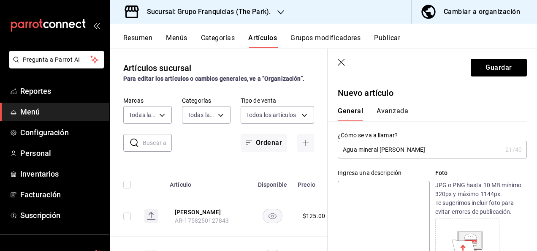
click at [395, 109] on button "Avanzada" at bounding box center [392, 114] width 32 height 14
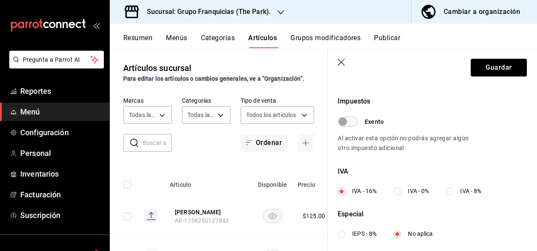
scroll to position [344, 0]
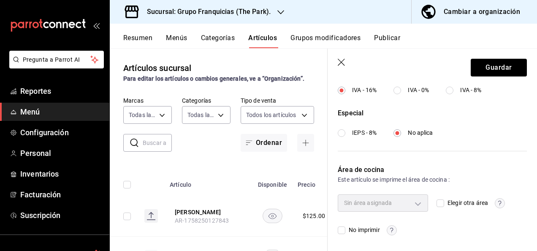
click at [436, 206] on label "Elegir otra área" at bounding box center [461, 202] width 51 height 9
click at [436, 206] on input "Elegir otra área" at bounding box center [440, 203] width 8 height 8
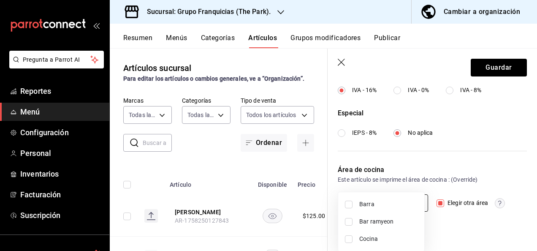
click at [410, 195] on body "Pregunta a Parrot AI Reportes Menú Configuración Personal Inventarios Facturaci…" at bounding box center [268, 125] width 537 height 251
drag, startPoint x: 349, startPoint y: 208, endPoint x: 470, endPoint y: 93, distance: 166.9
click at [470, 93] on div "Barra Bar ramyeon Cocina" at bounding box center [268, 125] width 537 height 251
click at [348, 208] on li "Barra" at bounding box center [381, 203] width 86 height 17
click at [483, 69] on div at bounding box center [268, 125] width 537 height 251
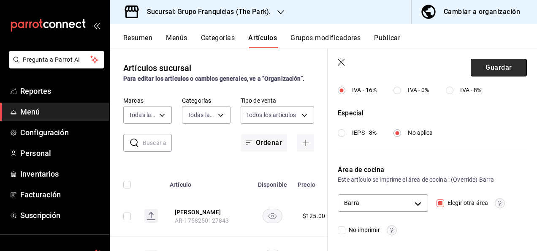
click at [489, 67] on button "Guardar" at bounding box center [499, 68] width 56 height 18
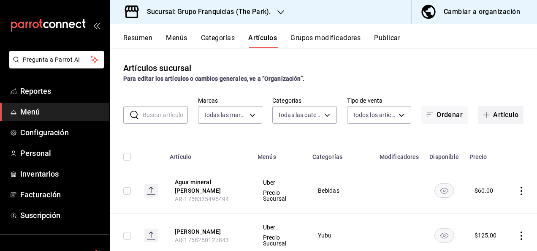
click at [504, 112] on button "Artículo" at bounding box center [501, 115] width 46 height 18
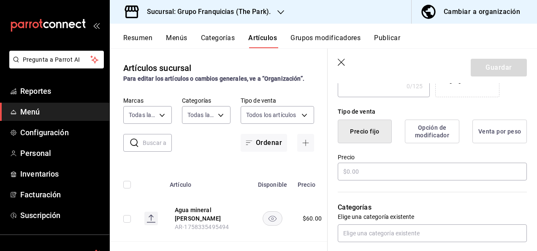
scroll to position [187, 0]
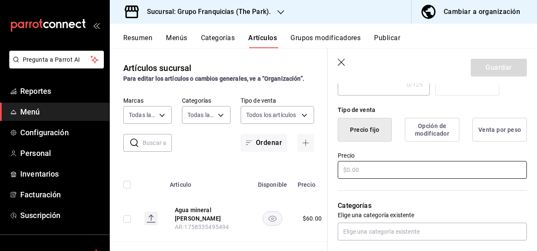
click at [356, 166] on input "text" at bounding box center [432, 170] width 189 height 18
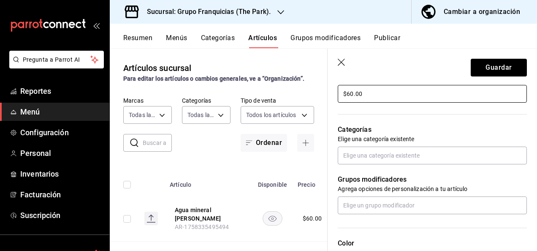
scroll to position [263, 0]
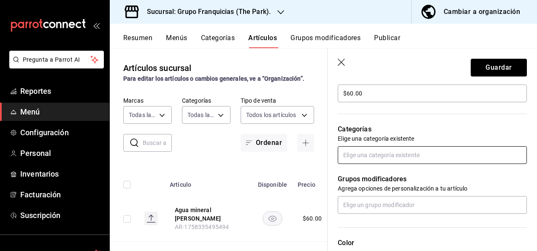
click at [404, 160] on input "text" at bounding box center [432, 155] width 189 height 18
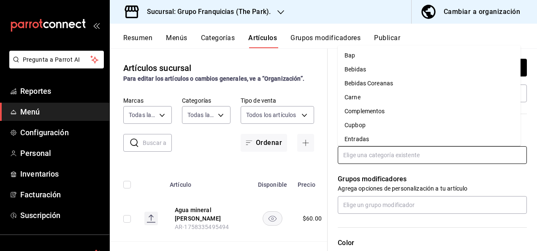
click at [393, 68] on li "Bebidas" at bounding box center [429, 70] width 183 height 14
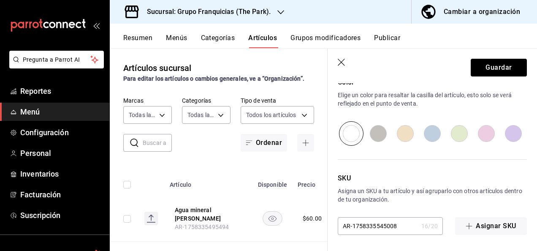
scroll to position [0, 0]
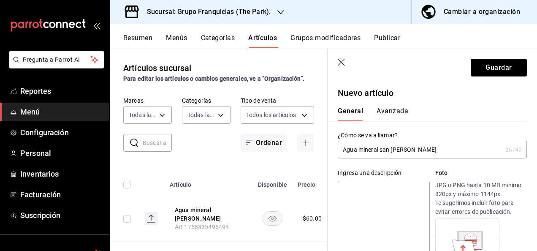
click at [394, 116] on button "Avanzada" at bounding box center [392, 114] width 32 height 14
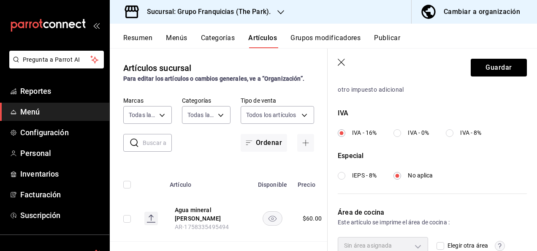
scroll to position [344, 0]
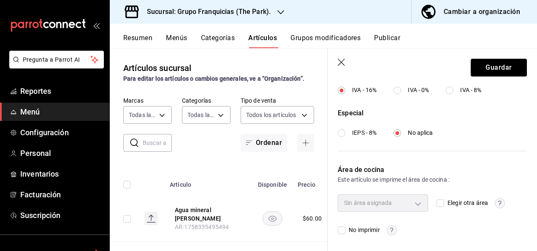
click at [436, 204] on input "Elegir otra área" at bounding box center [440, 203] width 8 height 8
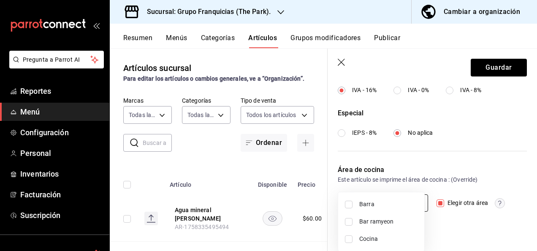
click at [409, 199] on body "Pregunta a Parrot AI Reportes Menú Configuración Personal Inventarios Facturaci…" at bounding box center [268, 125] width 537 height 251
click at [353, 205] on li "Barra" at bounding box center [381, 203] width 86 height 17
click at [489, 73] on div at bounding box center [268, 125] width 537 height 251
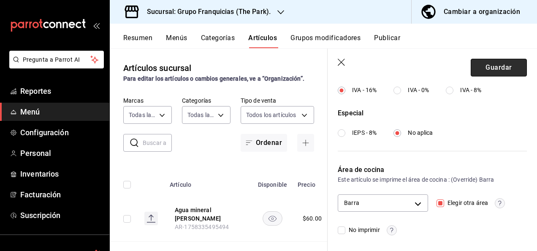
click at [491, 70] on button "Guardar" at bounding box center [499, 68] width 56 height 18
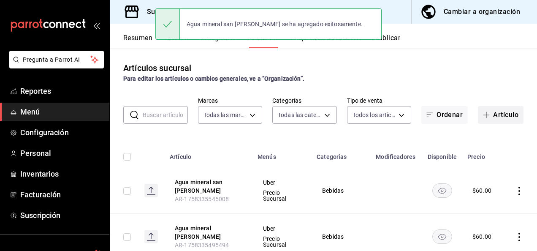
click at [487, 117] on button "Artículo" at bounding box center [501, 115] width 46 height 18
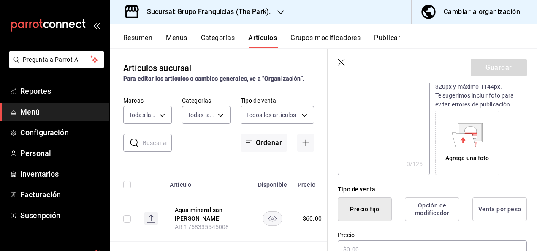
scroll to position [156, 0]
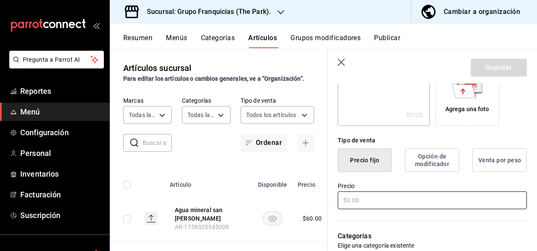
click at [384, 191] on input "text" at bounding box center [432, 200] width 189 height 18
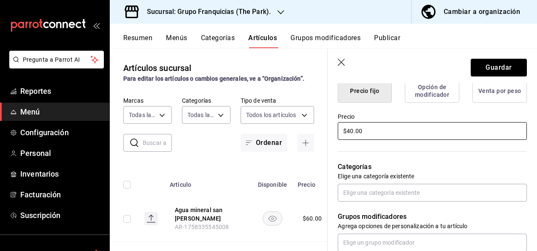
scroll to position [226, 0]
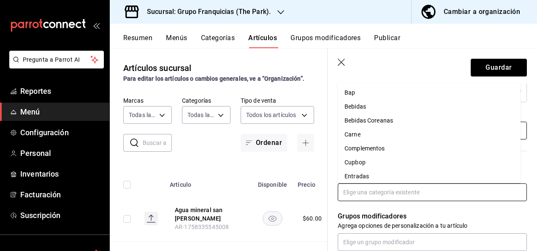
click at [379, 192] on input "text" at bounding box center [432, 192] width 189 height 18
click at [384, 110] on li "Bebidas" at bounding box center [429, 107] width 183 height 14
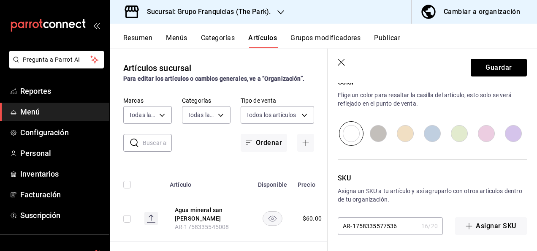
scroll to position [0, 0]
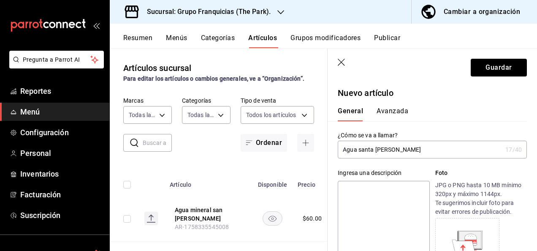
click at [398, 114] on button "Avanzada" at bounding box center [392, 114] width 32 height 14
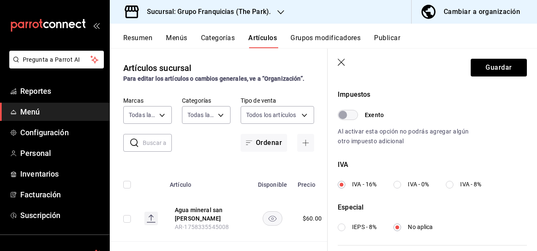
scroll to position [344, 0]
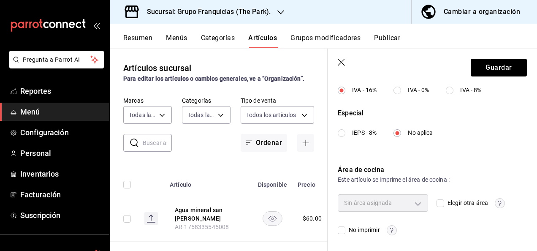
click at [436, 207] on div "Elegir otra área" at bounding box center [481, 202] width 90 height 17
click at [440, 200] on input "Elegir otra área" at bounding box center [440, 203] width 8 height 8
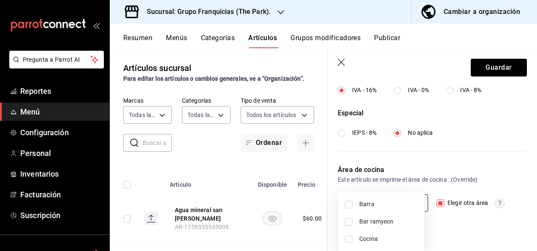
click at [399, 208] on body "Pregunta a Parrot AI Reportes Menú Configuración Personal Inventarios Facturaci…" at bounding box center [268, 125] width 537 height 251
click at [348, 209] on li "Barra" at bounding box center [381, 203] width 86 height 17
click at [479, 74] on div at bounding box center [268, 125] width 537 height 251
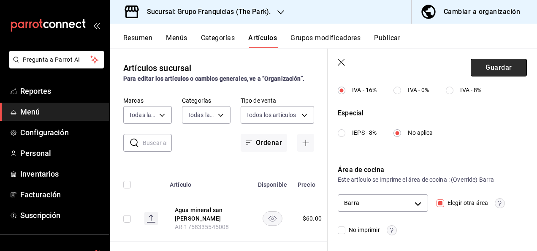
click at [471, 69] on button "Guardar" at bounding box center [499, 68] width 56 height 18
